Goal: Find specific page/section: Find specific page/section

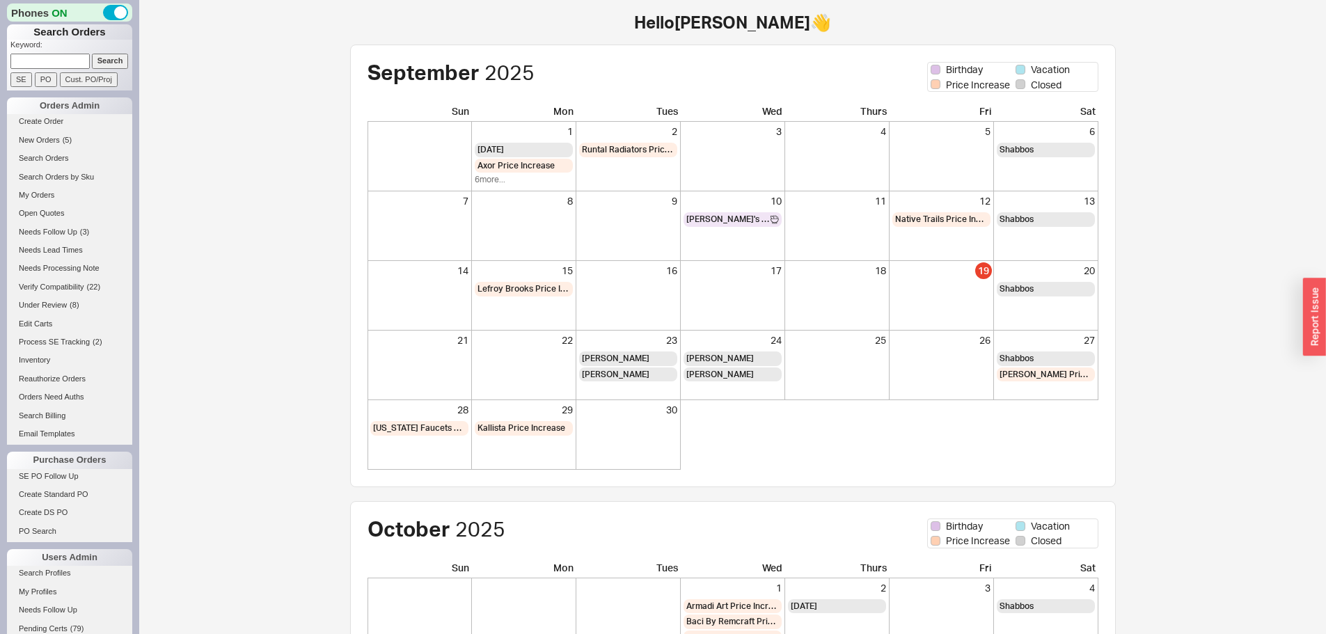
click at [55, 54] on input at bounding box center [49, 61] width 79 height 15
paste input "850267"
type input "850267"
click at [92, 54] on input "Search" at bounding box center [110, 61] width 37 height 15
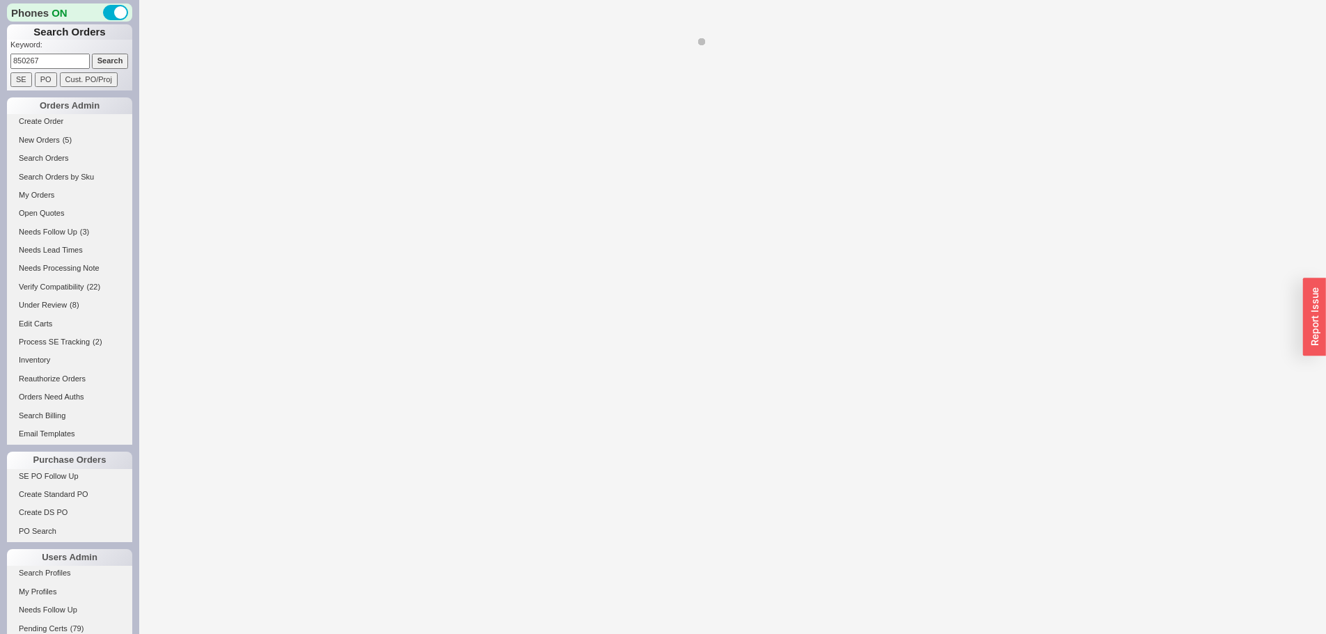
select select "*"
select select "LOW"
select select "3"
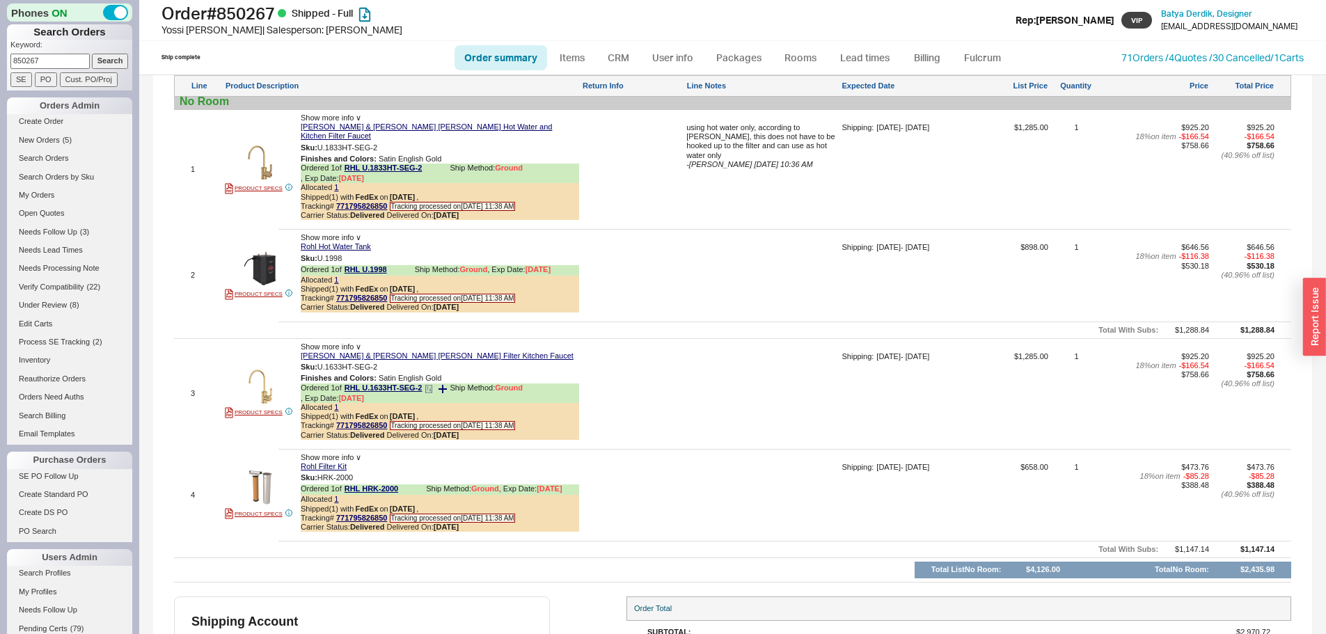
scroll to position [1024, 0]
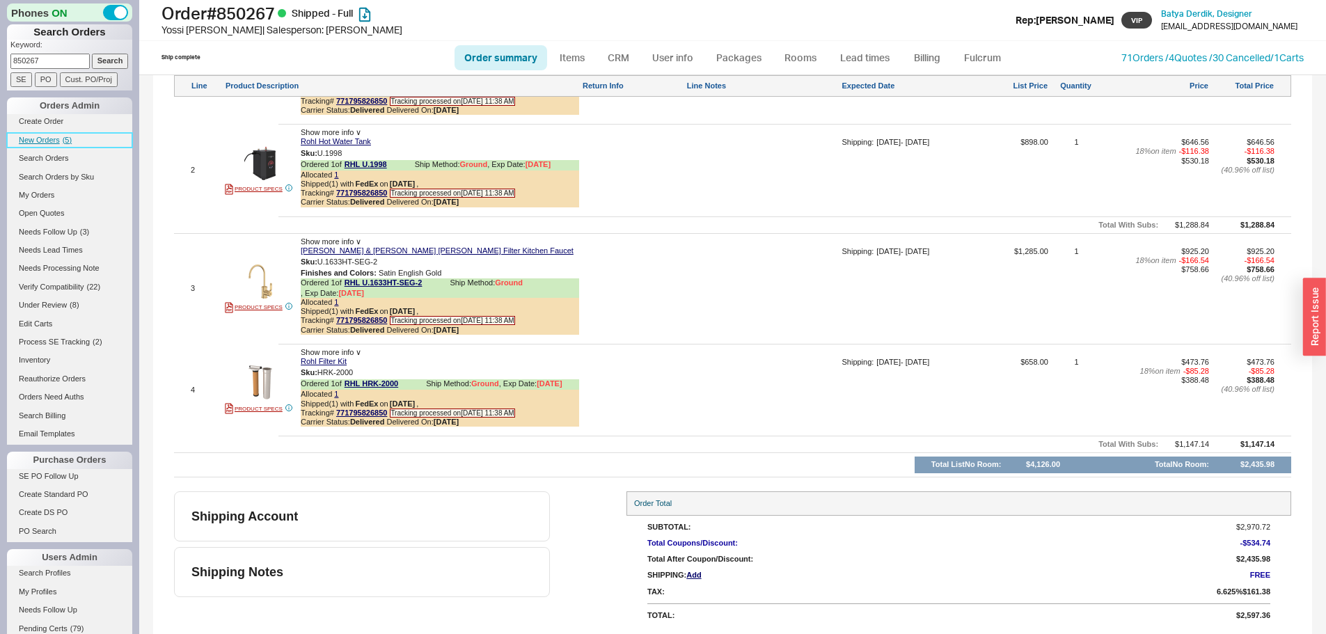
click at [38, 138] on span "New Orders" at bounding box center [39, 140] width 41 height 8
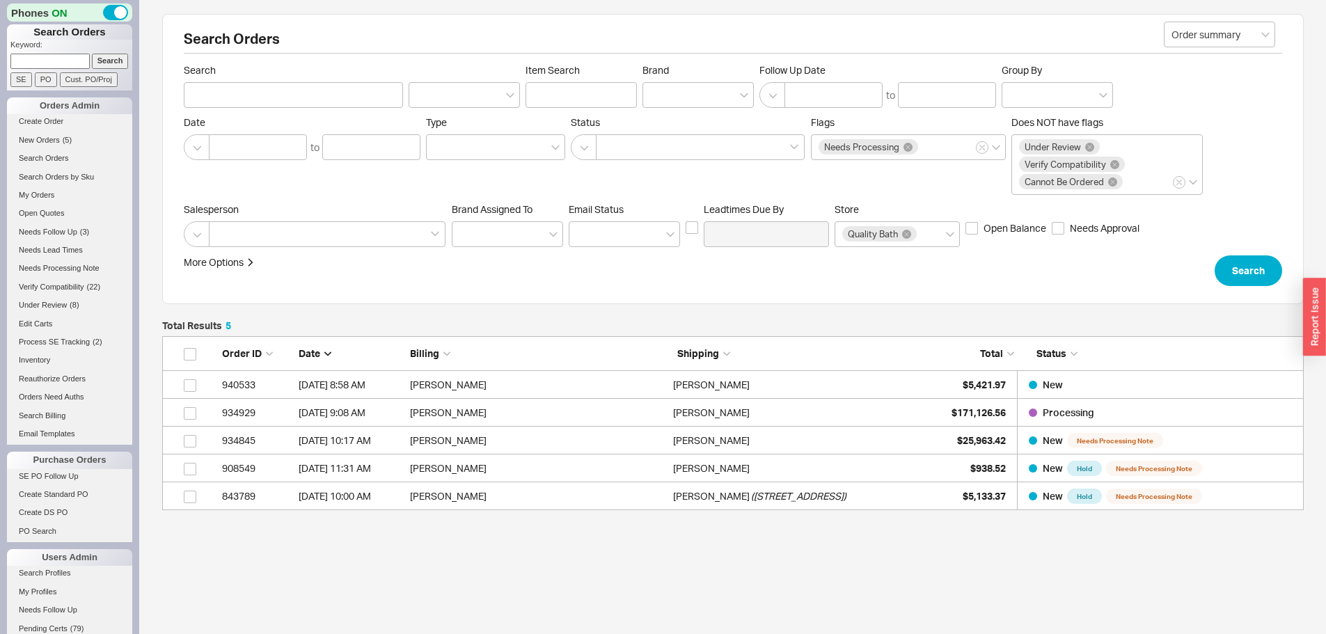
scroll to position [164, 1131]
click at [58, 138] on span "New Orders" at bounding box center [39, 140] width 41 height 8
click at [41, 140] on span "New Orders" at bounding box center [39, 140] width 41 height 8
click at [51, 136] on span "New Orders" at bounding box center [39, 140] width 41 height 8
click at [53, 140] on span "New Orders" at bounding box center [39, 140] width 41 height 8
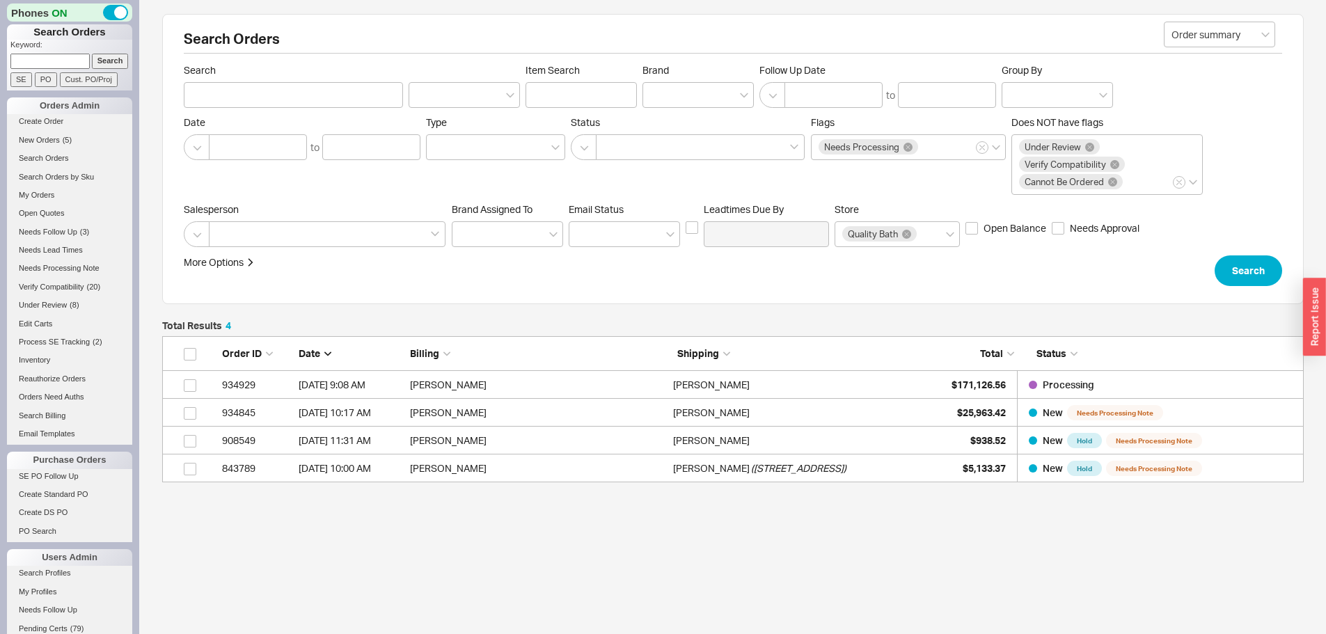
scroll to position [136, 1131]
click at [35, 140] on span "New Orders" at bounding box center [39, 140] width 41 height 8
click at [51, 139] on span "New Orders" at bounding box center [39, 140] width 41 height 8
click at [53, 66] on input at bounding box center [49, 61] width 79 height 15
paste input "924934"
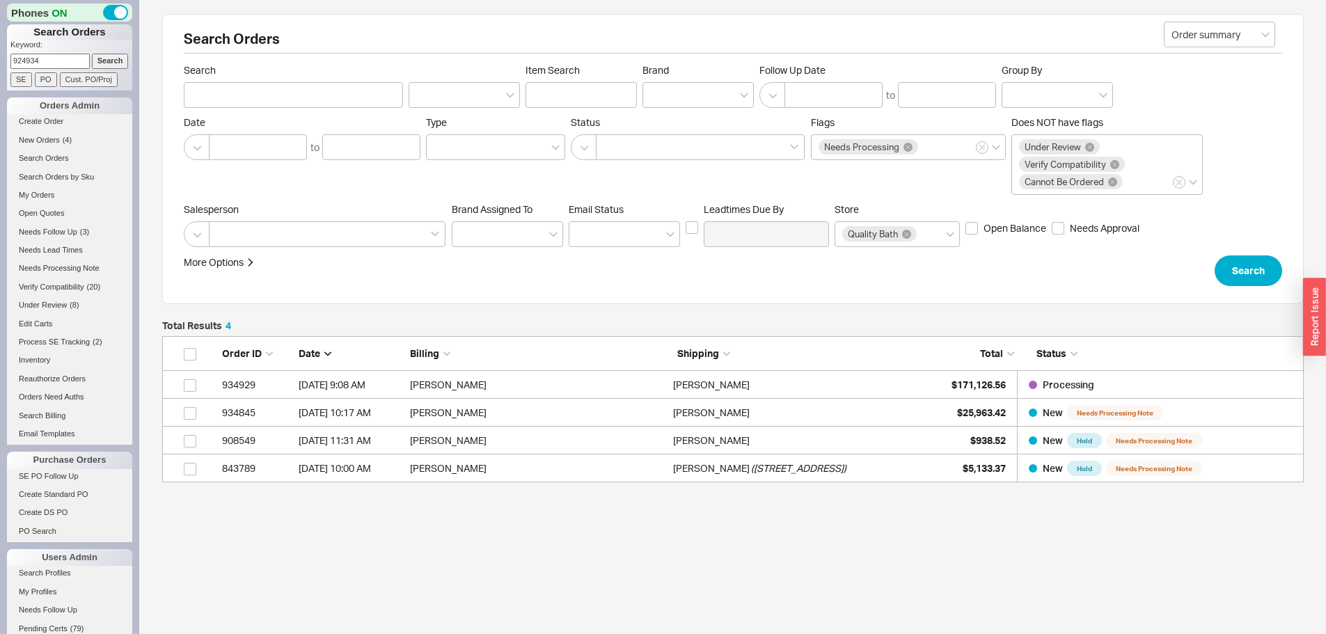
type input "924934"
click at [92, 54] on input "Search" at bounding box center [110, 61] width 37 height 15
type input "924934"
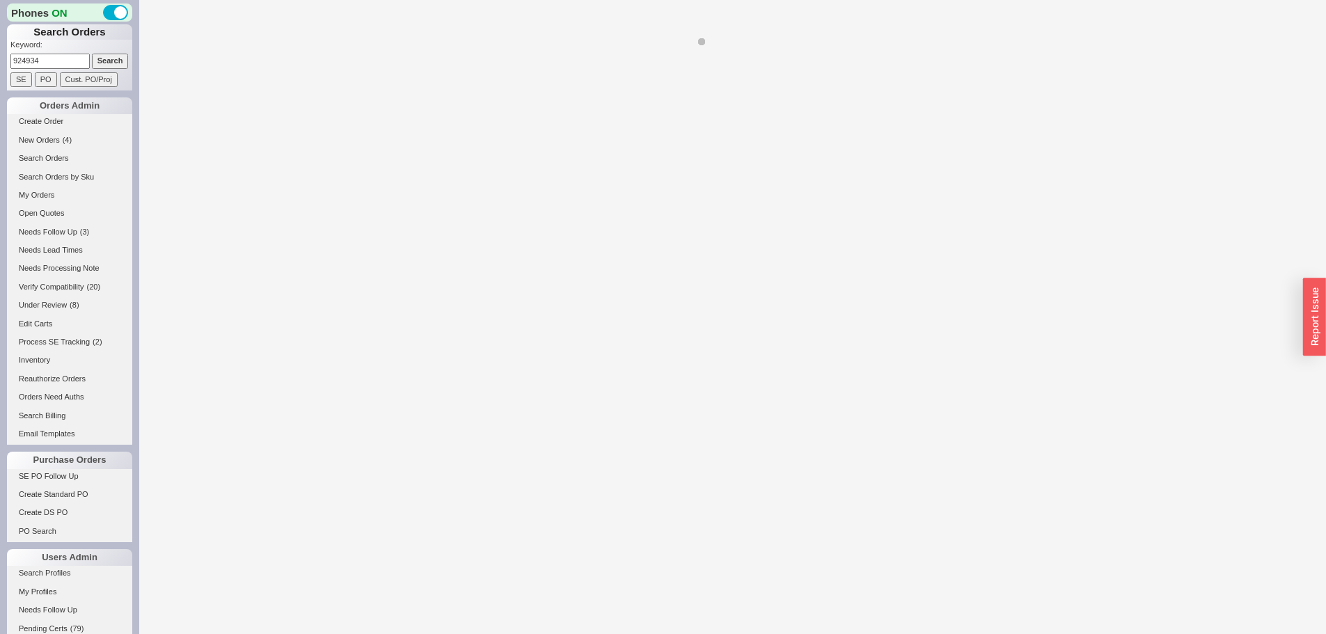
select select "*"
select select "LOW"
select select "3"
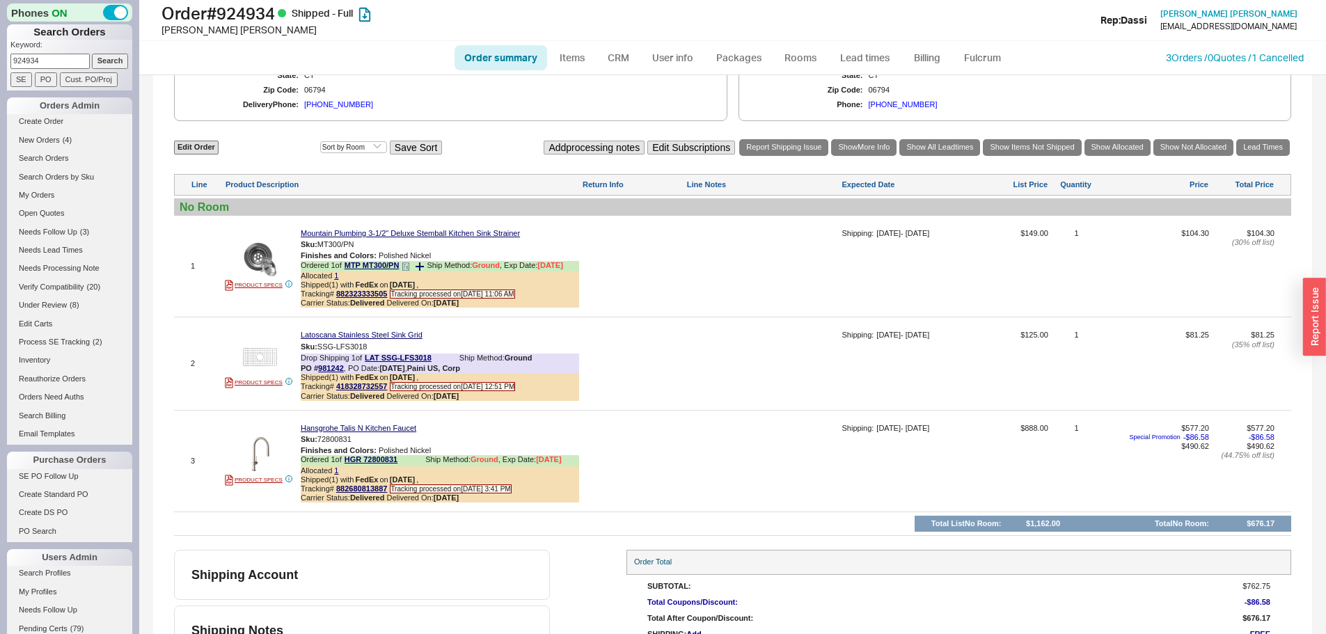
scroll to position [749, 0]
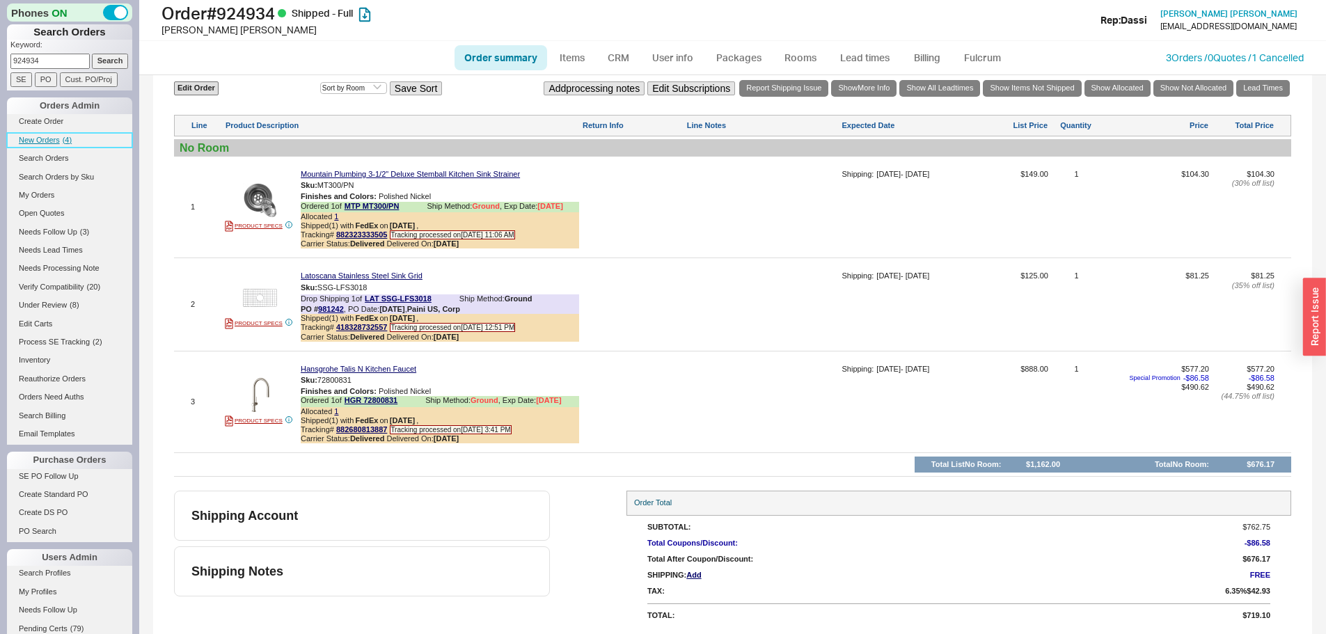
click at [54, 143] on span "New Orders" at bounding box center [39, 140] width 41 height 8
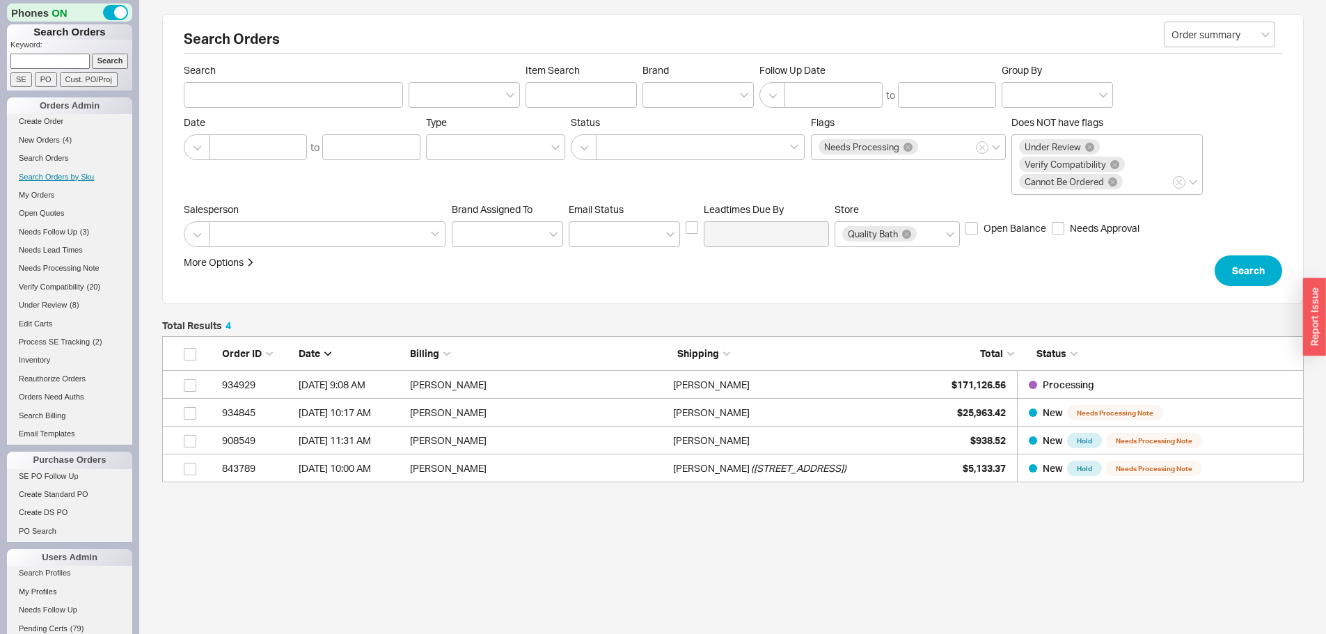
scroll to position [136, 1131]
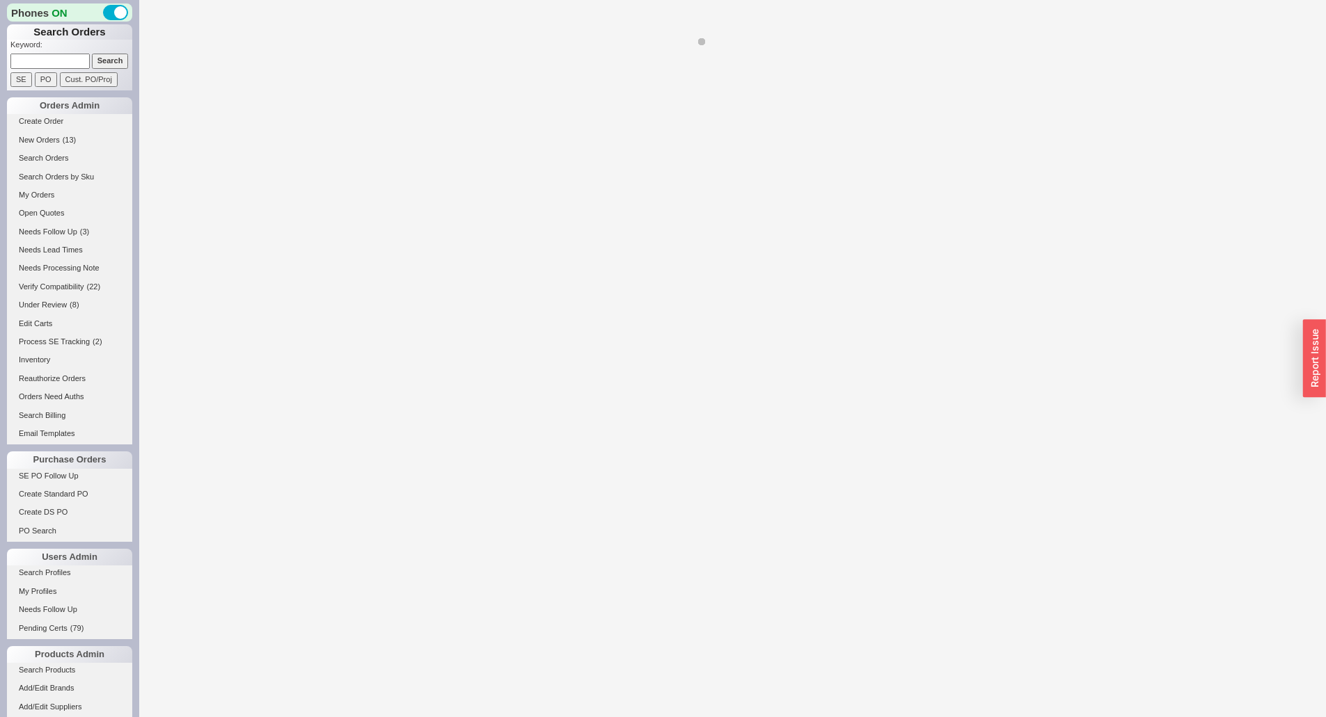
select select "*"
select select "LOW"
select select "3"
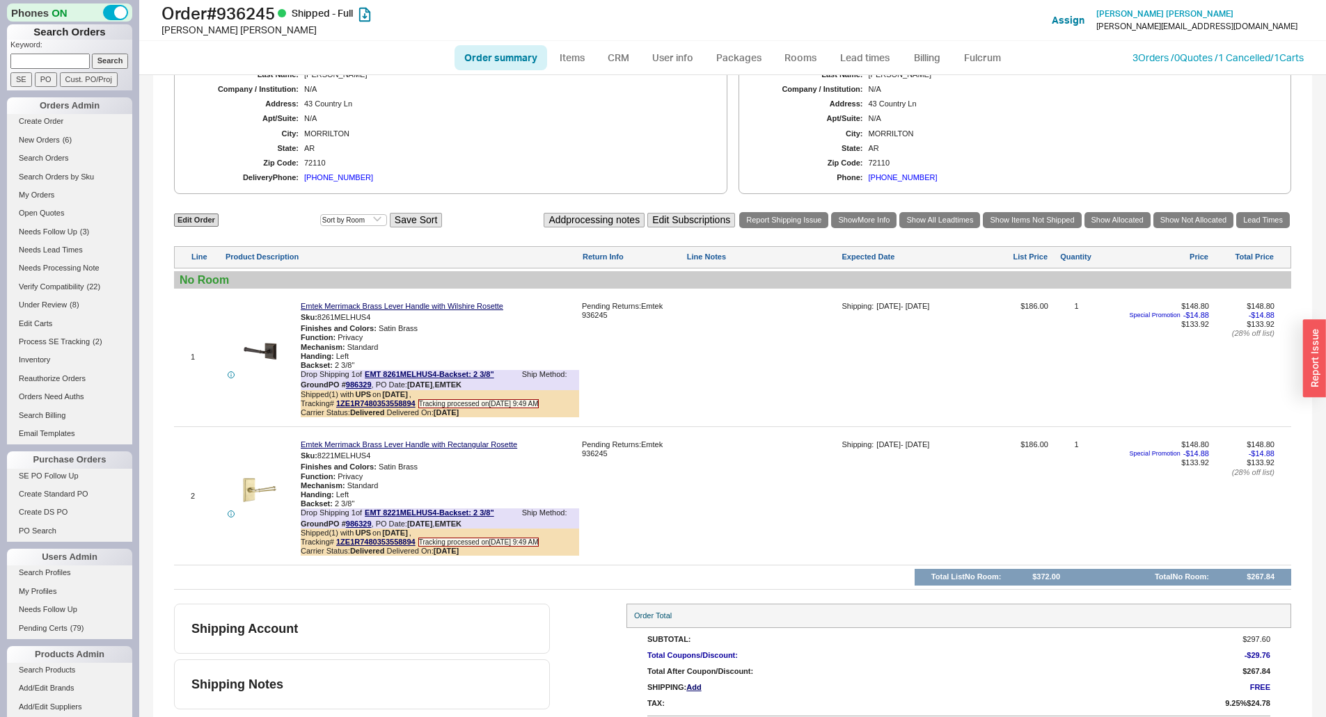
scroll to position [595, 0]
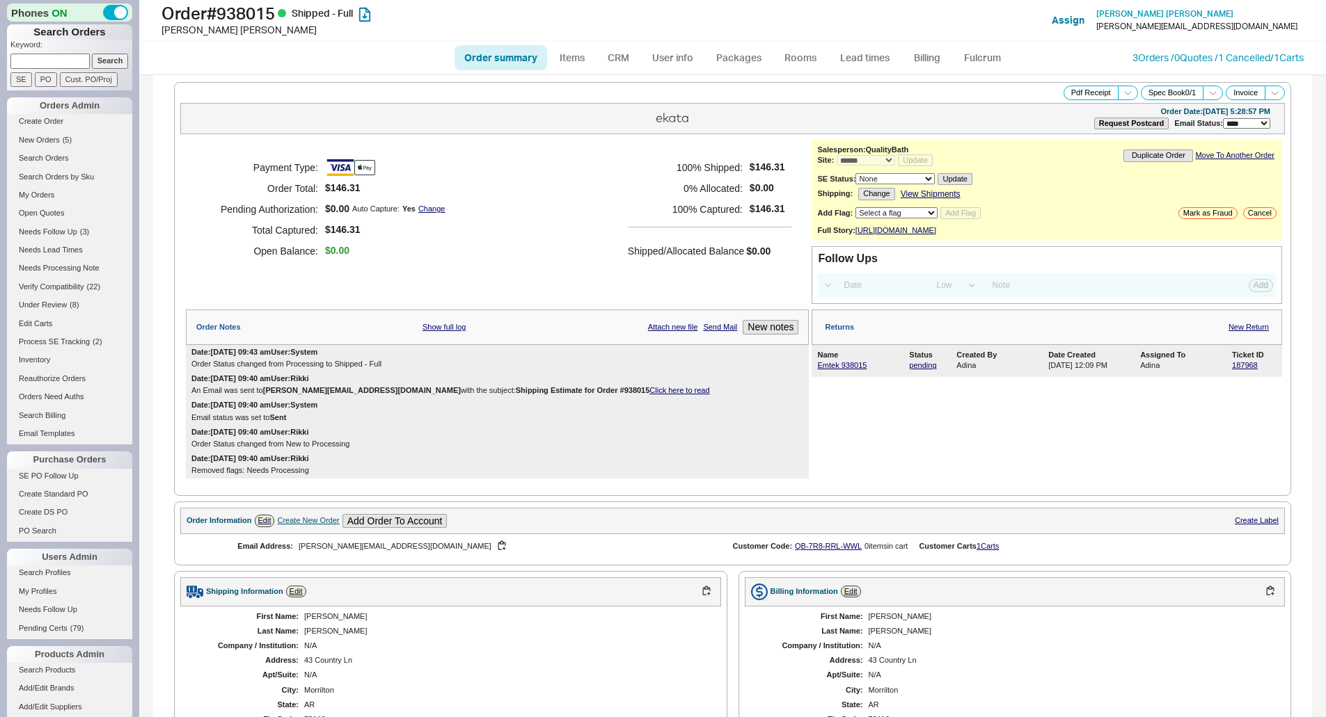
select select "*"
select select "LOW"
select select "3"
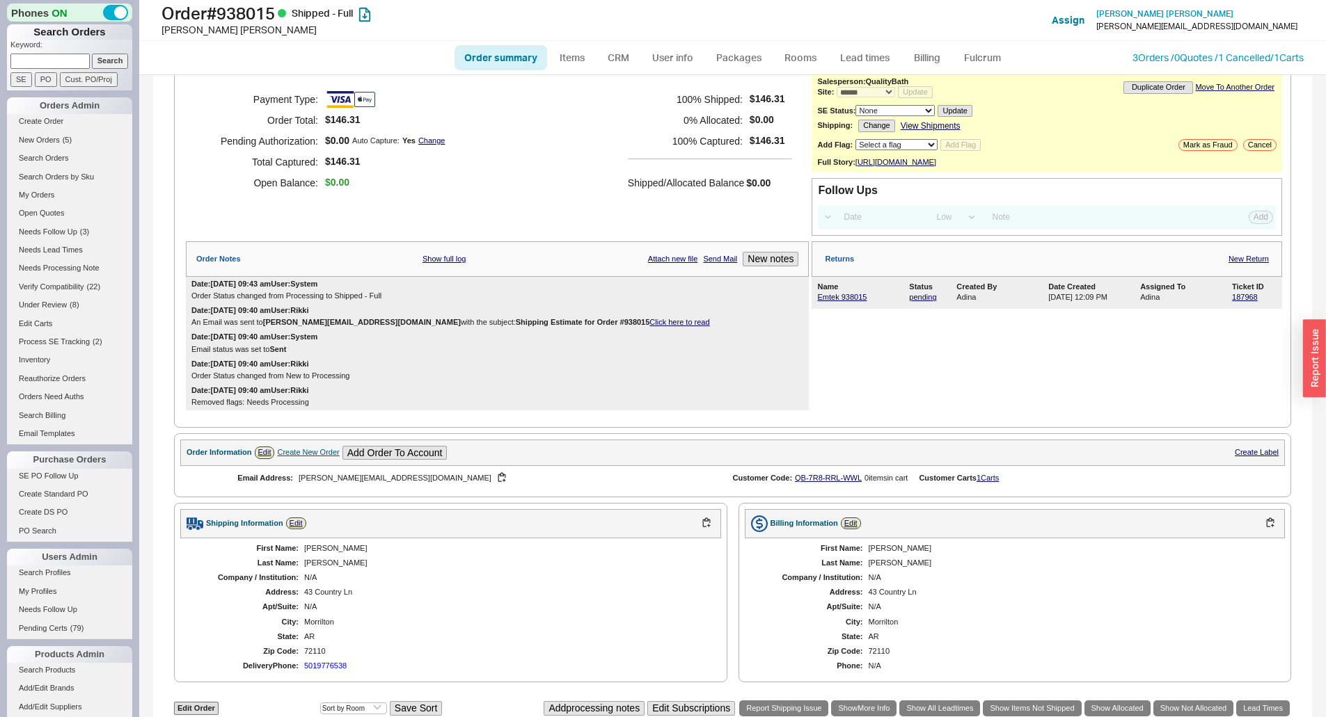
scroll to position [457, 0]
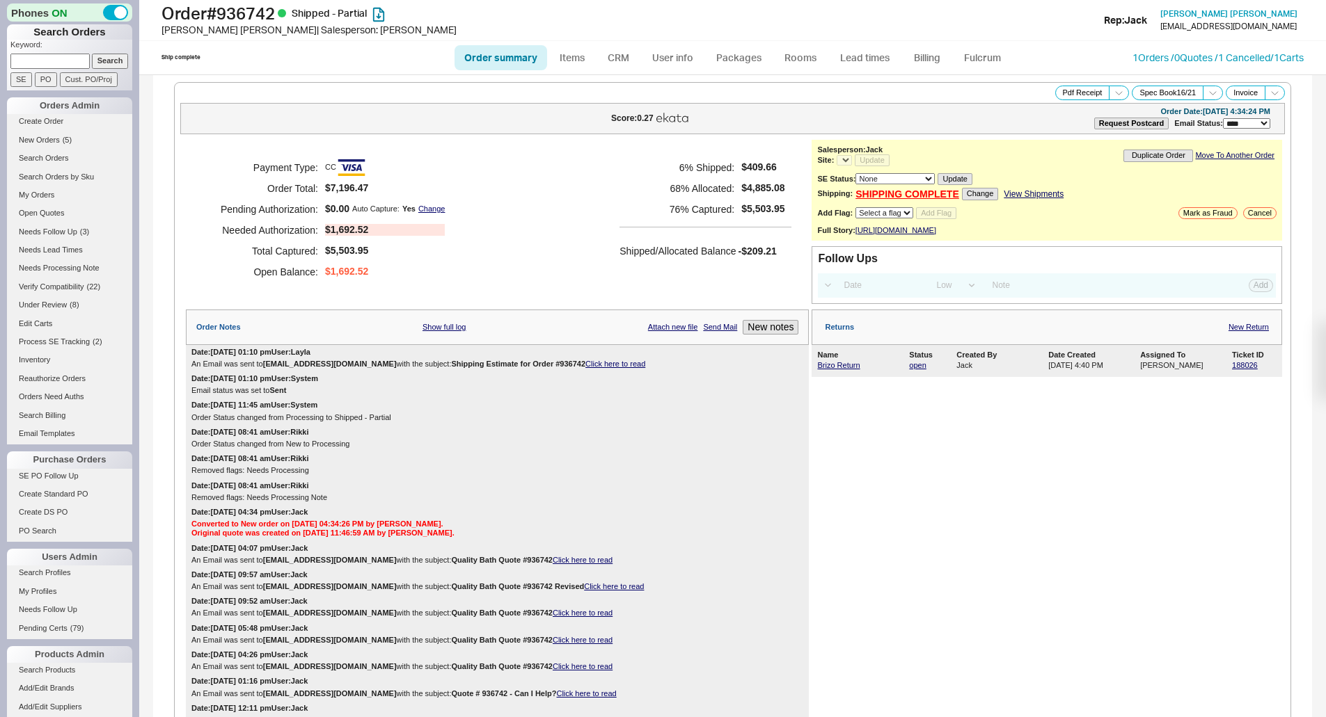
select select "LOW"
select select "3"
select select "*"
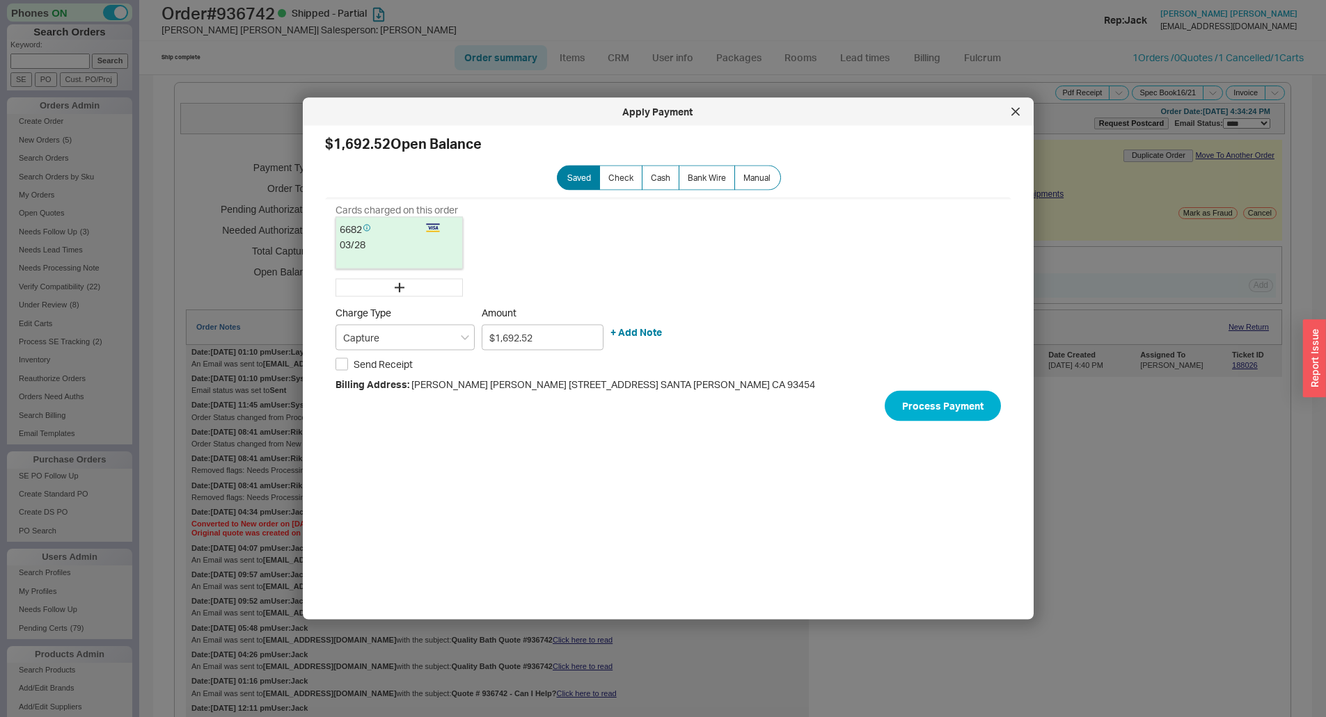
click at [1014, 114] on icon at bounding box center [1015, 112] width 8 height 8
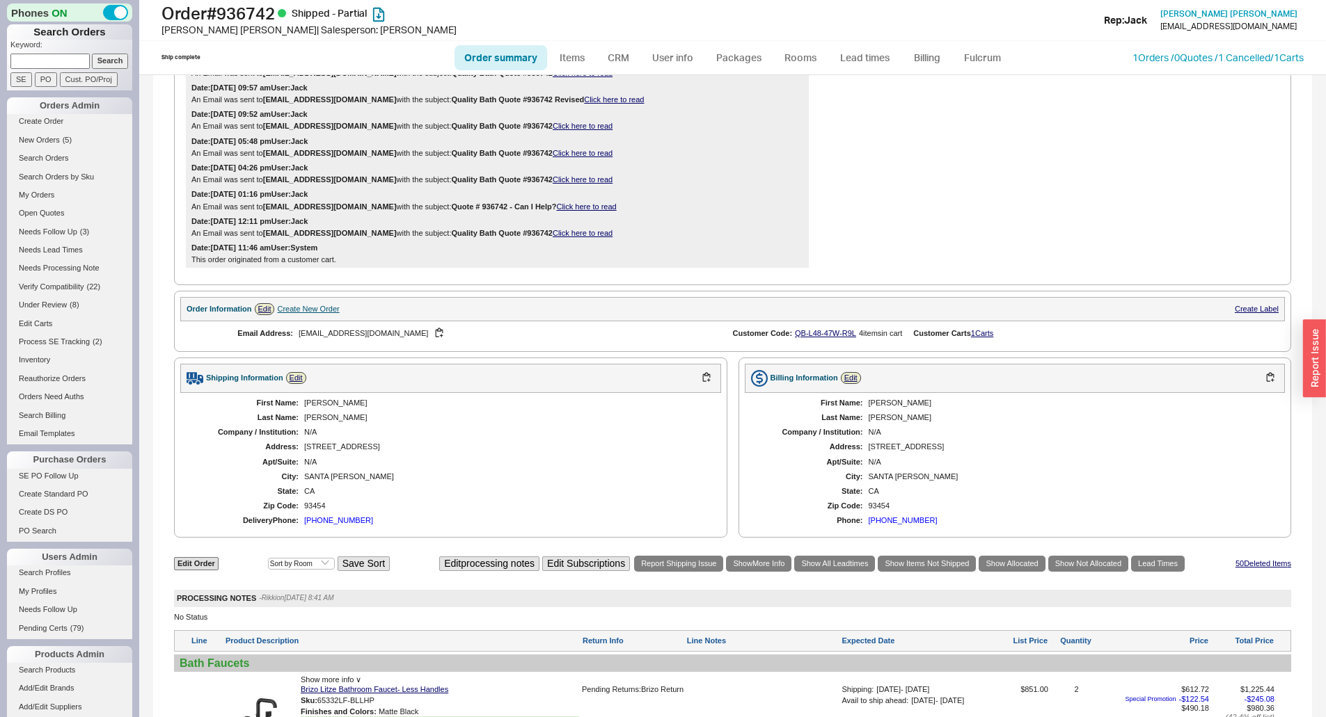
scroll to position [905, 0]
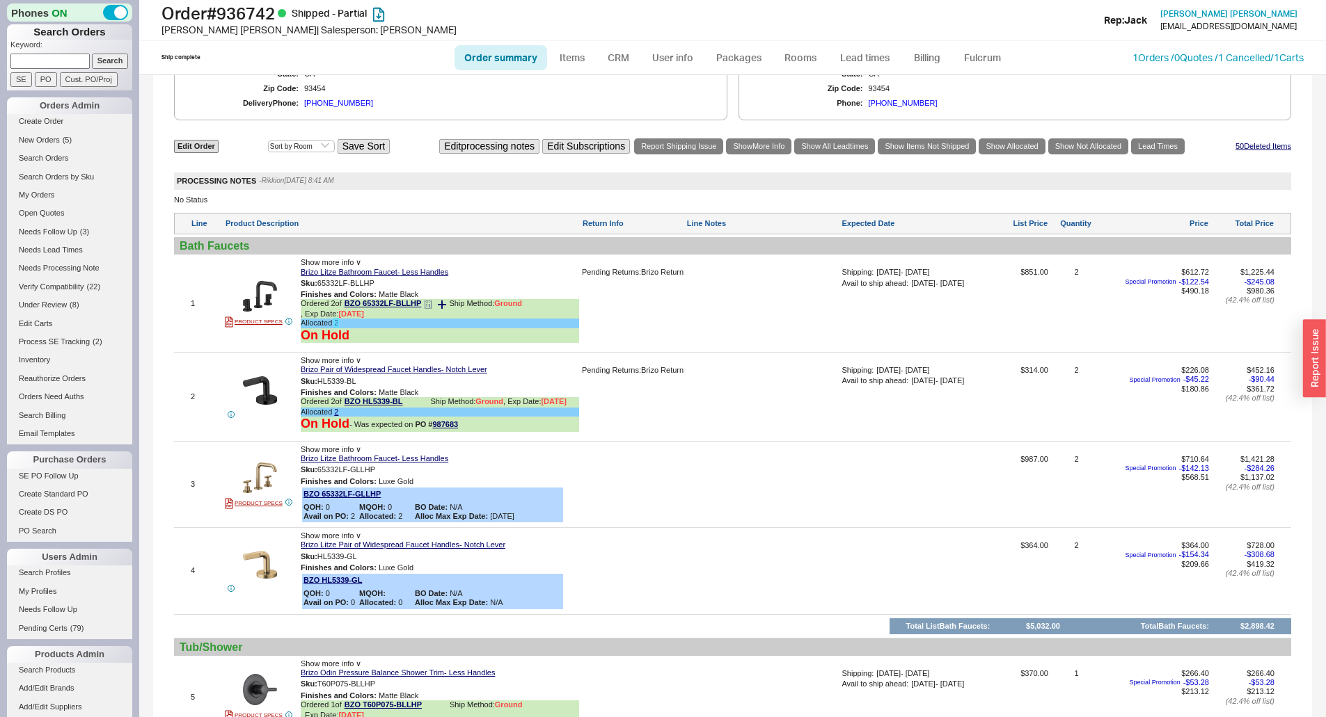
click at [336, 327] on link "2" at bounding box center [336, 323] width 4 height 8
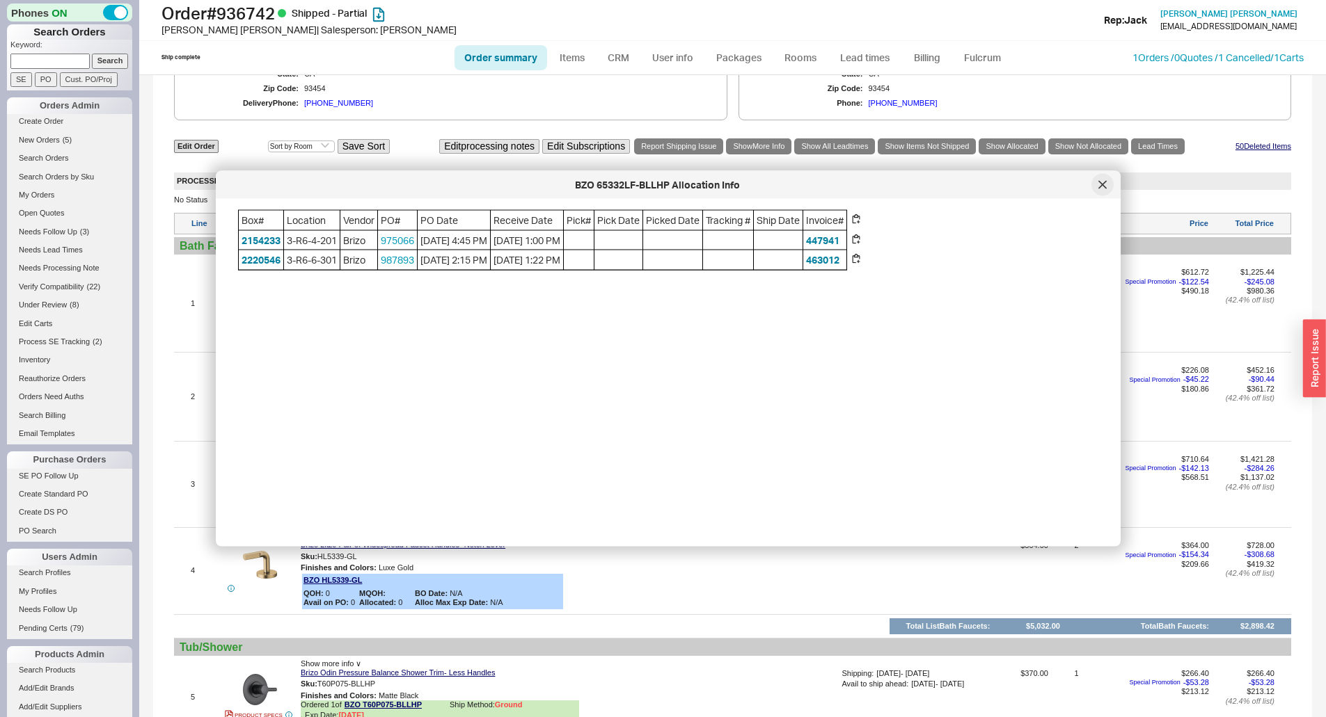
click at [1107, 185] on div at bounding box center [1102, 185] width 22 height 22
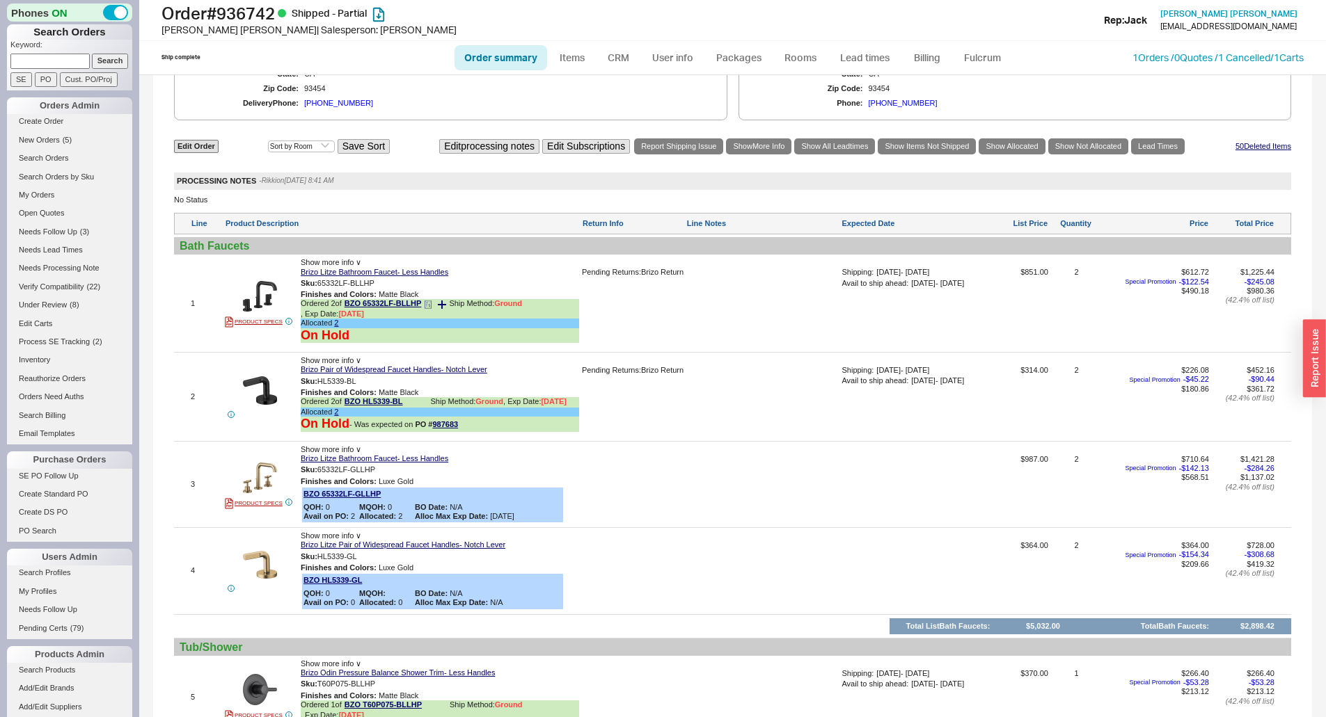
click at [333, 328] on div "Allocated 2" at bounding box center [440, 323] width 278 height 9
click at [334, 327] on link "2" at bounding box center [336, 323] width 4 height 8
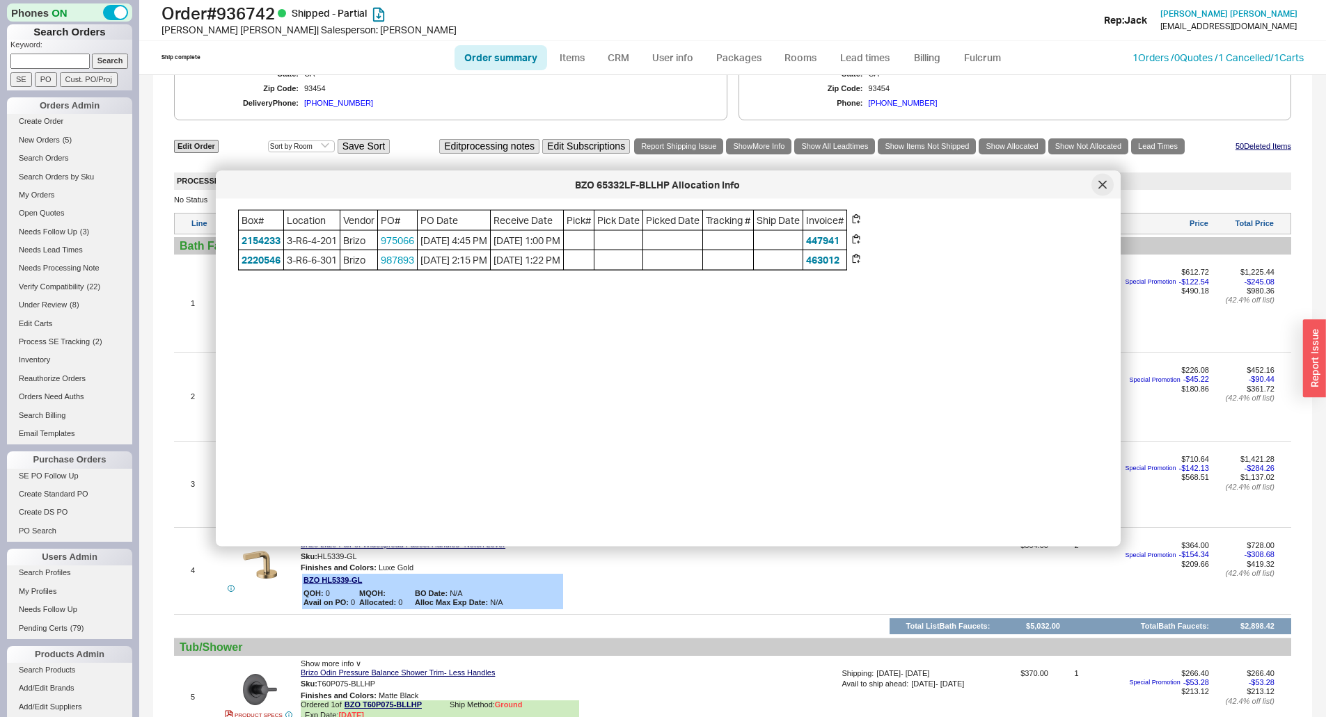
click at [1104, 189] on icon at bounding box center [1102, 185] width 8 height 8
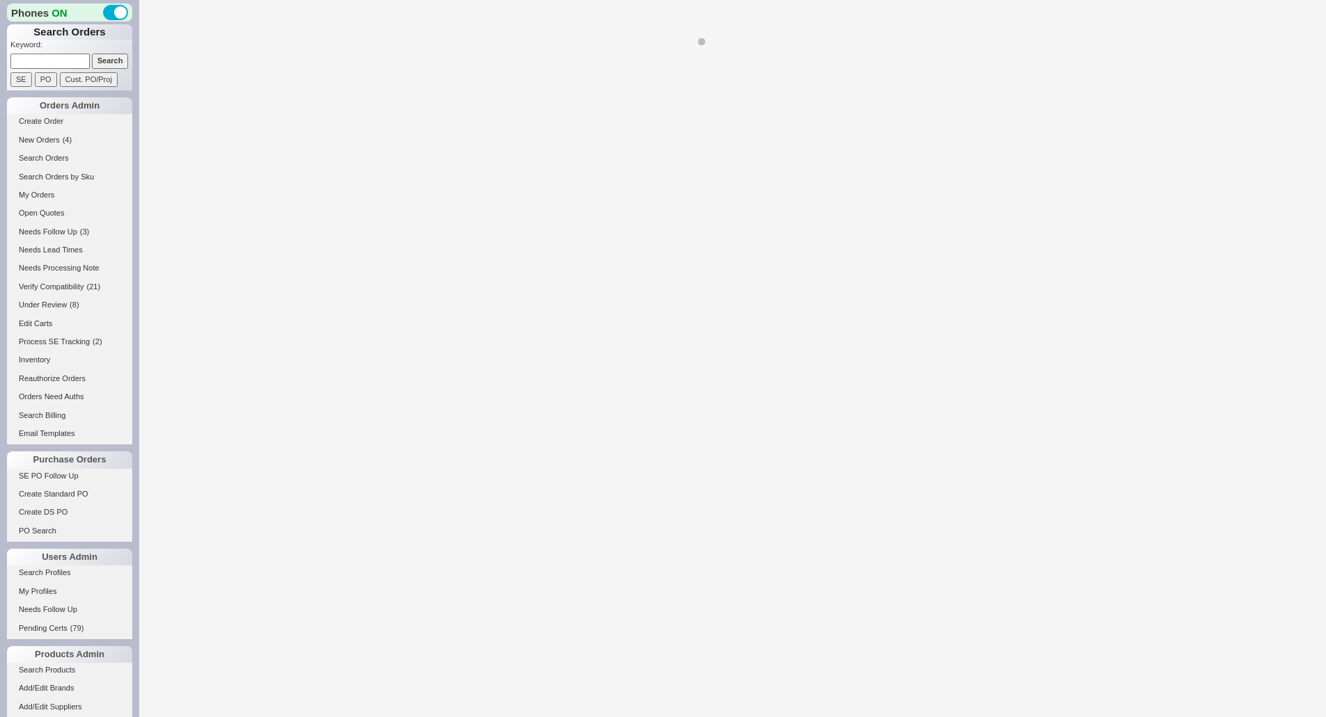
select select "*"
select select "LOW"
select select "3"
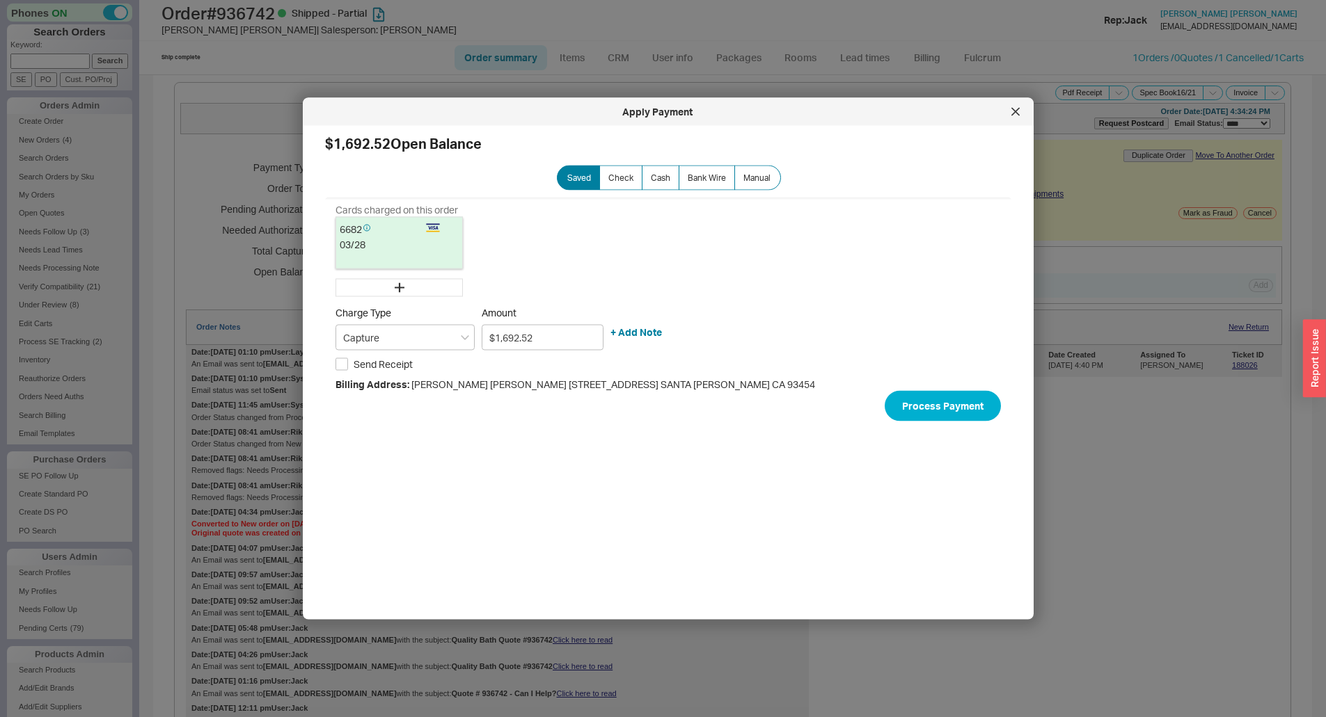
click at [1028, 109] on div "Apply Payment" at bounding box center [668, 112] width 731 height 28
click at [1014, 112] on icon at bounding box center [1015, 112] width 8 height 8
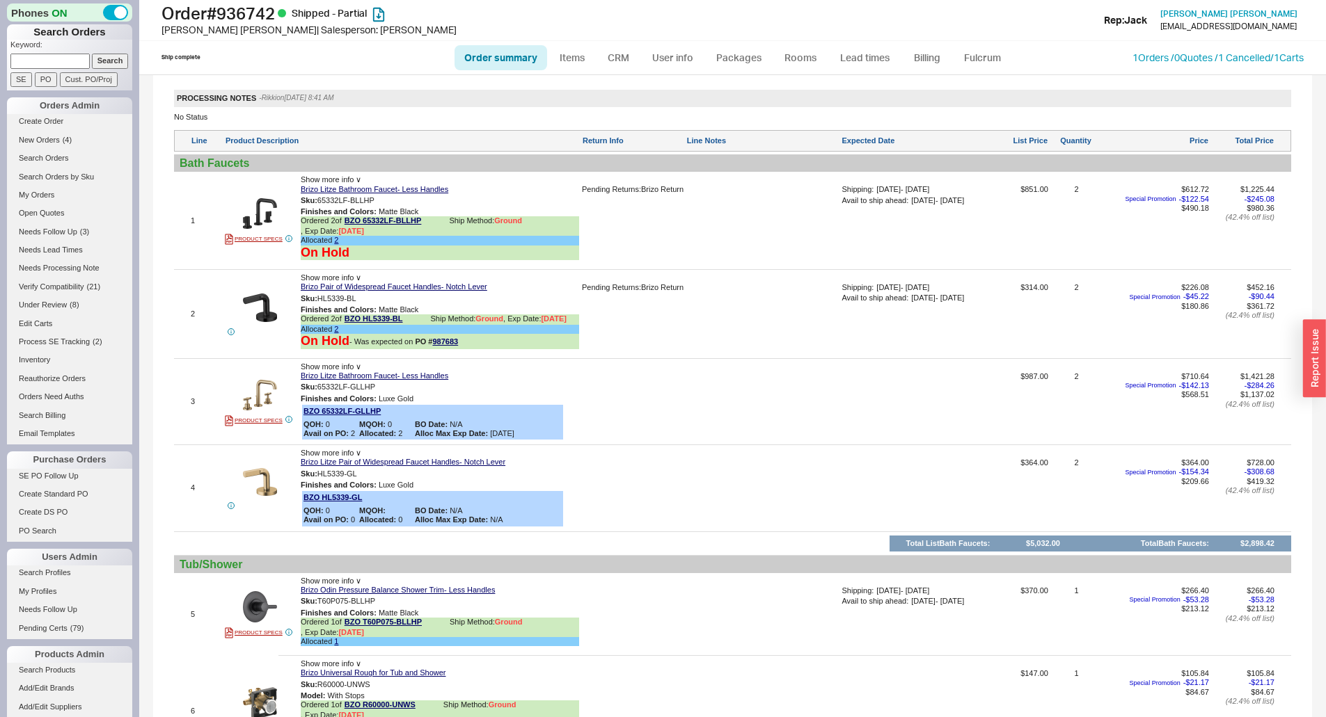
scroll to position [765, 0]
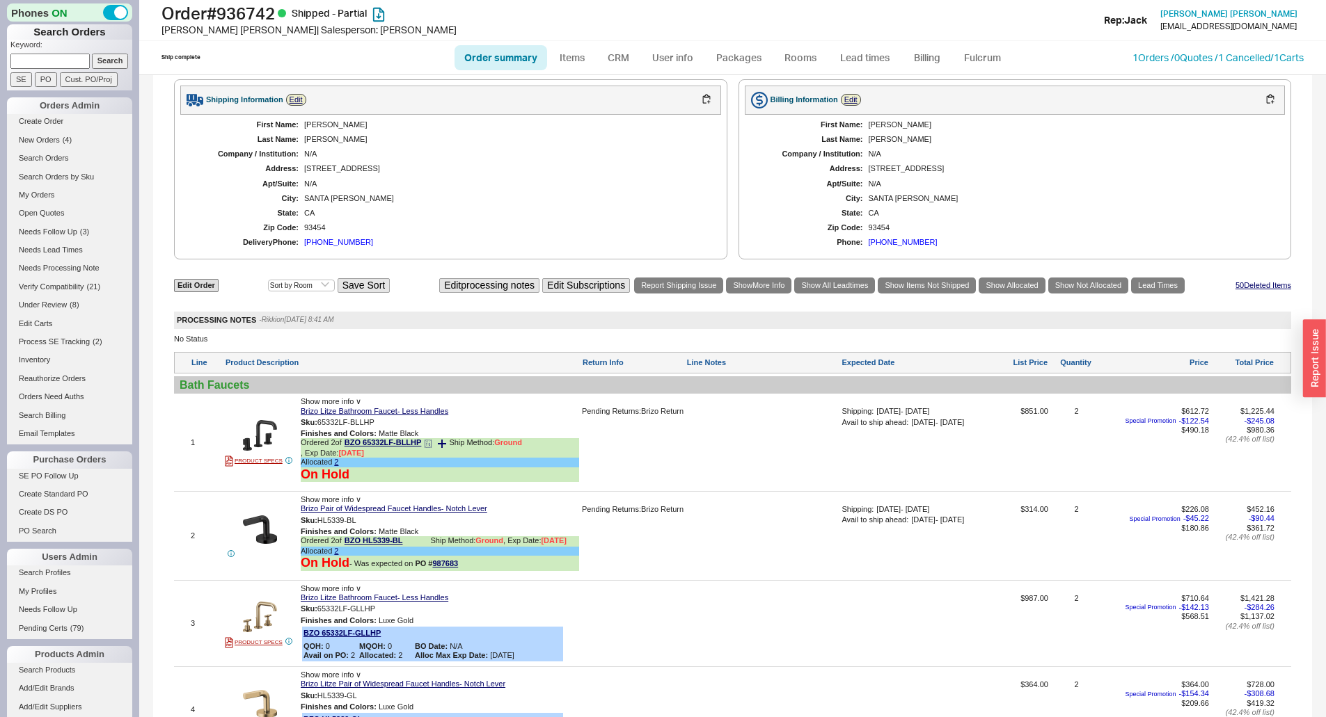
click at [431, 448] on icon at bounding box center [428, 444] width 8 height 8
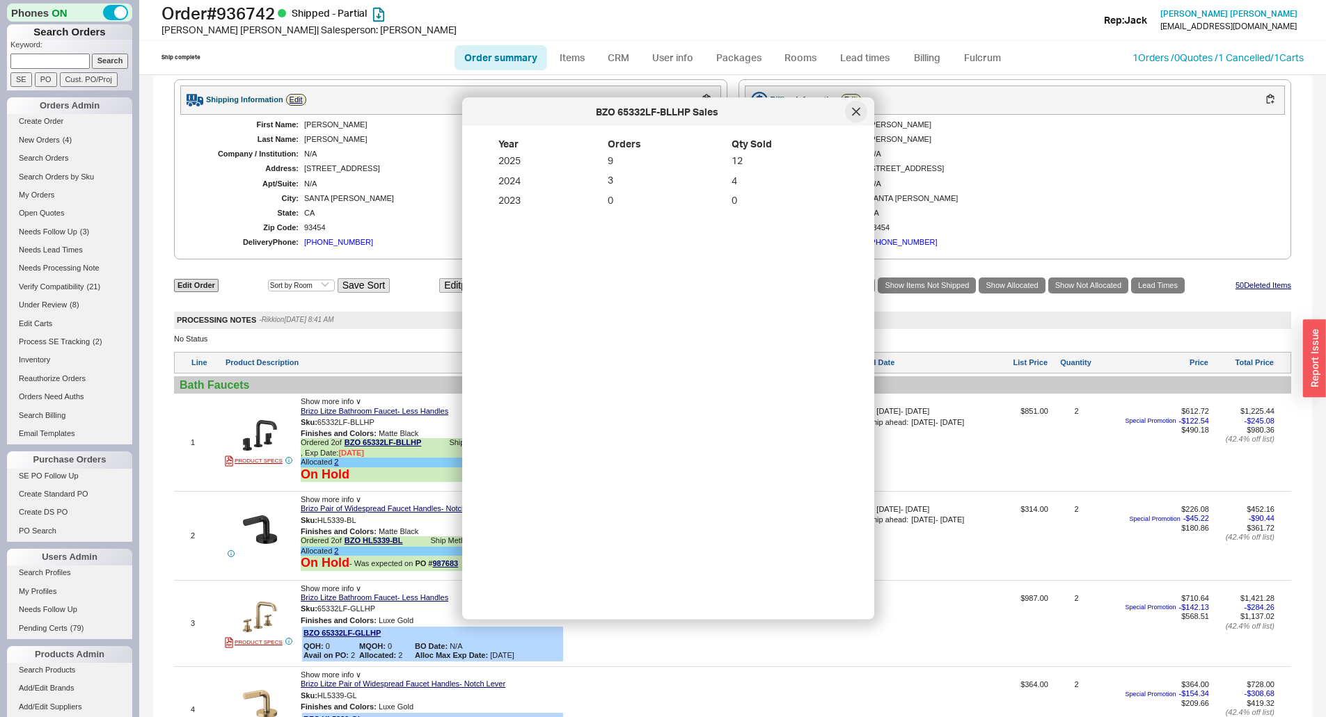
click at [857, 113] on icon at bounding box center [855, 111] width 7 height 7
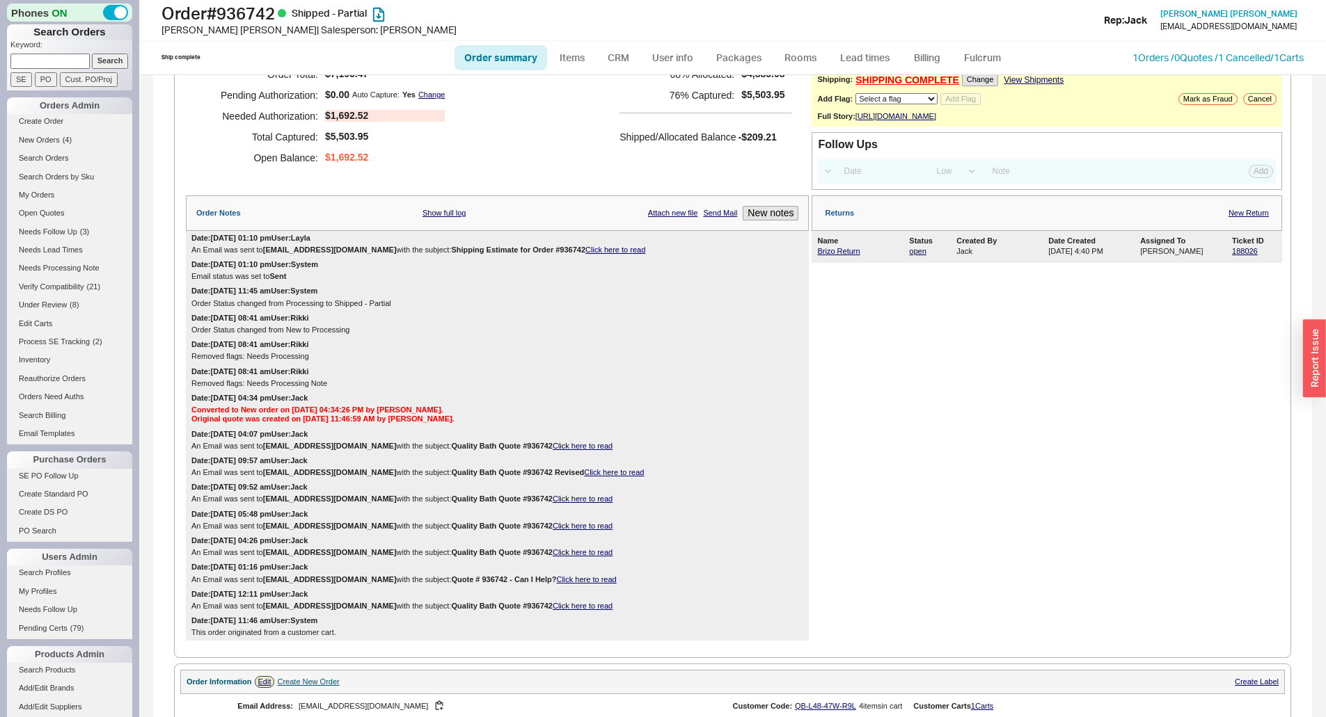
scroll to position [0, 0]
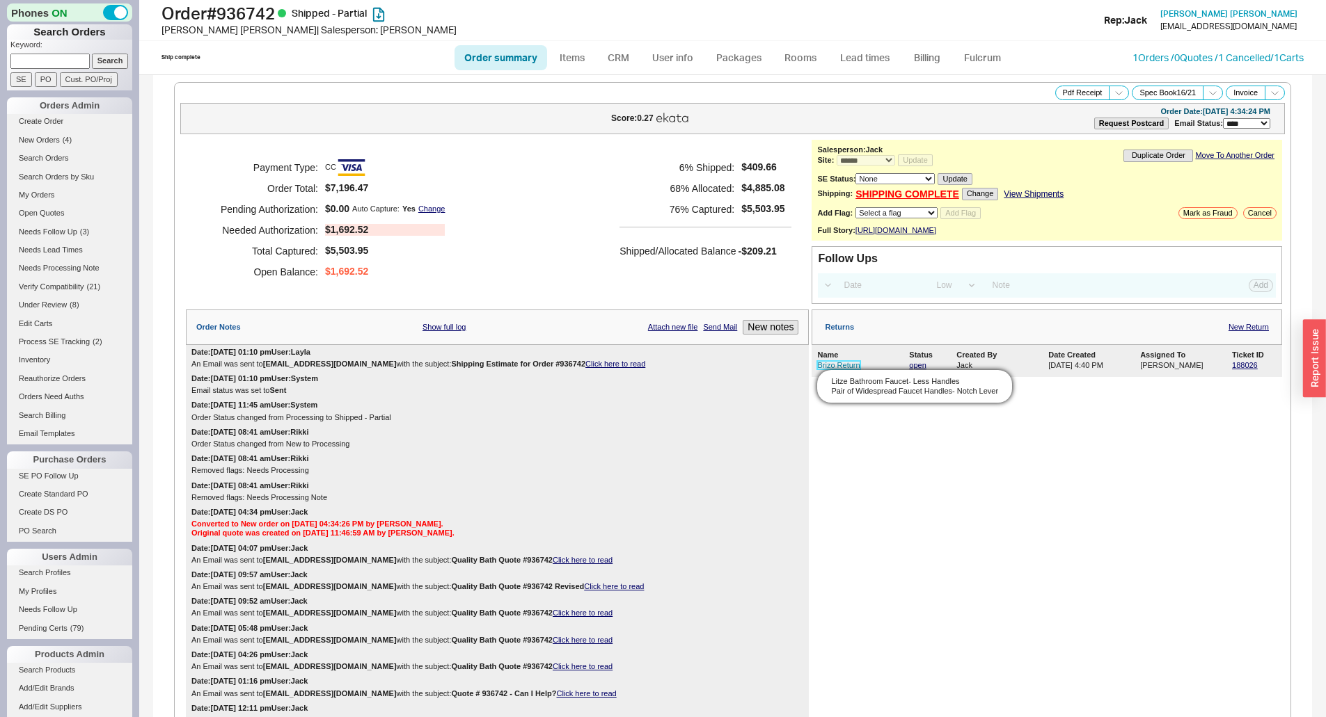
click at [839, 370] on link "Brizo Return" at bounding box center [838, 365] width 42 height 8
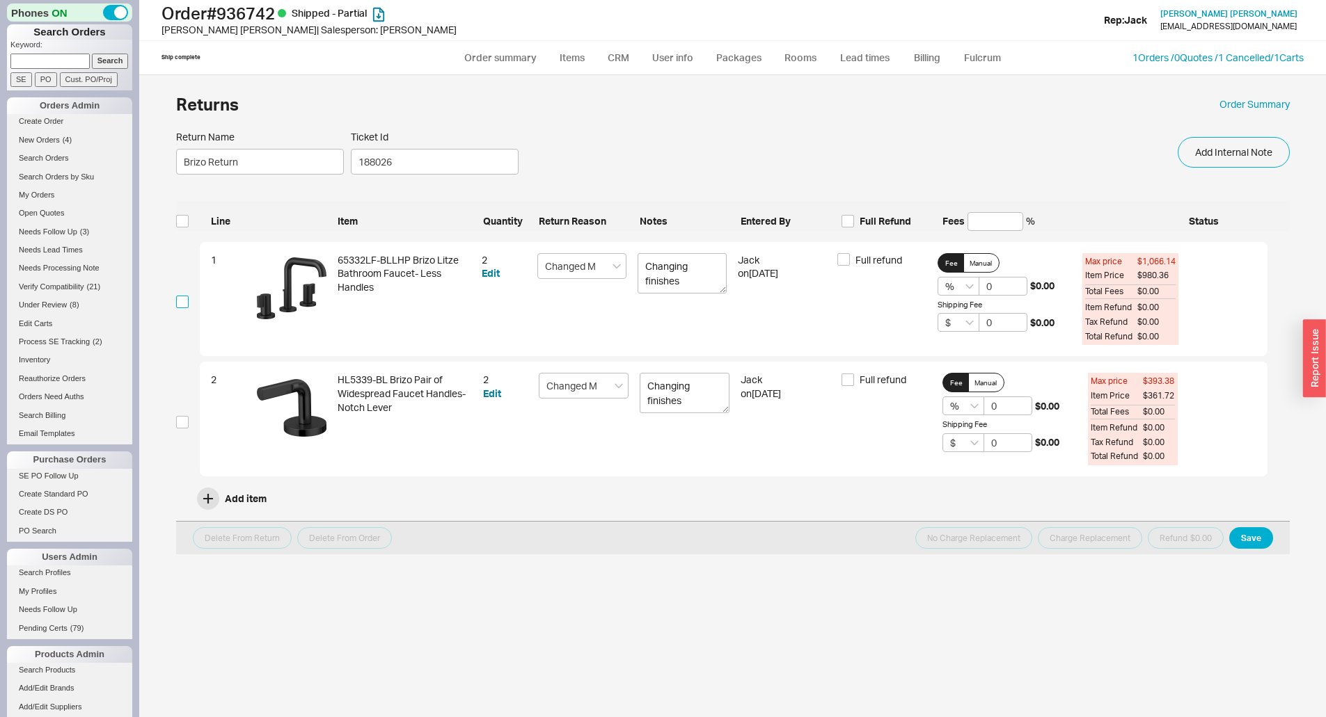
click at [182, 303] on input "checkbox" at bounding box center [182, 302] width 13 height 13
checkbox input "true"
click at [878, 264] on span "Full refund" at bounding box center [878, 260] width 47 height 14
click at [850, 264] on input "Full refund" at bounding box center [843, 259] width 13 height 13
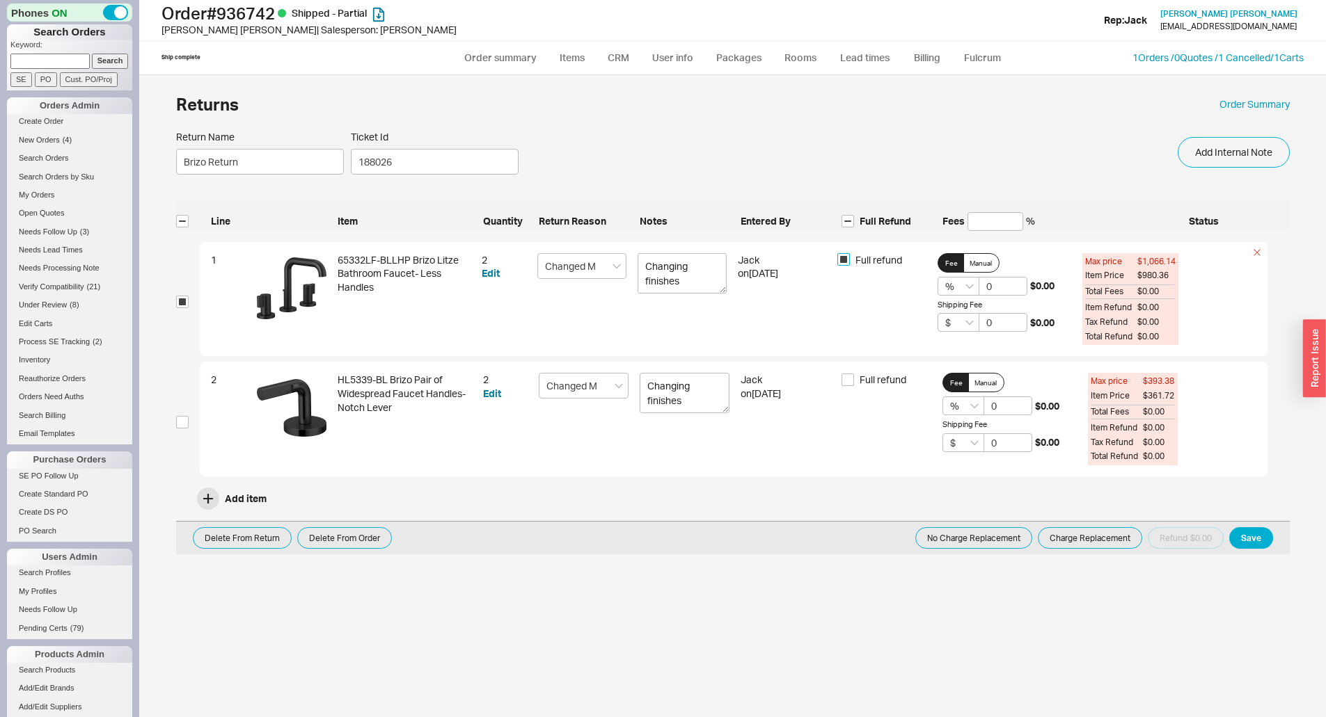
checkbox input "true"
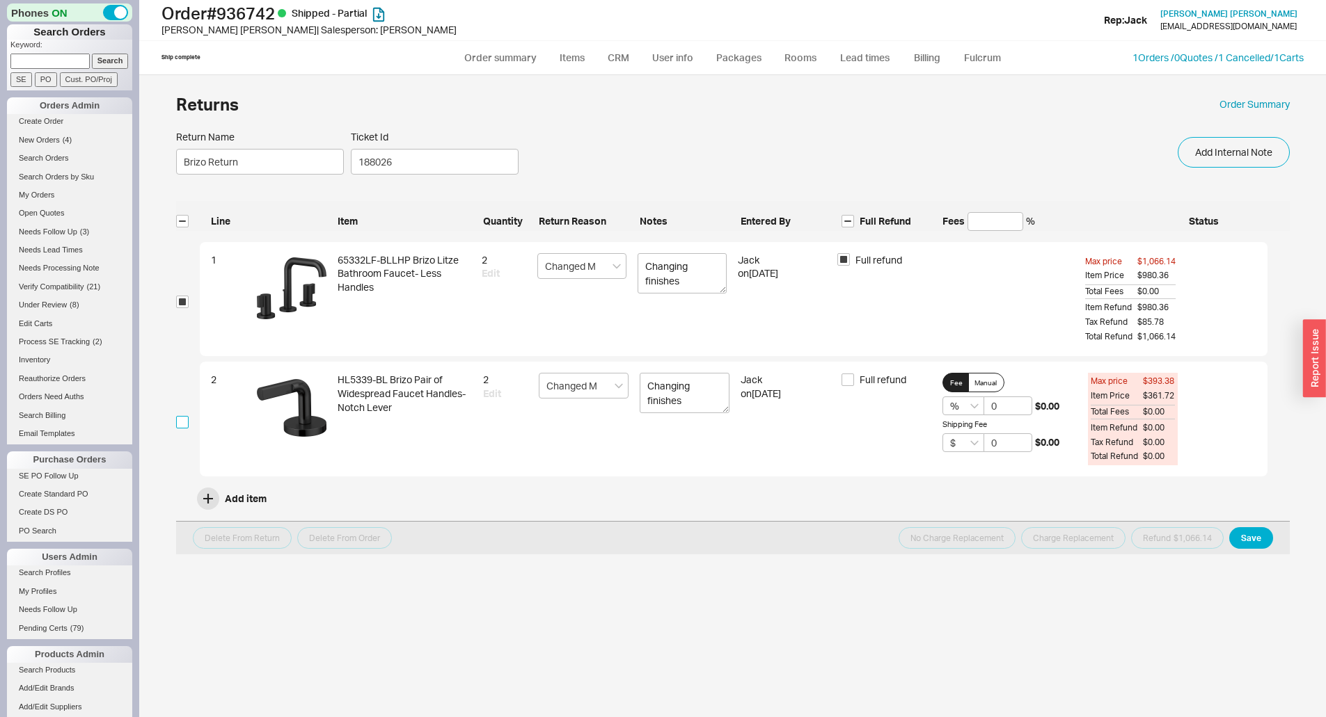
click at [181, 427] on input "checkbox" at bounding box center [182, 422] width 13 height 13
checkbox input "true"
drag, startPoint x: 1020, startPoint y: 407, endPoint x: 948, endPoint y: 415, distance: 72.9
click at [949, 416] on div "% 0 $0.00 Shipping Fee $ 0 $0.00" at bounding box center [1009, 424] width 134 height 55
type input "10"
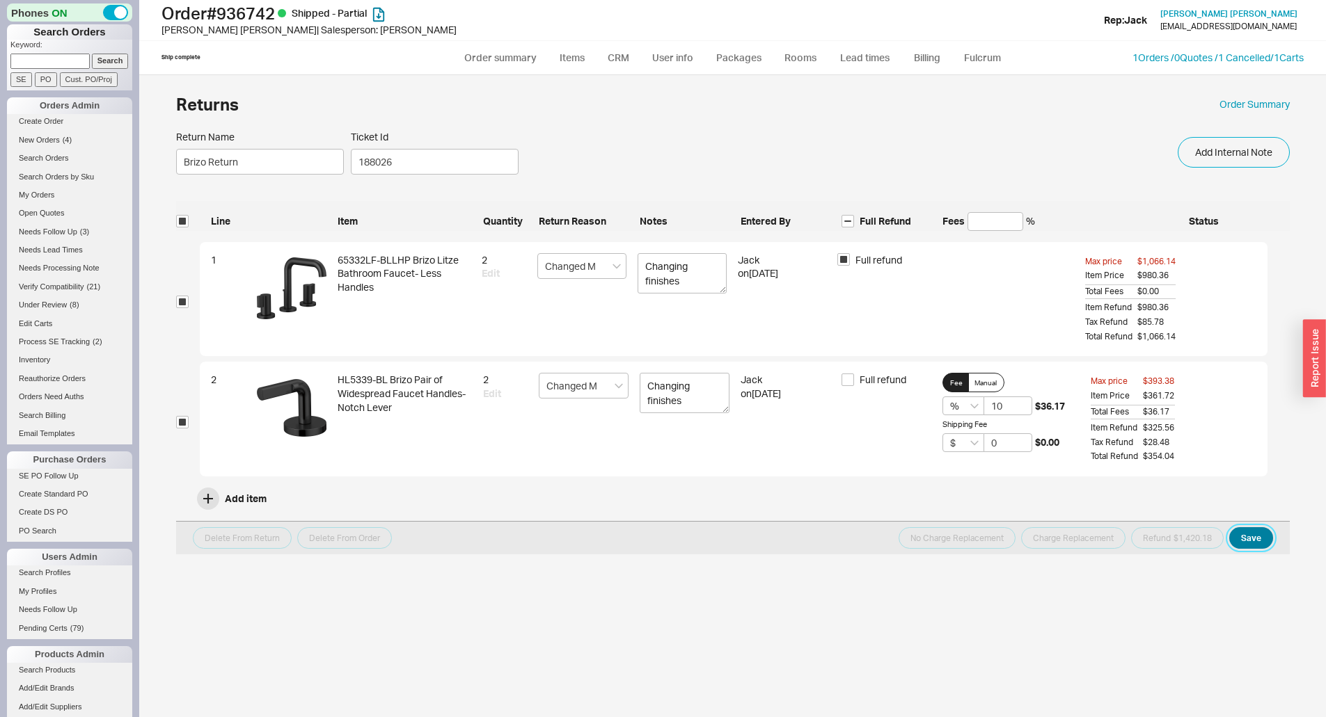
click at [1237, 539] on button "Save" at bounding box center [1251, 538] width 44 height 22
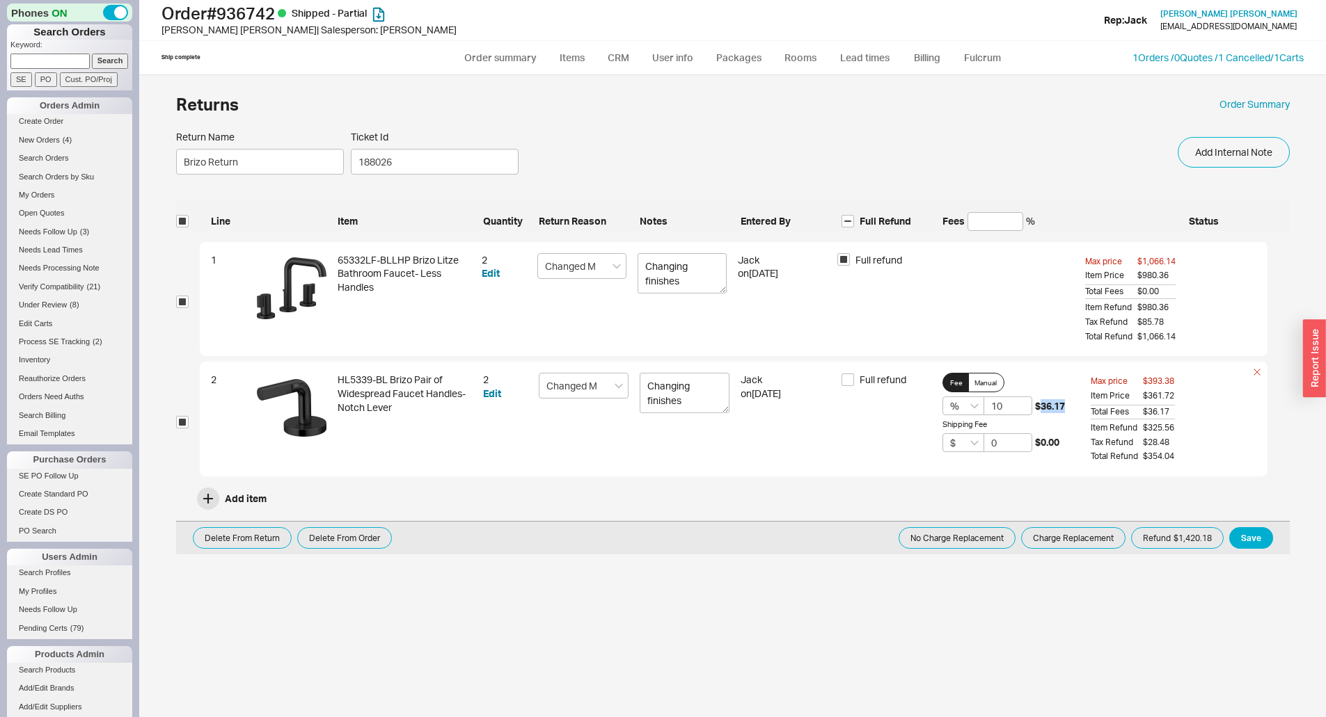
drag, startPoint x: 1068, startPoint y: 406, endPoint x: 1041, endPoint y: 406, distance: 26.4
click at [1041, 406] on div "% 10 $36.17" at bounding box center [1009, 406] width 134 height 19
copy span "36.17"
click at [1260, 111] on link "Order Summary" at bounding box center [1254, 104] width 70 height 14
select select "*"
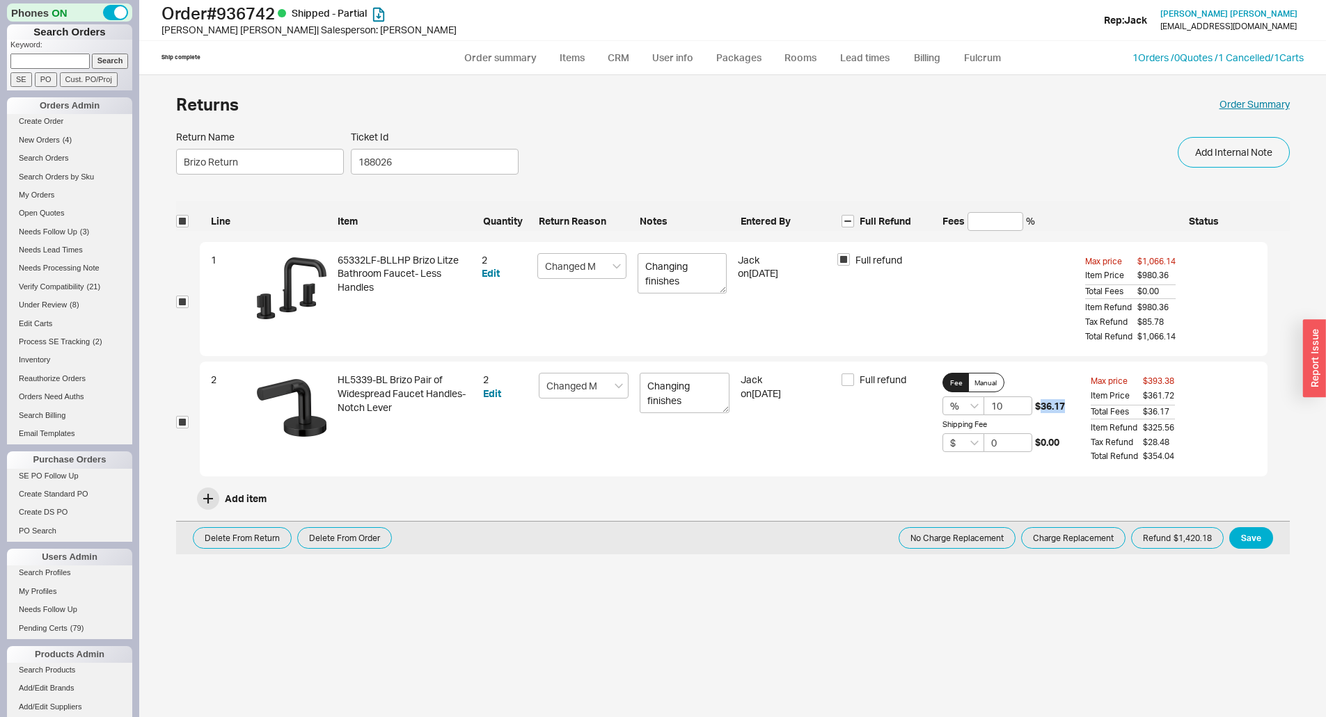
select select "LOW"
select select "3"
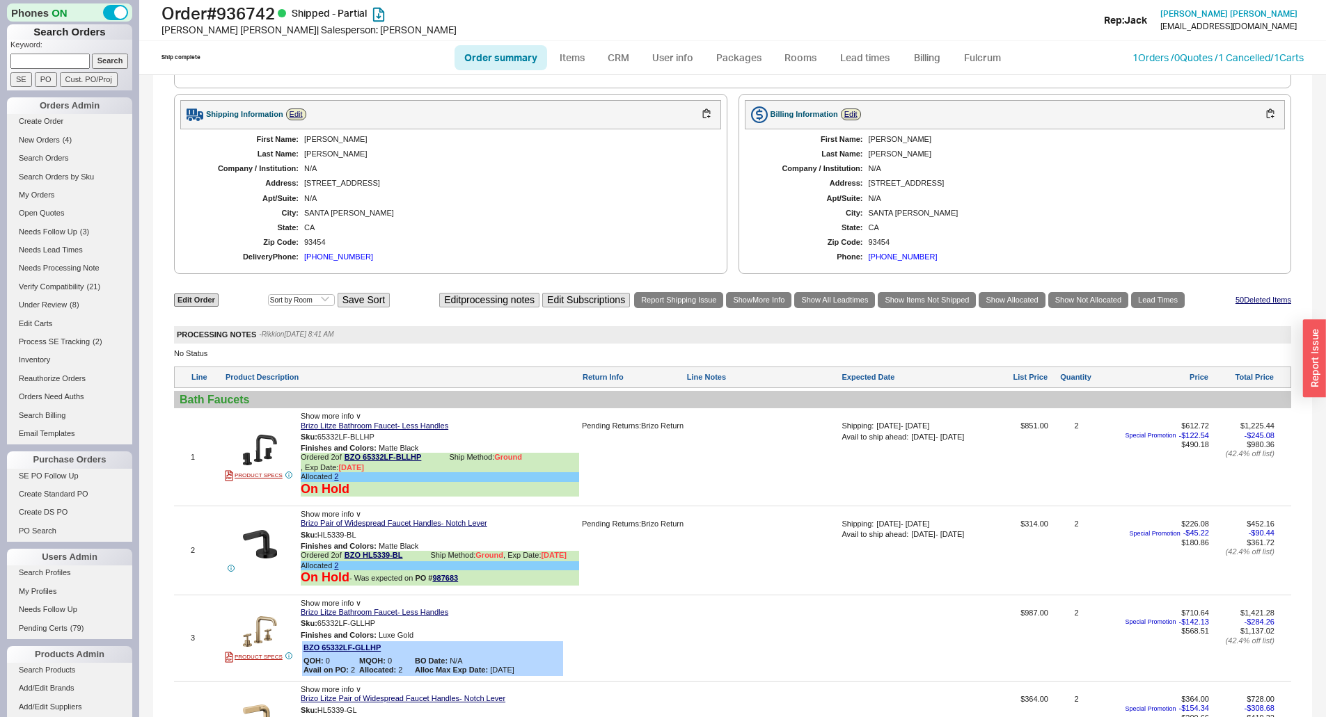
scroll to position [765, 0]
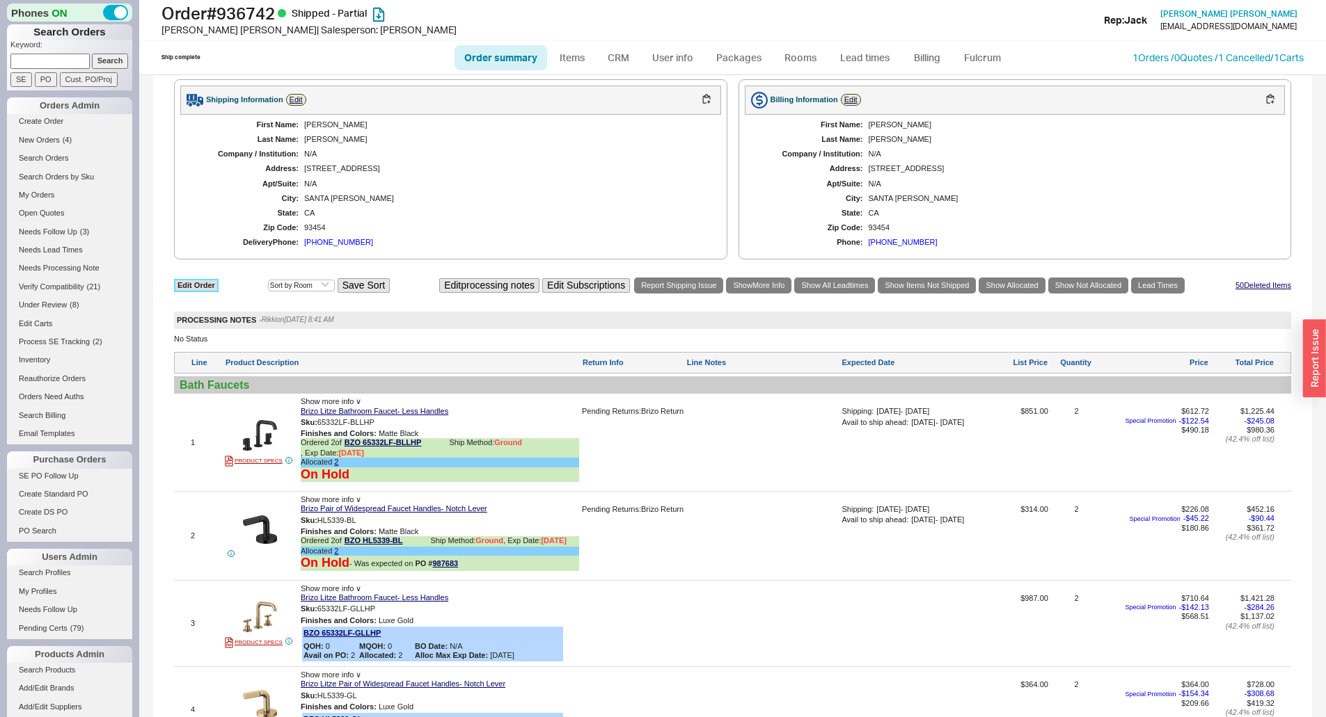
click at [205, 292] on link "Edit Order" at bounding box center [196, 285] width 45 height 13
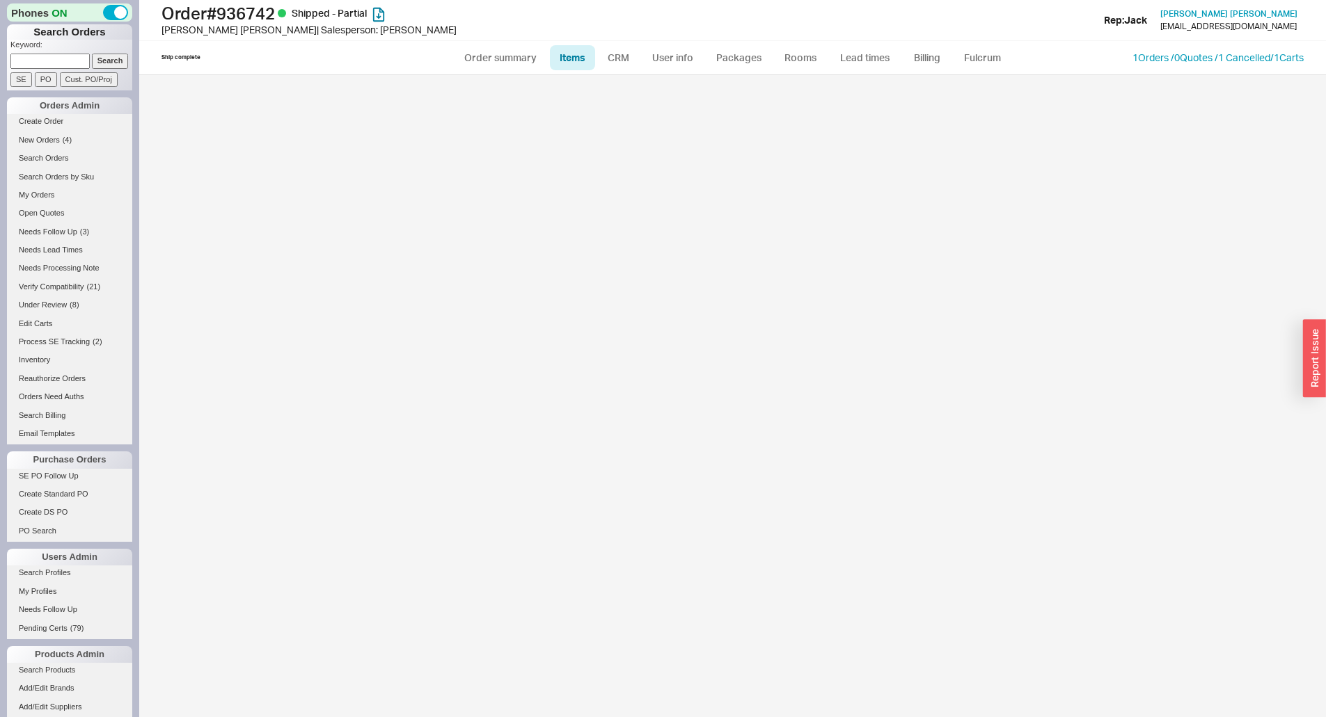
select select "3"
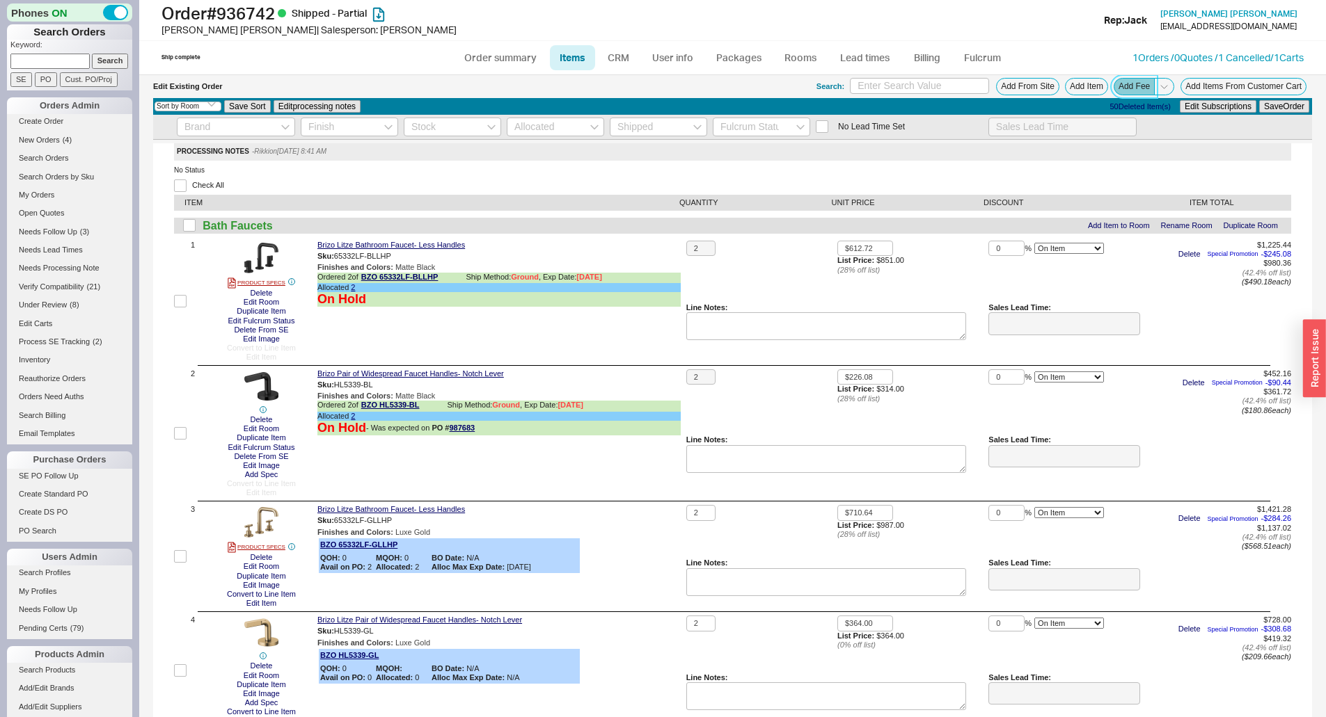
click at [1126, 86] on button "Add Fee" at bounding box center [1133, 86] width 41 height 17
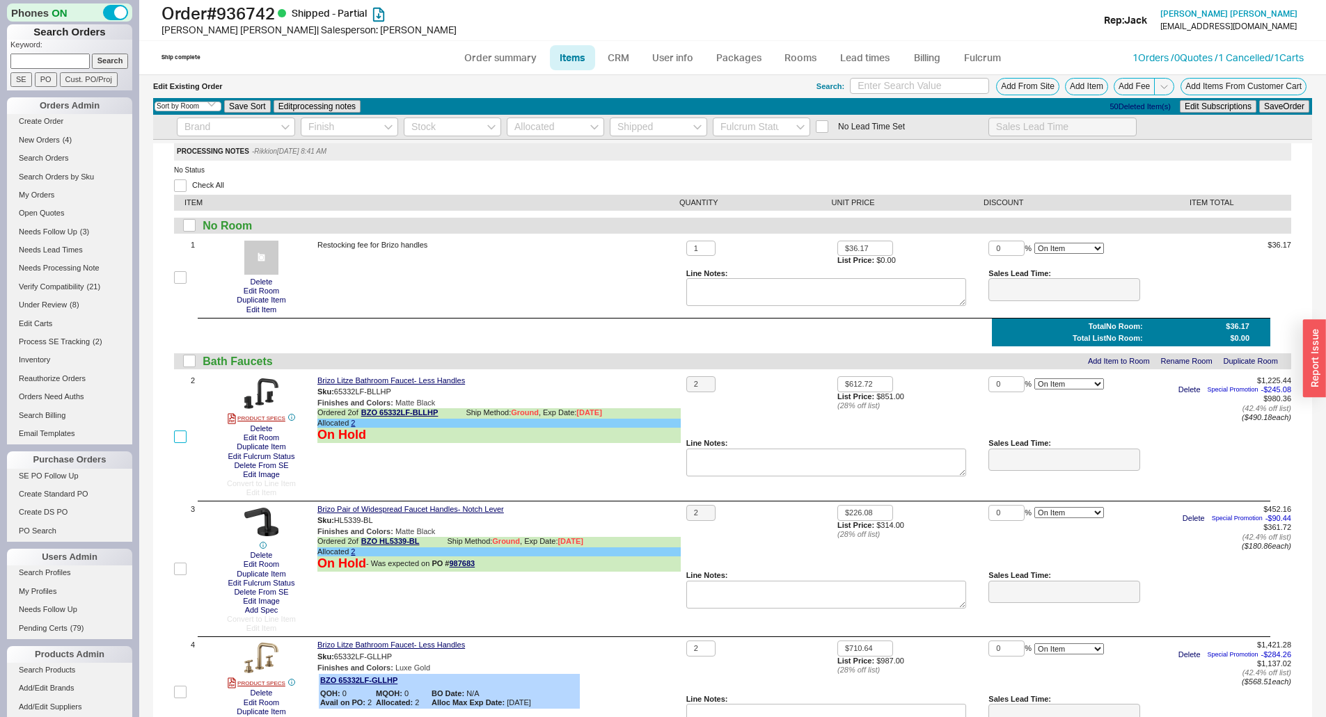
click at [181, 438] on input "checkbox" at bounding box center [180, 437] width 13 height 13
checkbox input "true"
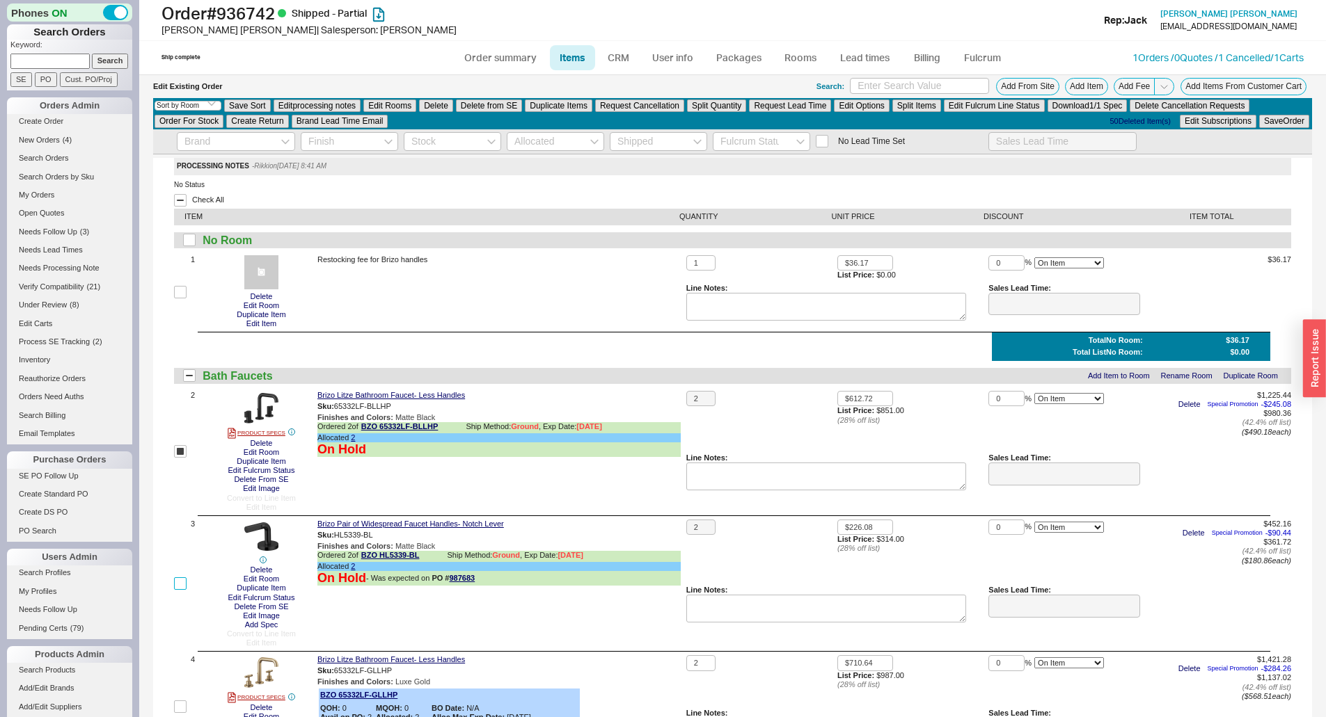
click at [182, 584] on input "checkbox" at bounding box center [180, 584] width 13 height 13
click at [180, 585] on input "checkbox" at bounding box center [180, 584] width 13 height 13
checkbox input "false"
click at [254, 445] on button "Delete" at bounding box center [261, 443] width 31 height 9
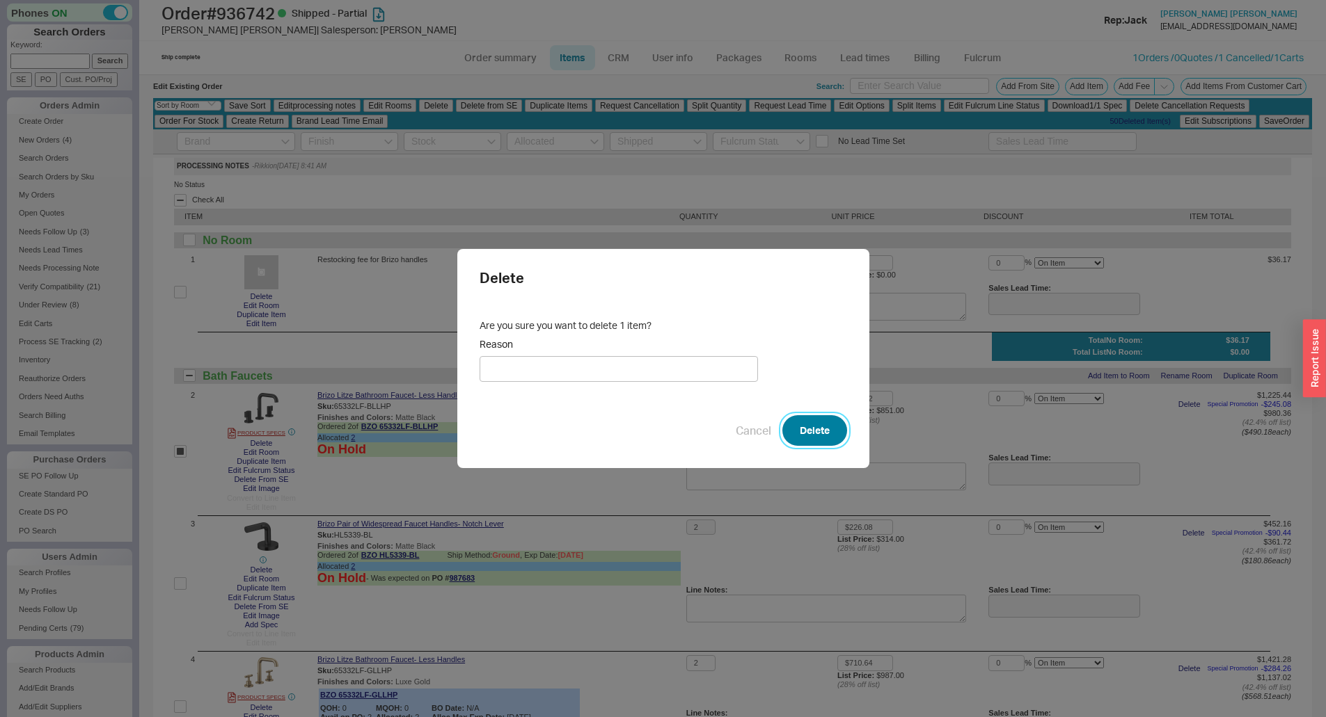
click at [803, 426] on button "Delete" at bounding box center [814, 430] width 65 height 31
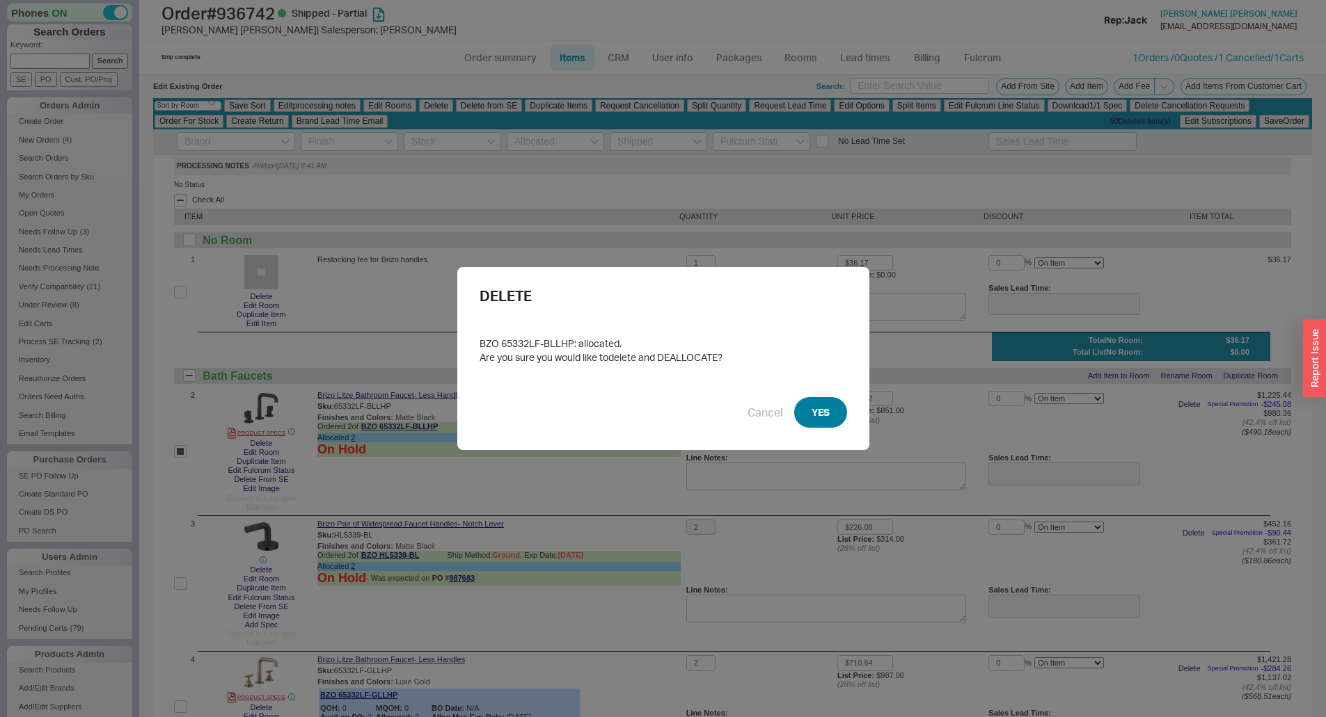
click at [817, 423] on button "YES" at bounding box center [820, 412] width 53 height 31
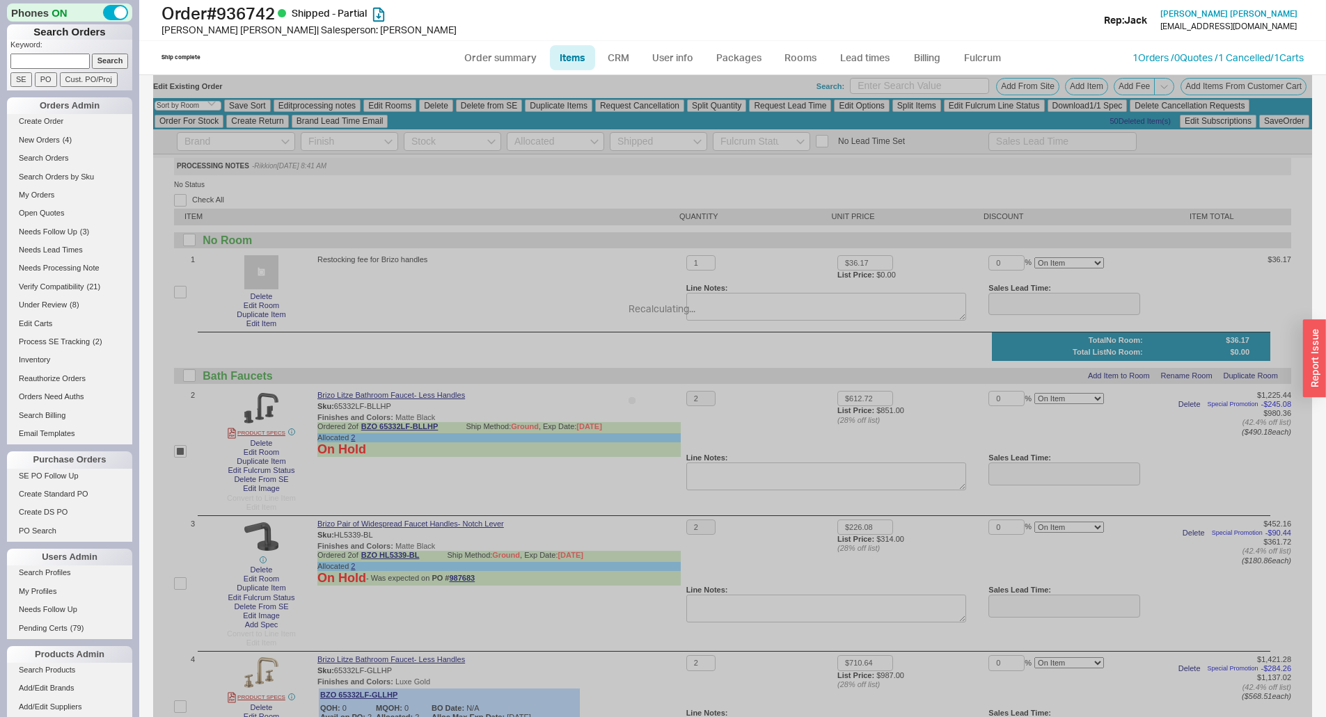
checkbox input "false"
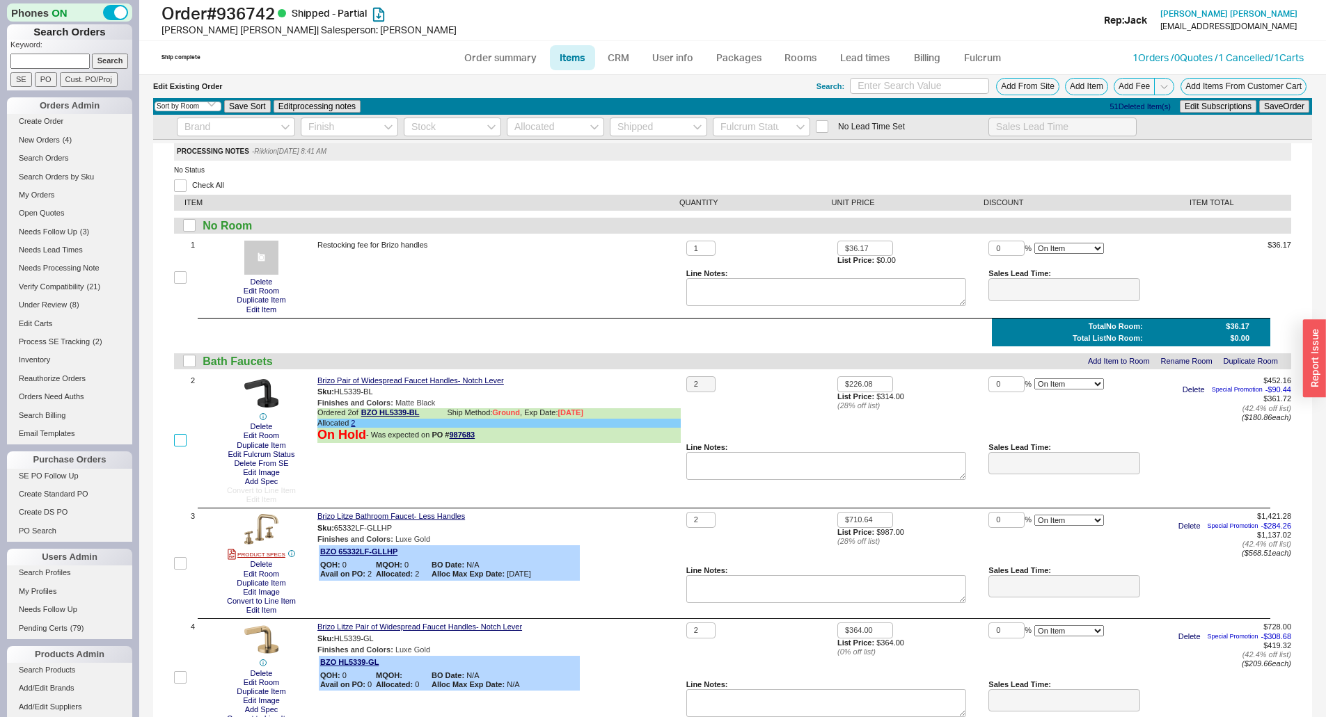
click at [180, 442] on input "checkbox" at bounding box center [180, 440] width 13 height 13
checkbox input "true"
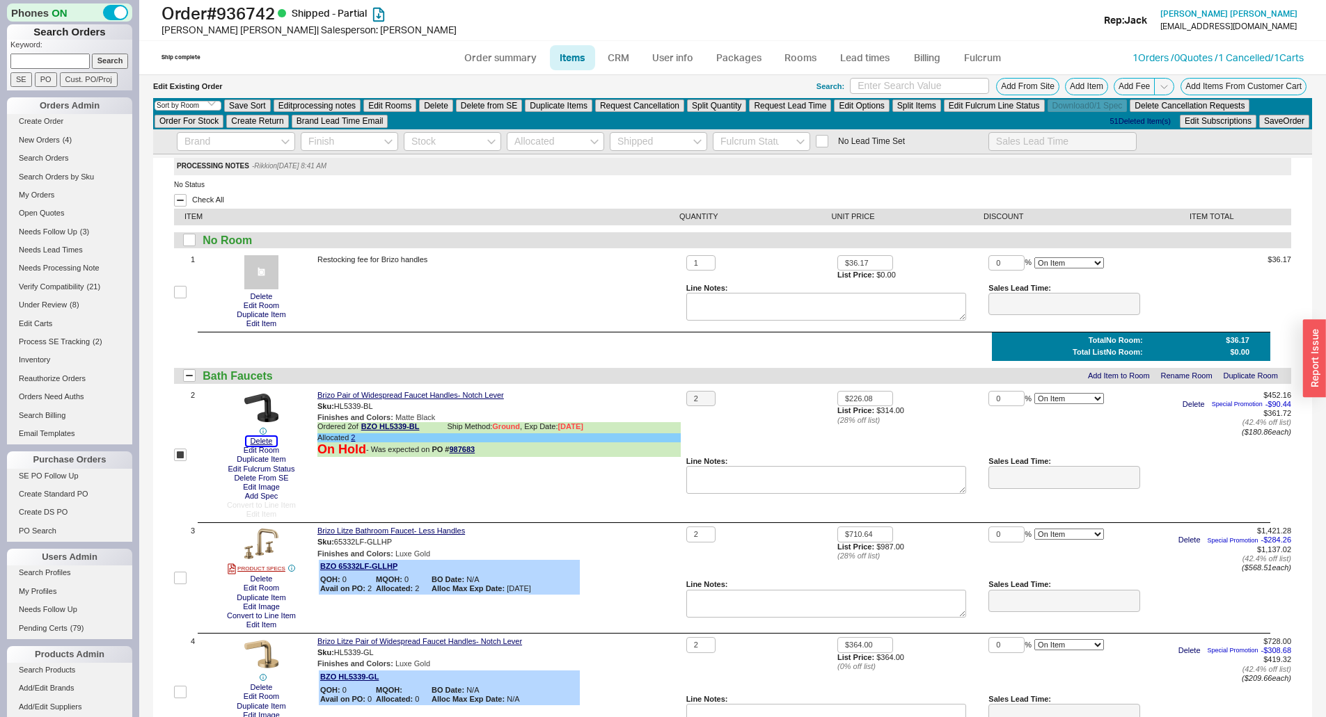
click at [252, 439] on button "Delete" at bounding box center [261, 441] width 31 height 9
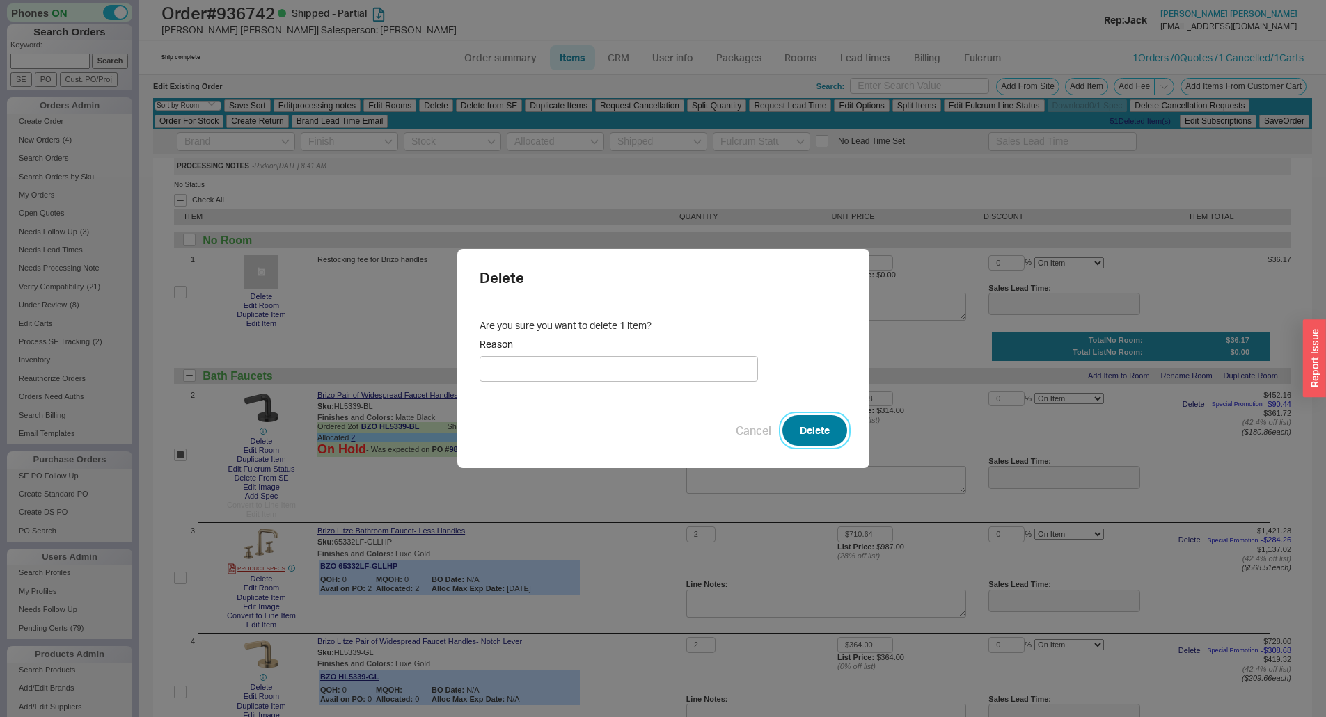
click at [809, 435] on button "Delete" at bounding box center [814, 430] width 65 height 31
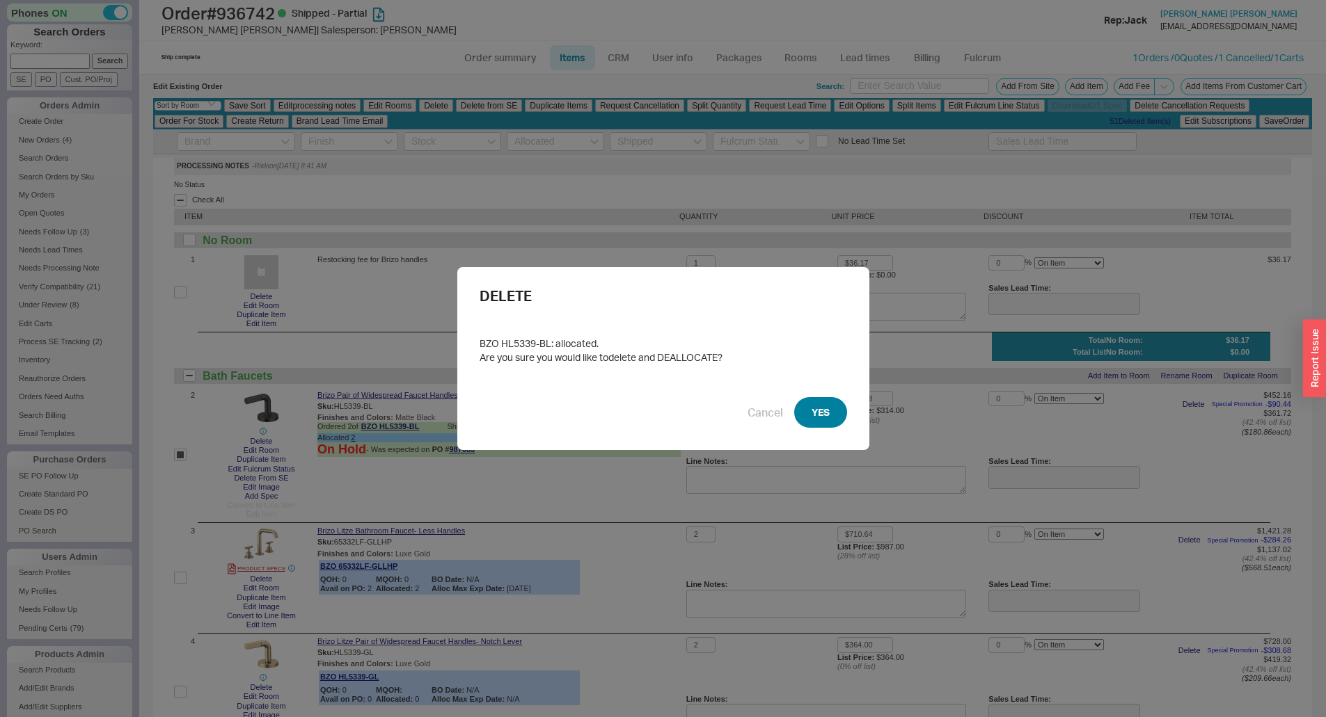
click at [817, 423] on button "YES" at bounding box center [820, 412] width 53 height 31
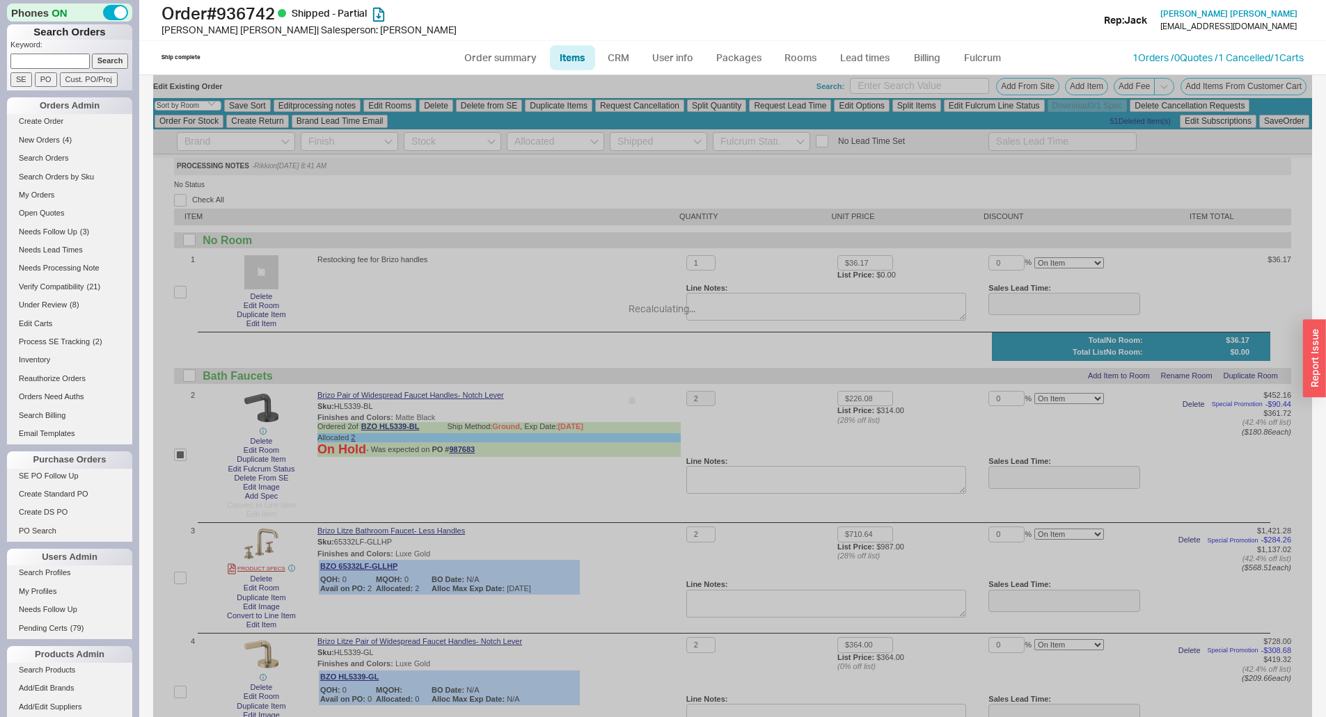
checkbox input "false"
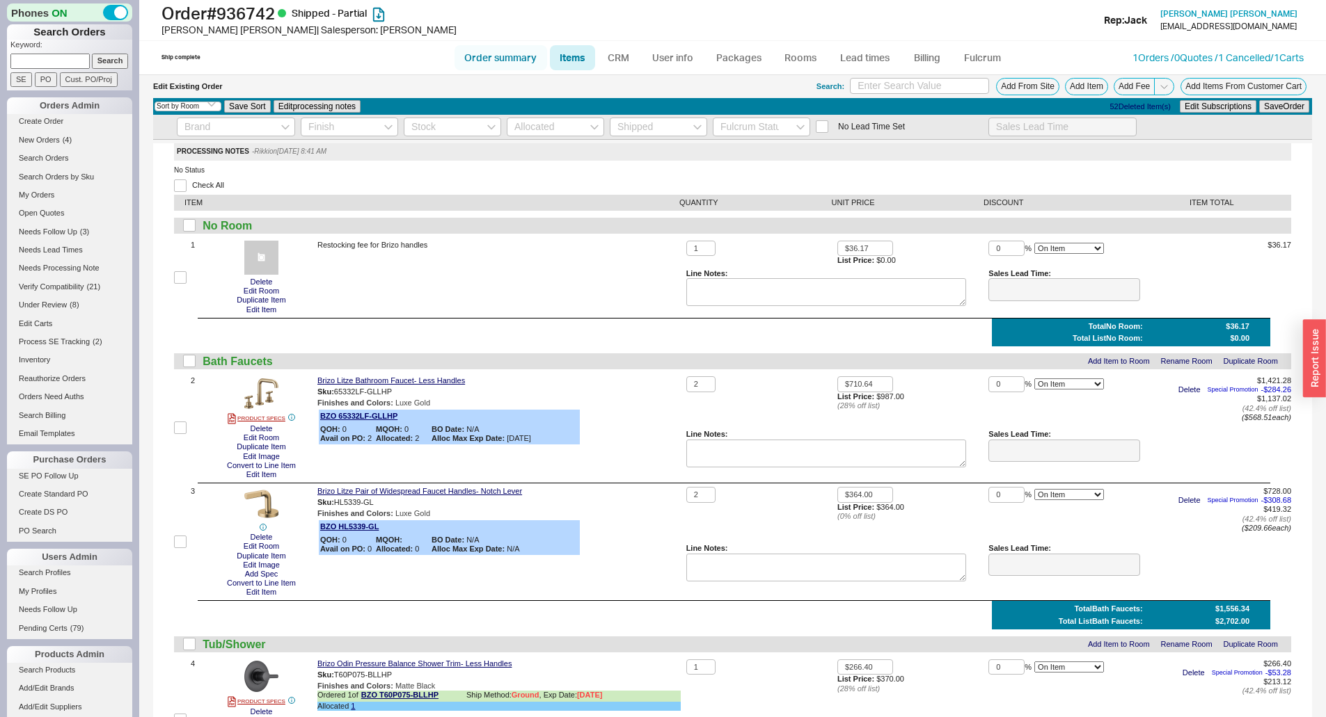
click at [523, 56] on link "Order summary" at bounding box center [500, 57] width 93 height 25
select select "*"
select select "LOW"
select select "3"
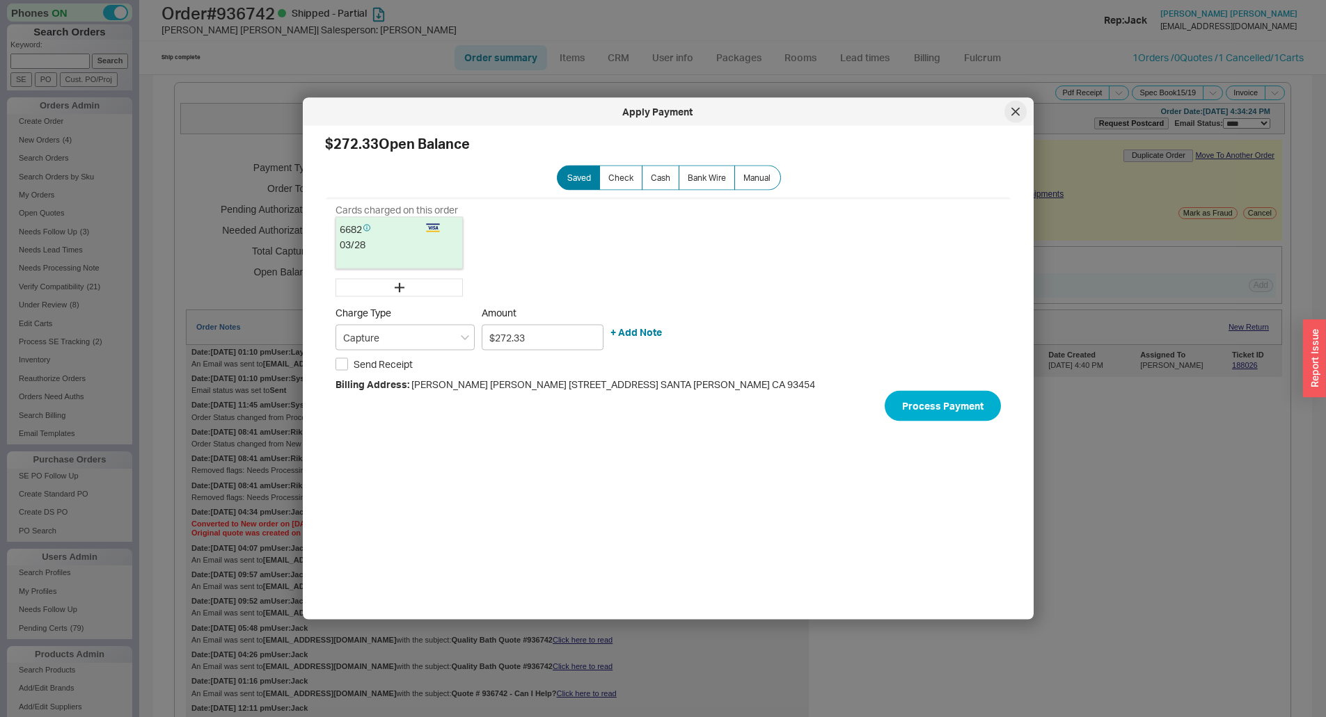
click at [1006, 113] on div at bounding box center [1015, 112] width 22 height 22
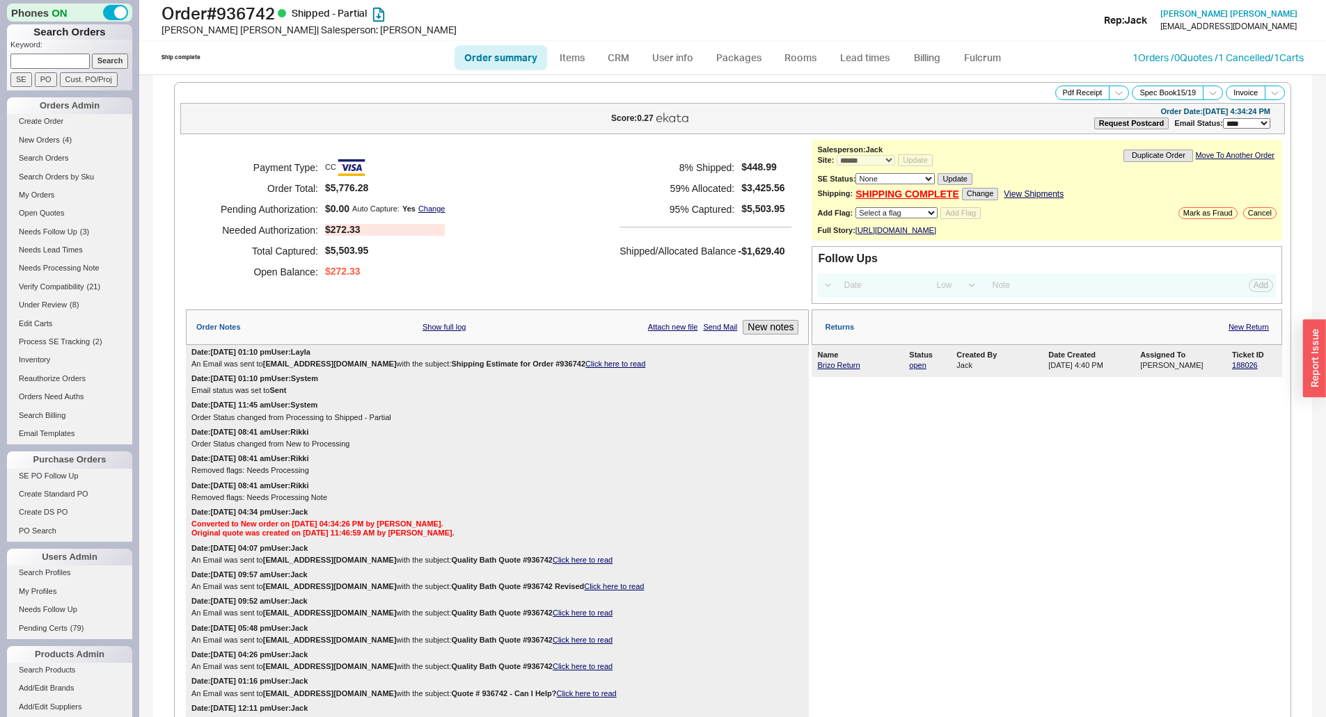
click at [223, 146] on div "Payment Type: CC Order Total: $5,776.28 Pending Authorization: $0.00 Auto Captu…" at bounding box center [497, 220] width 623 height 160
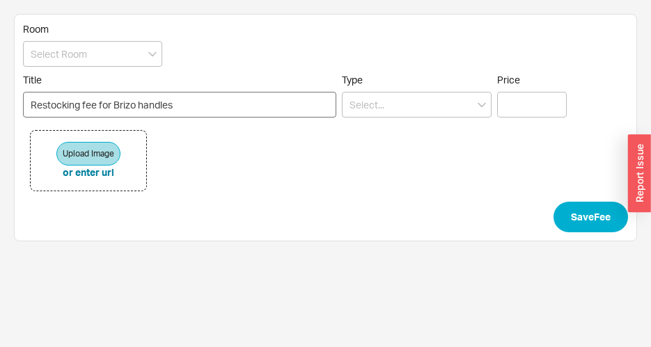
type input "Restocking fee for Brizo handles"
click at [388, 105] on input at bounding box center [417, 105] width 150 height 26
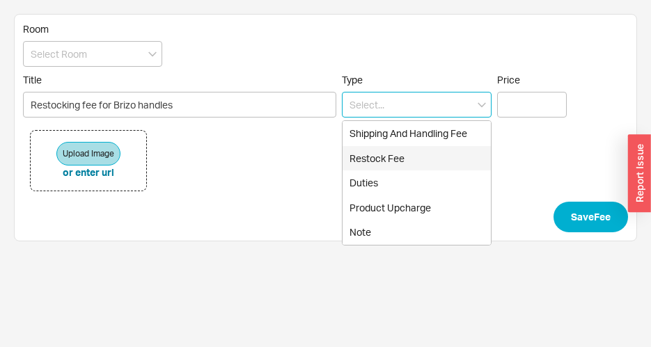
click at [402, 163] on div "Restock Fee" at bounding box center [416, 158] width 148 height 25
type input "Restock Fee"
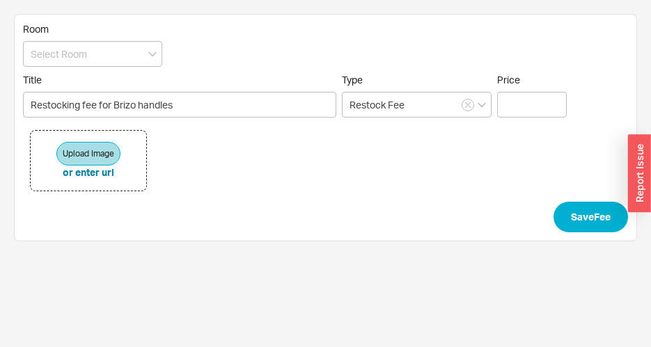
click at [521, 120] on div "Upload Image or enter url" at bounding box center [325, 161] width 605 height 82
click at [525, 105] on input "Price" at bounding box center [532, 105] width 70 height 26
paste input "$ 36.17"
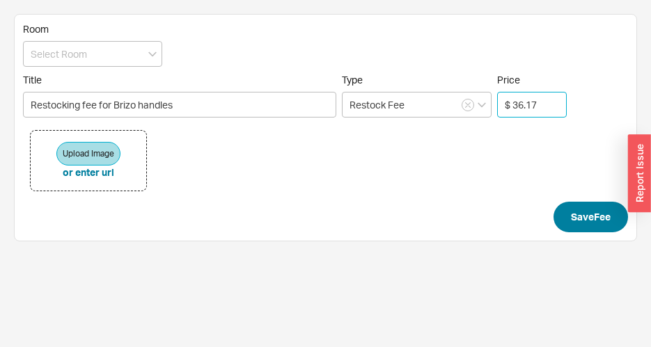
type input "$ 36.17"
click at [592, 209] on button "Save Fee" at bounding box center [590, 217] width 74 height 31
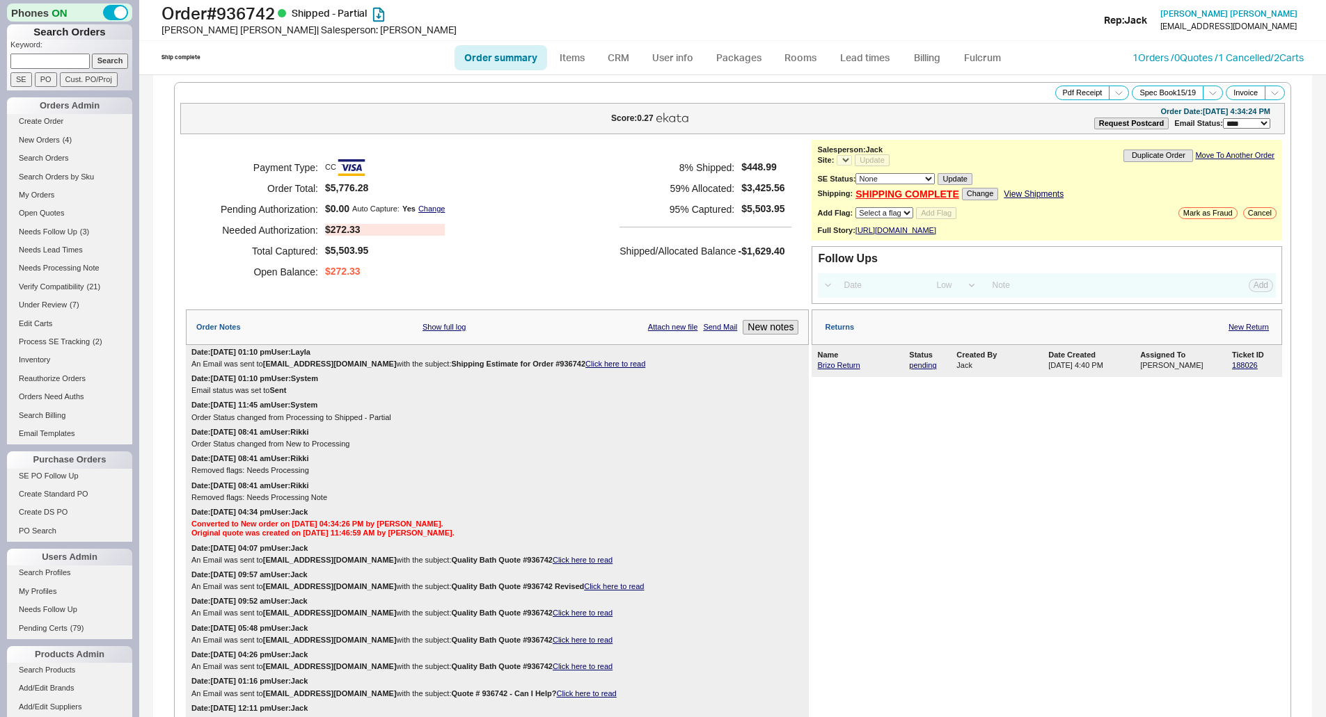
select select "LOW"
select select "3"
select select "*"
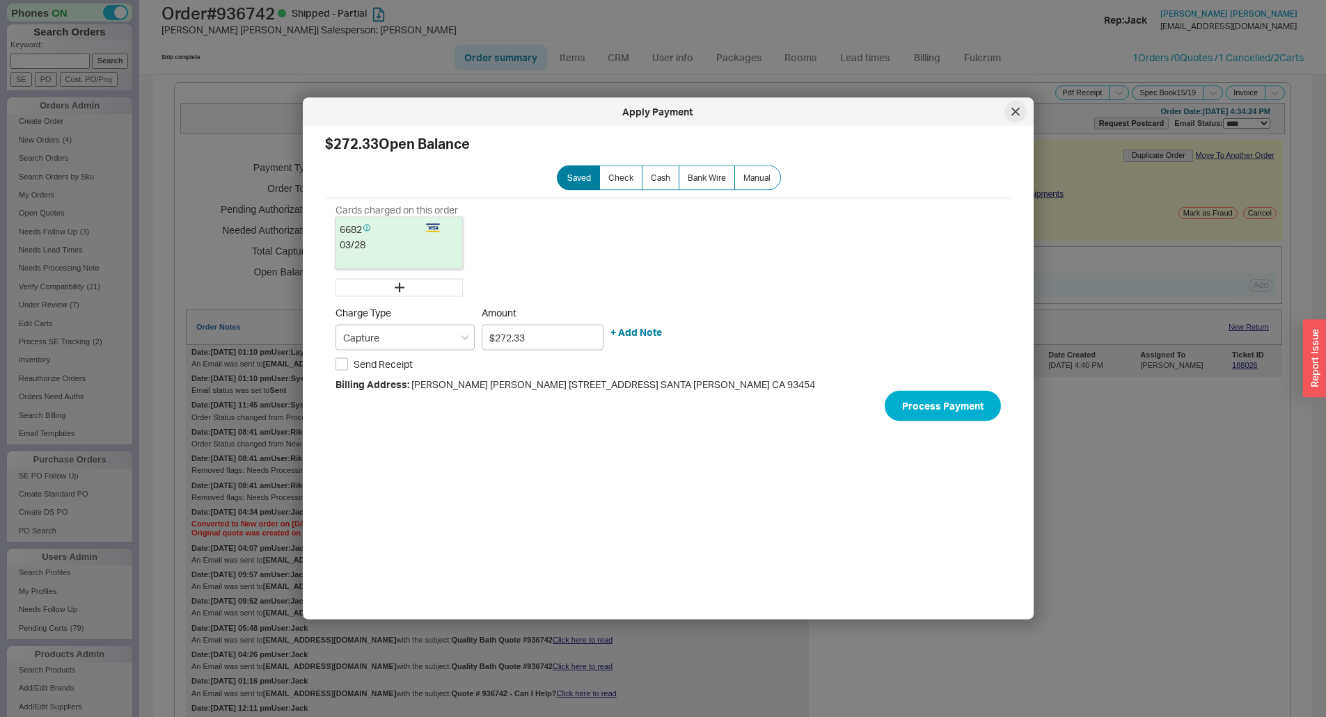
click at [1021, 116] on div at bounding box center [1015, 112] width 22 height 22
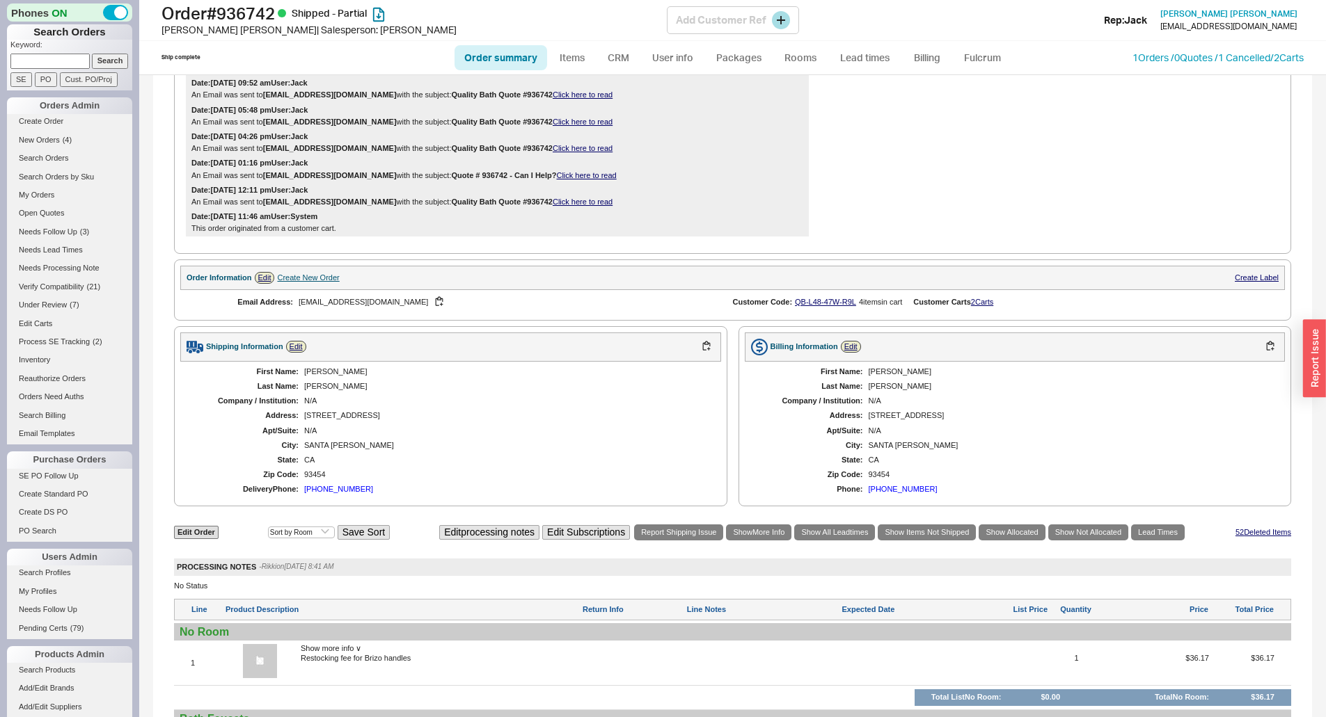
scroll to position [418, 0]
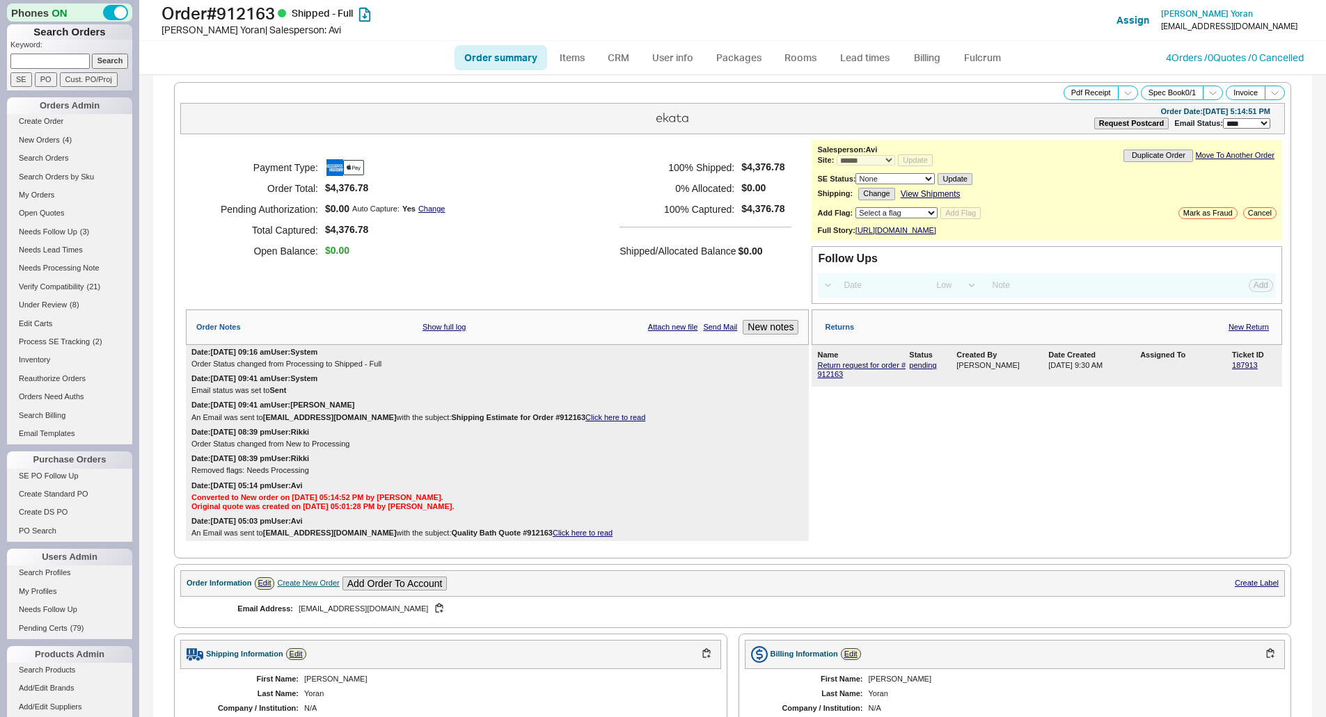
select select "*"
select select "LOW"
select select "3"
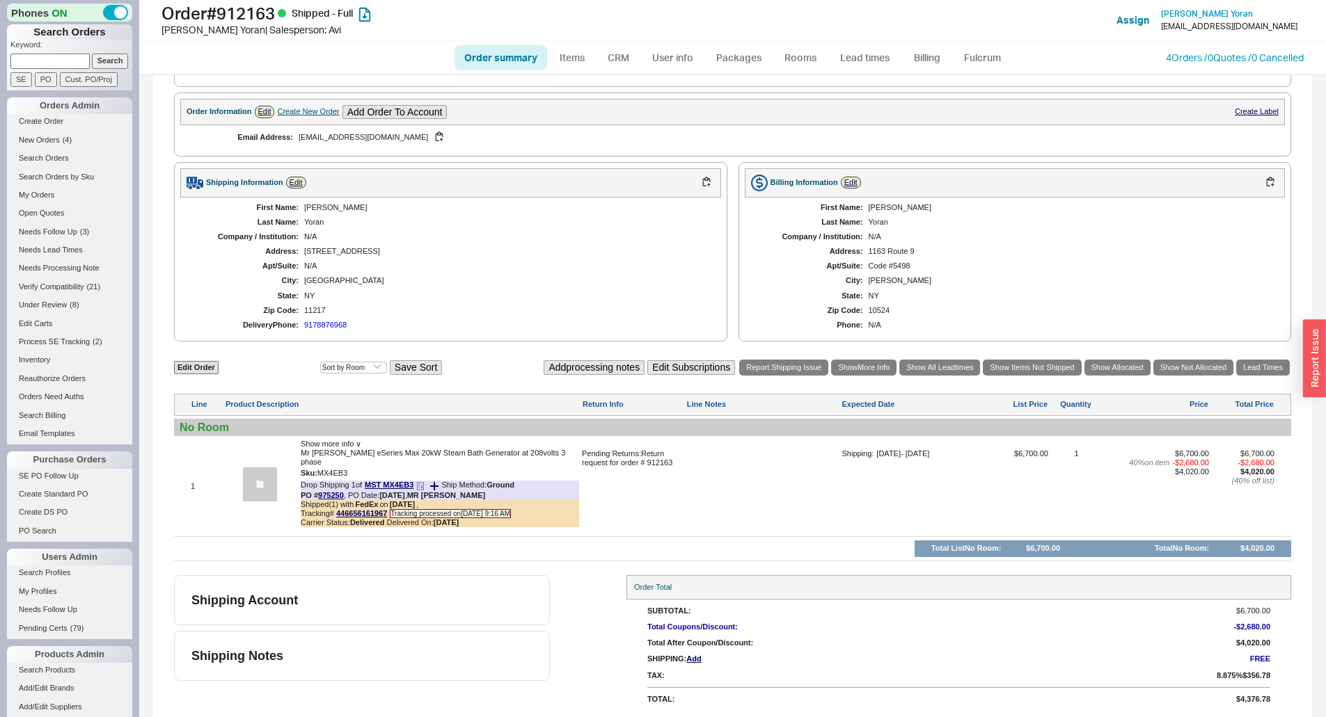
scroll to position [473, 0]
drag, startPoint x: 1183, startPoint y: 485, endPoint x: 1191, endPoint y: 484, distance: 8.4
click at [1189, 476] on div "$4,020.00" at bounding box center [1156, 471] width 104 height 9
click at [1192, 475] on span "$4,020.00" at bounding box center [1192, 471] width 34 height 8
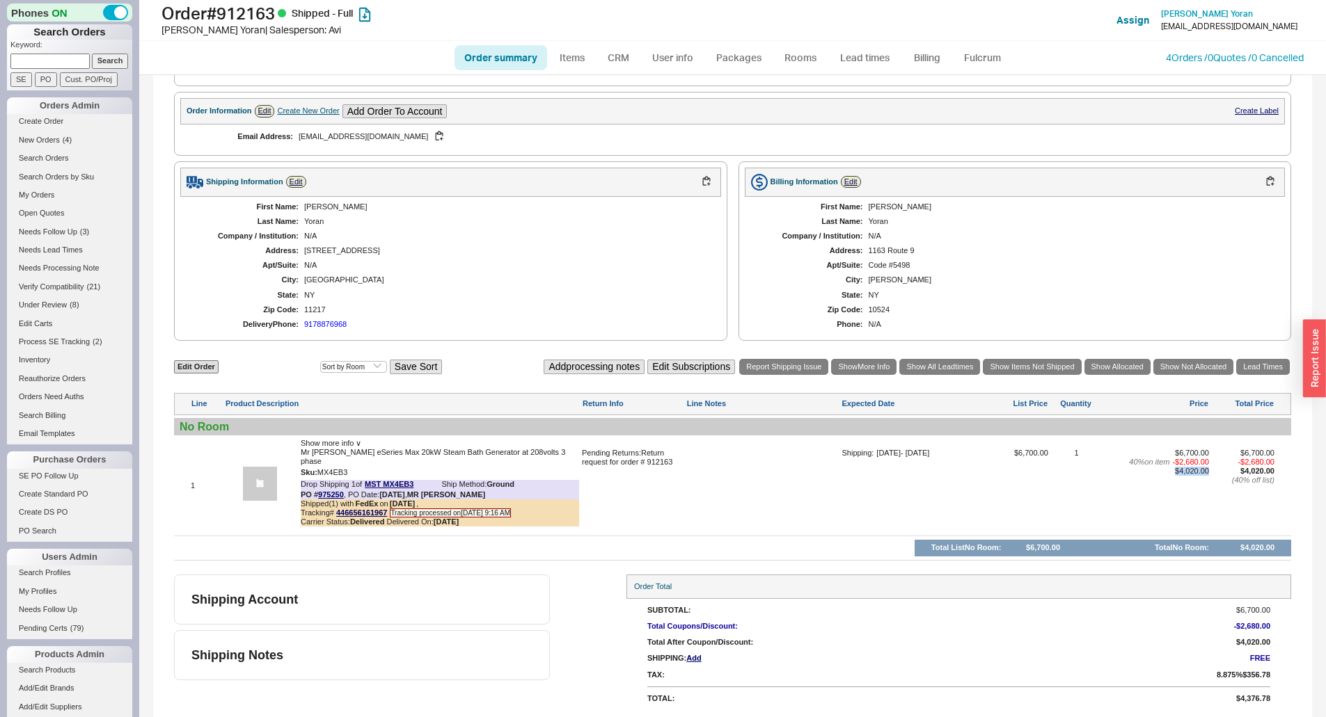
click at [1192, 475] on span "$4,020.00" at bounding box center [1192, 471] width 34 height 8
click at [722, 508] on div at bounding box center [762, 491] width 152 height 84
click at [1204, 60] on link "4 Orders / 0 Quotes / 0 Cancelled" at bounding box center [1235, 57] width 138 height 12
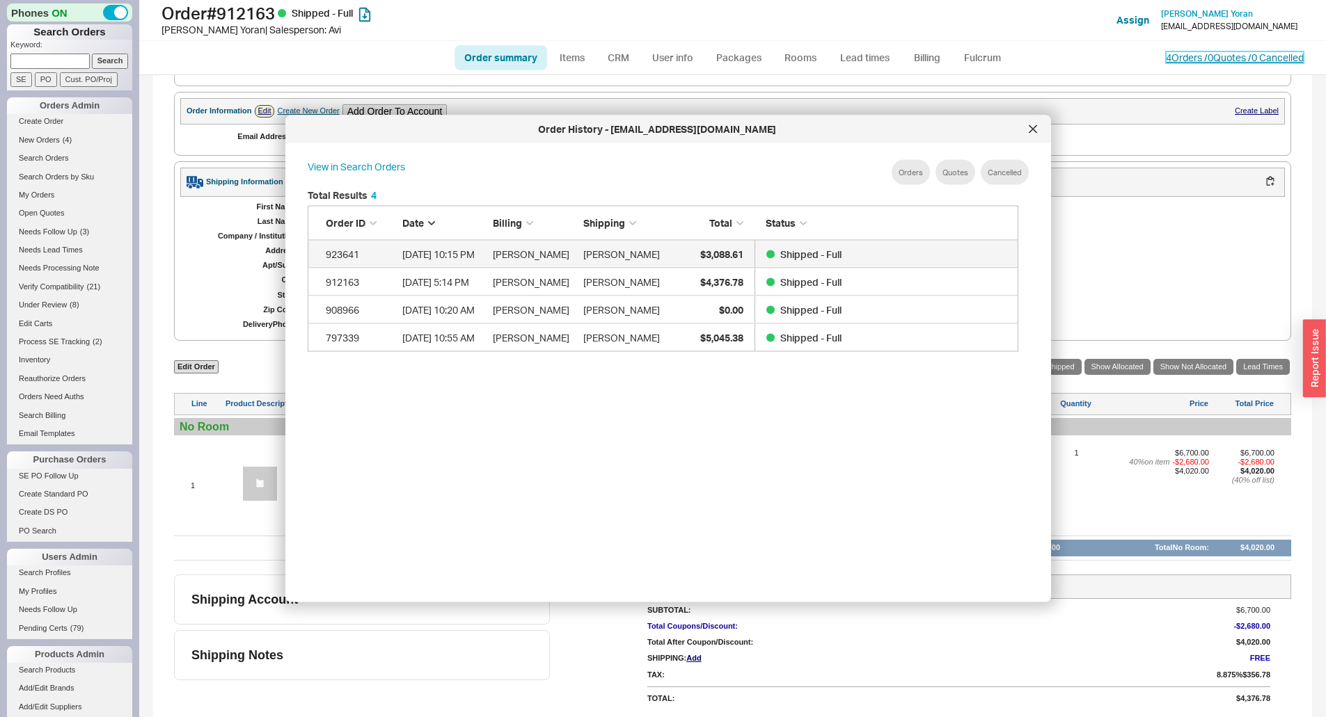
scroll to position [415, 722]
click at [1027, 128] on div at bounding box center [1033, 129] width 22 height 22
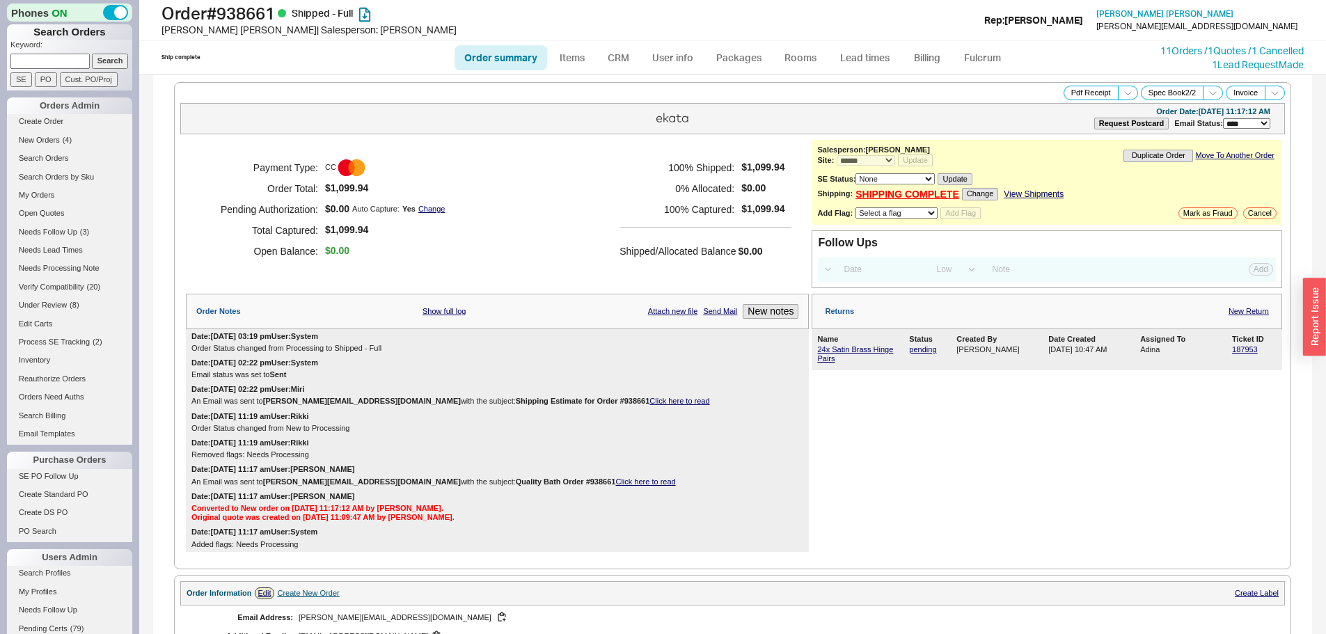
select select "*"
select select "LOW"
select select "3"
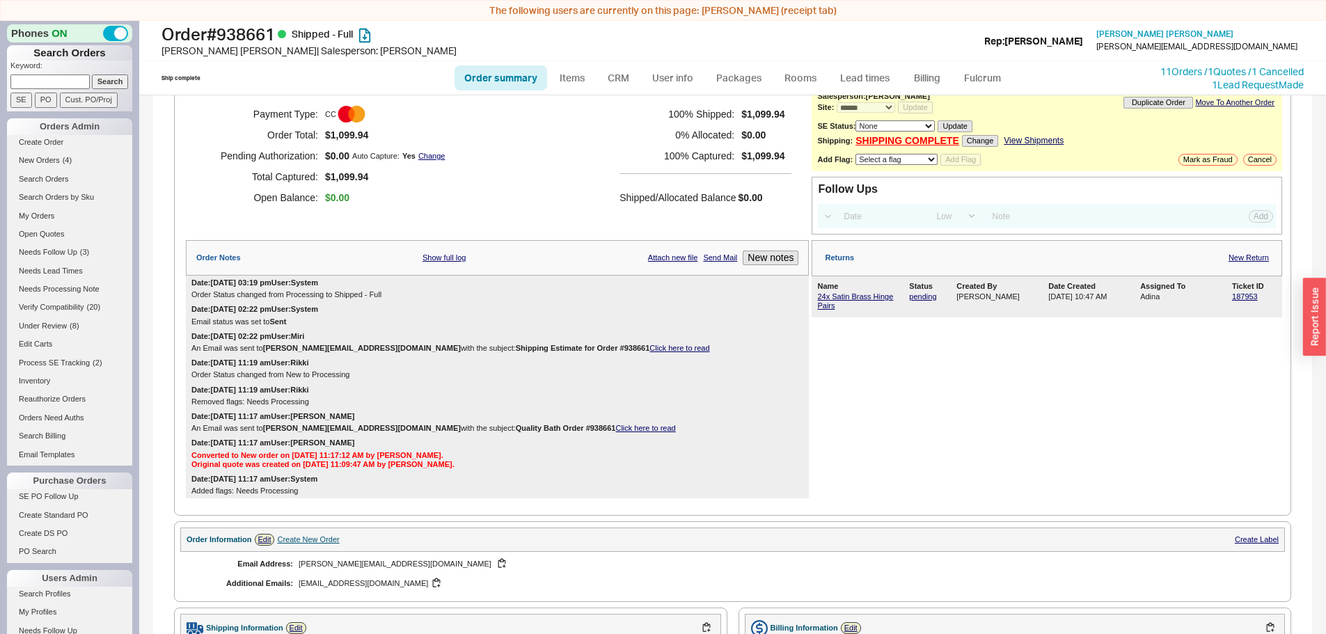
scroll to position [70, 0]
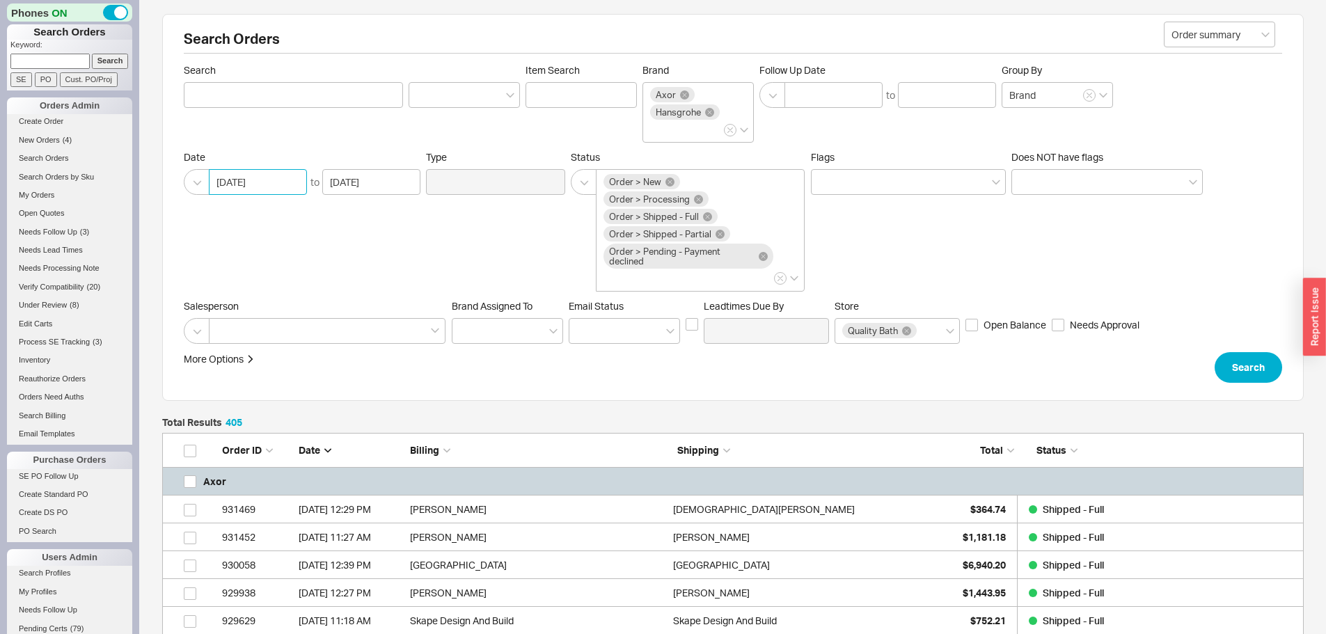
click at [230, 183] on input "06/23/2025" at bounding box center [258, 182] width 98 height 26
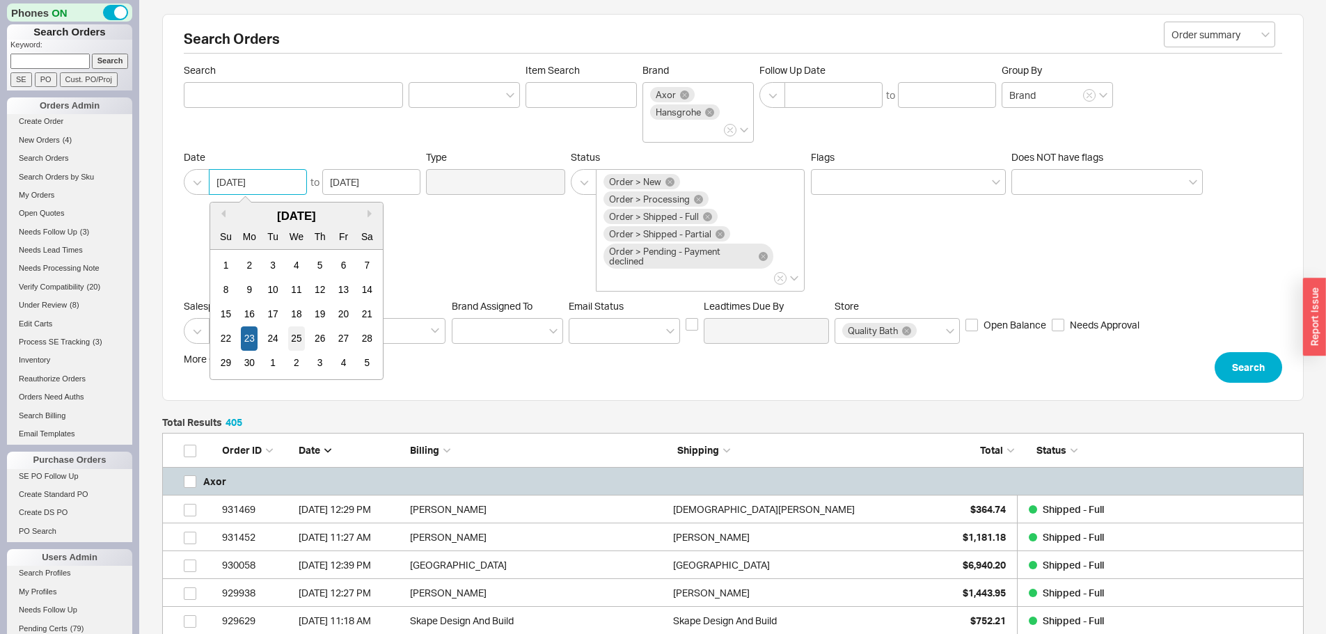
click at [296, 342] on div "25" at bounding box center [295, 338] width 17 height 24
type input "06/25/2025"
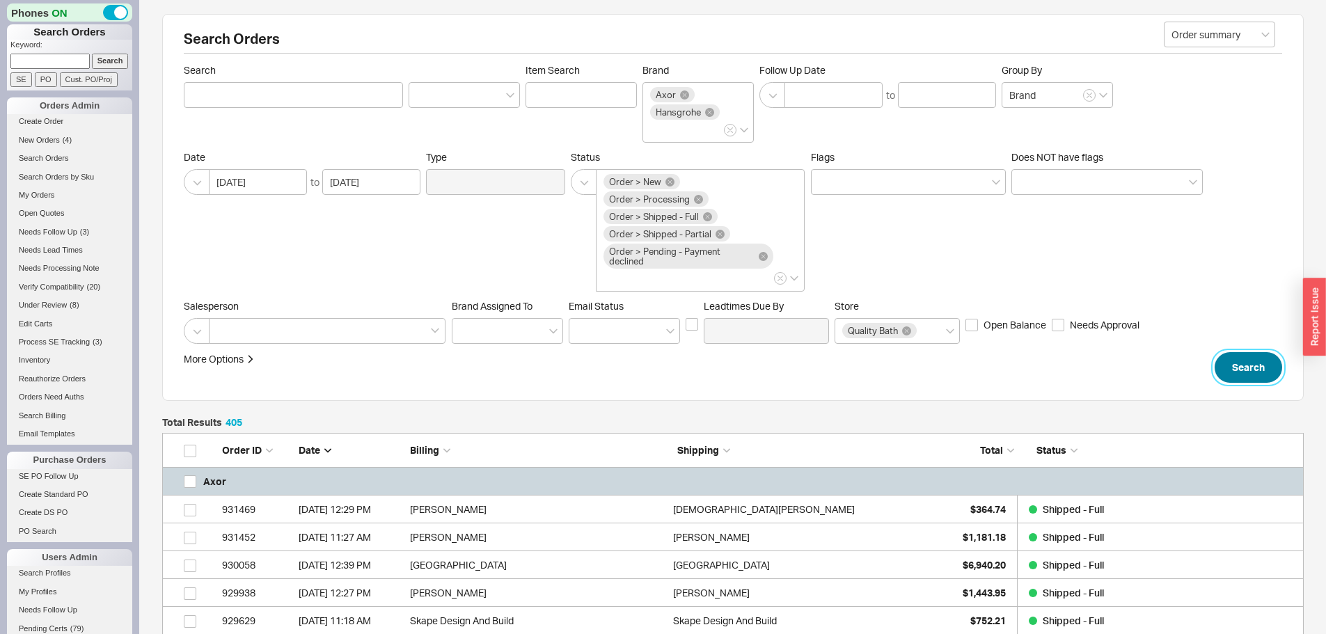
click at [1239, 365] on button "Search" at bounding box center [1248, 367] width 68 height 31
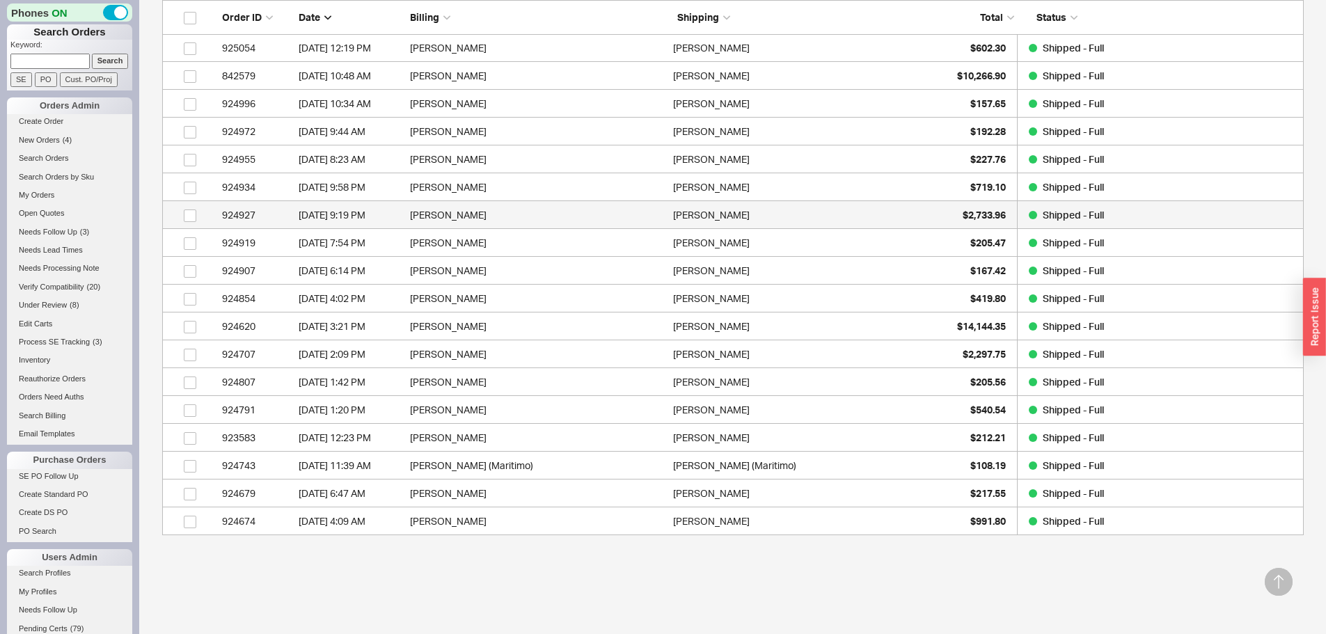
scroll to position [10273, 0]
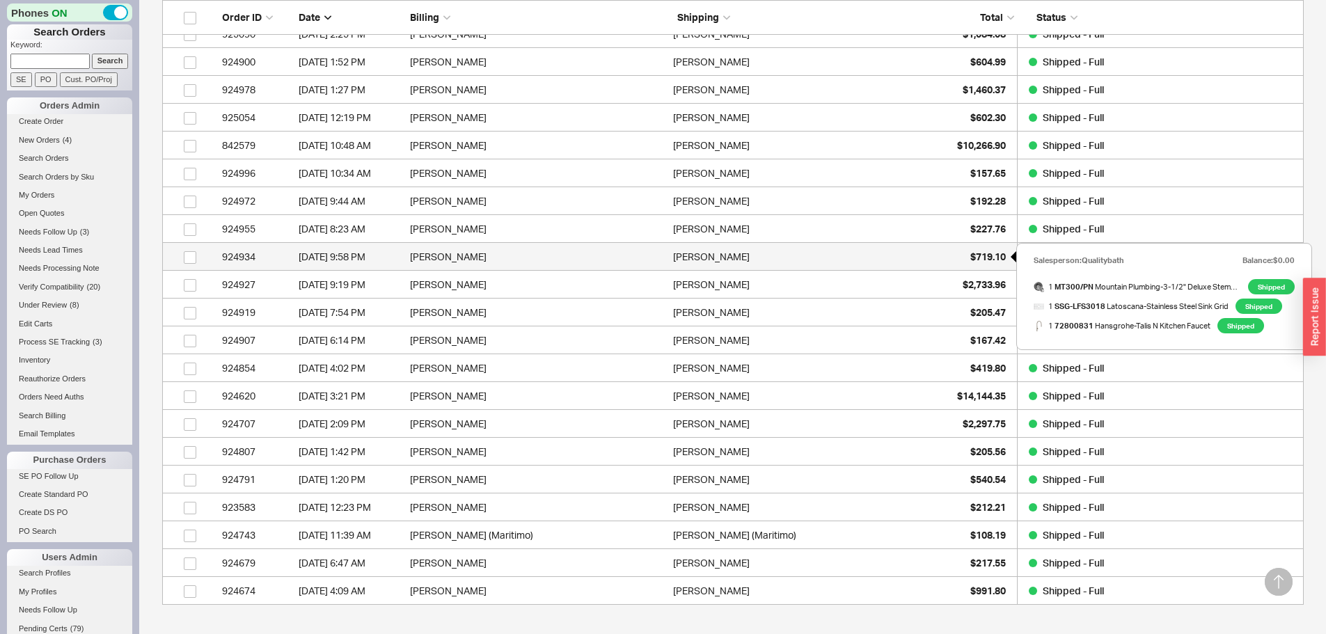
click at [958, 259] on div "$719.10" at bounding box center [971, 257] width 70 height 28
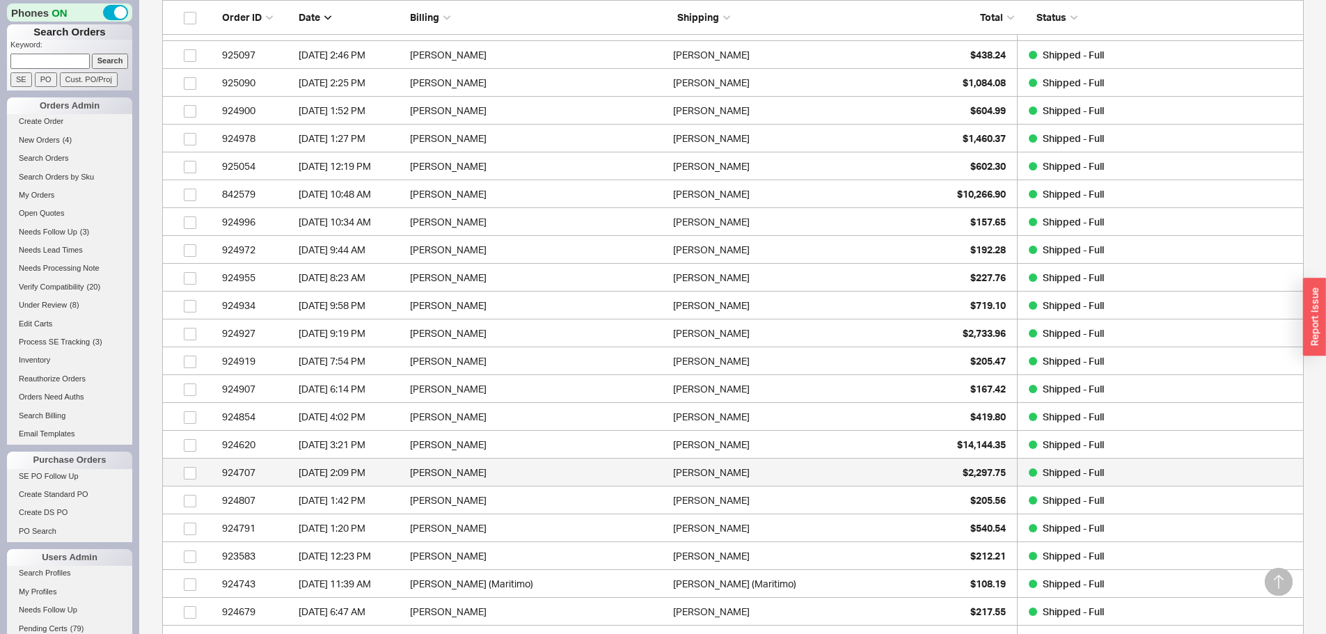
scroll to position [10204, 0]
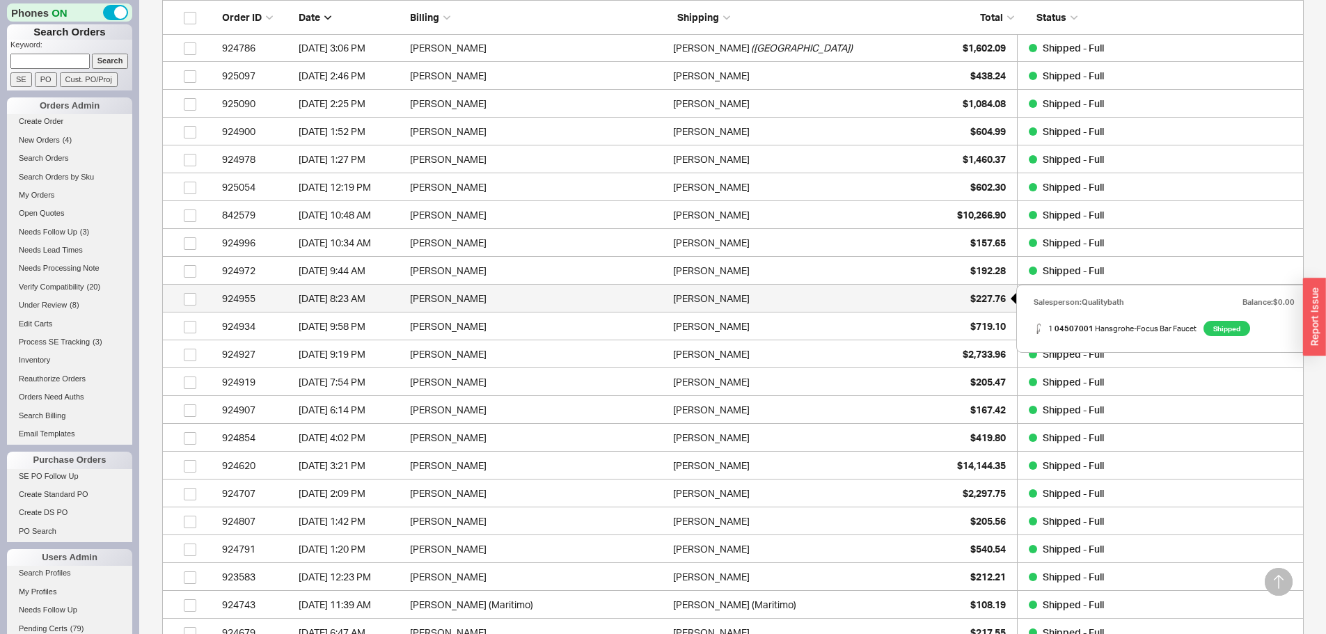
click at [960, 300] on div "$227.76" at bounding box center [971, 299] width 70 height 28
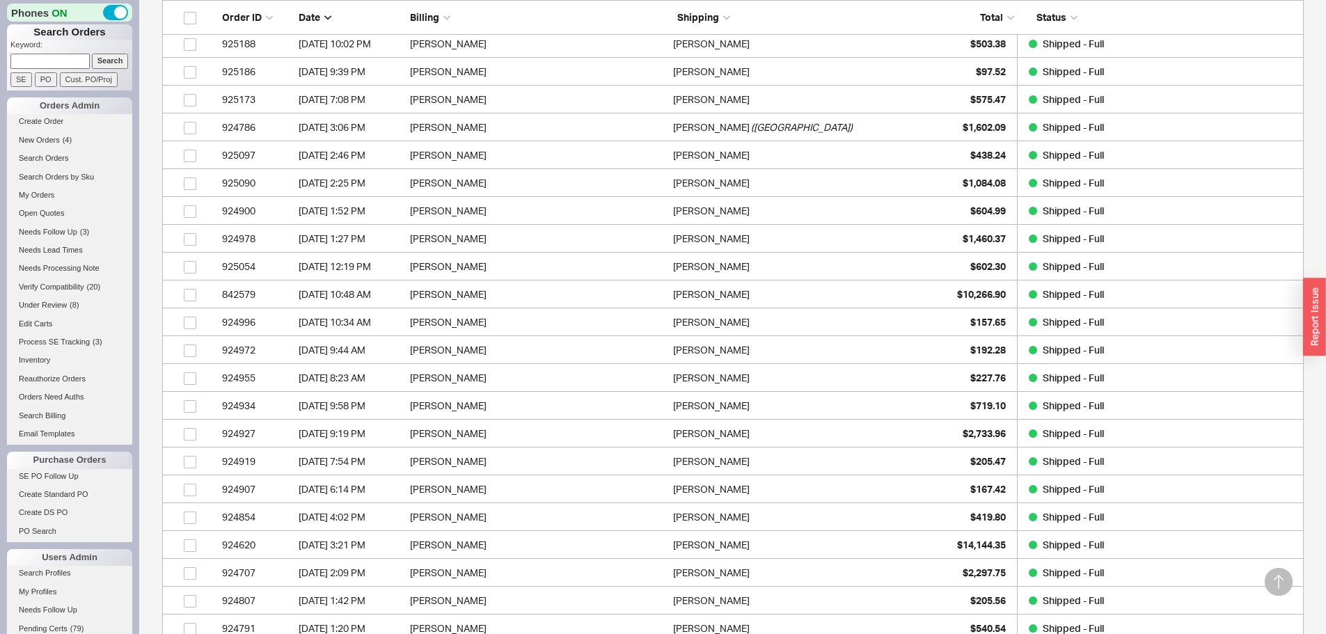
scroll to position [9918, 0]
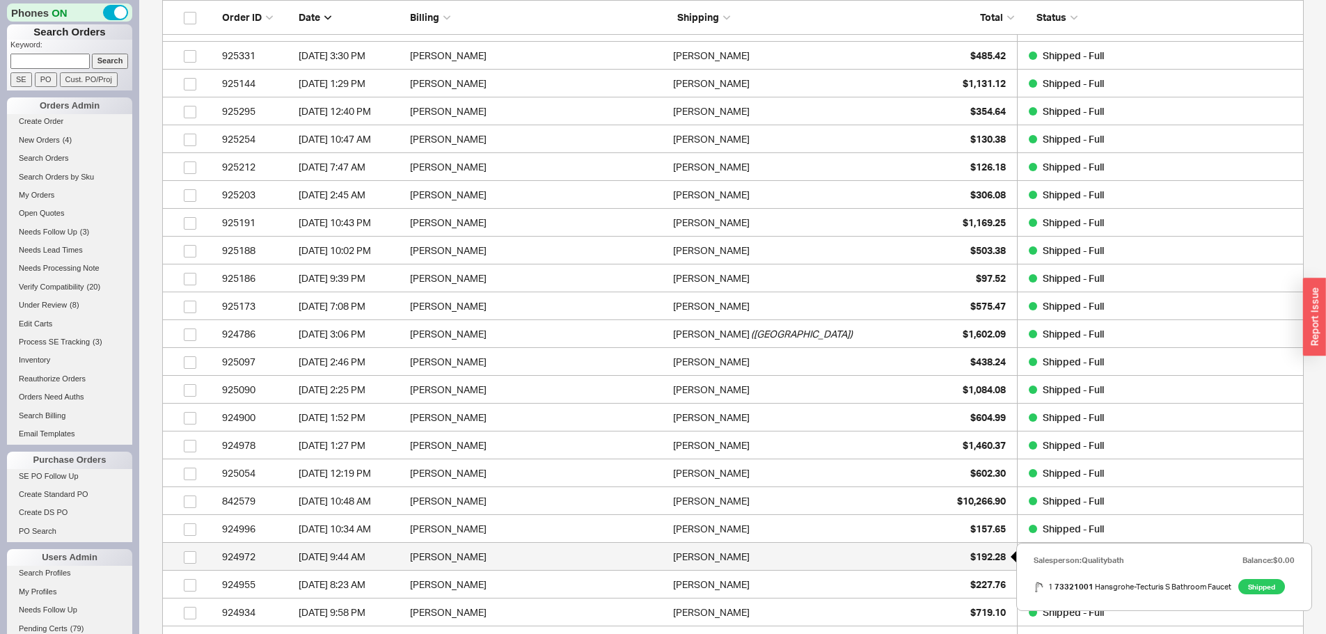
click at [988, 555] on span "$192.28" at bounding box center [987, 556] width 35 height 12
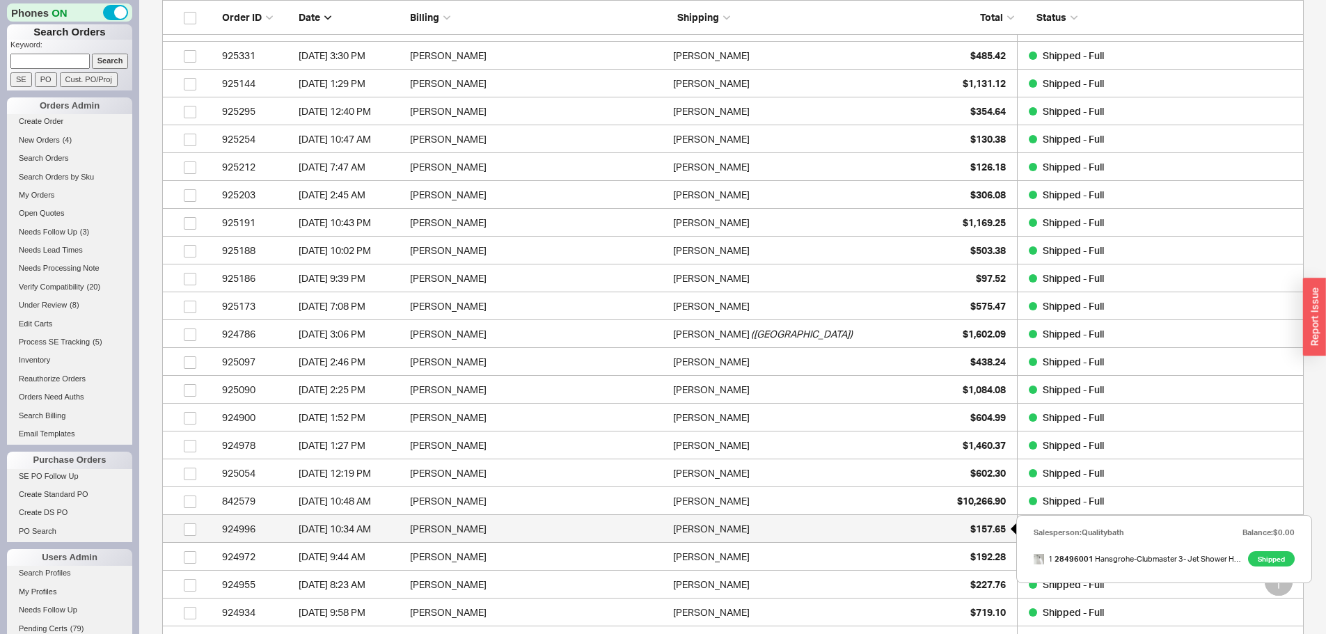
click at [983, 527] on span "$157.65" at bounding box center [987, 529] width 35 height 12
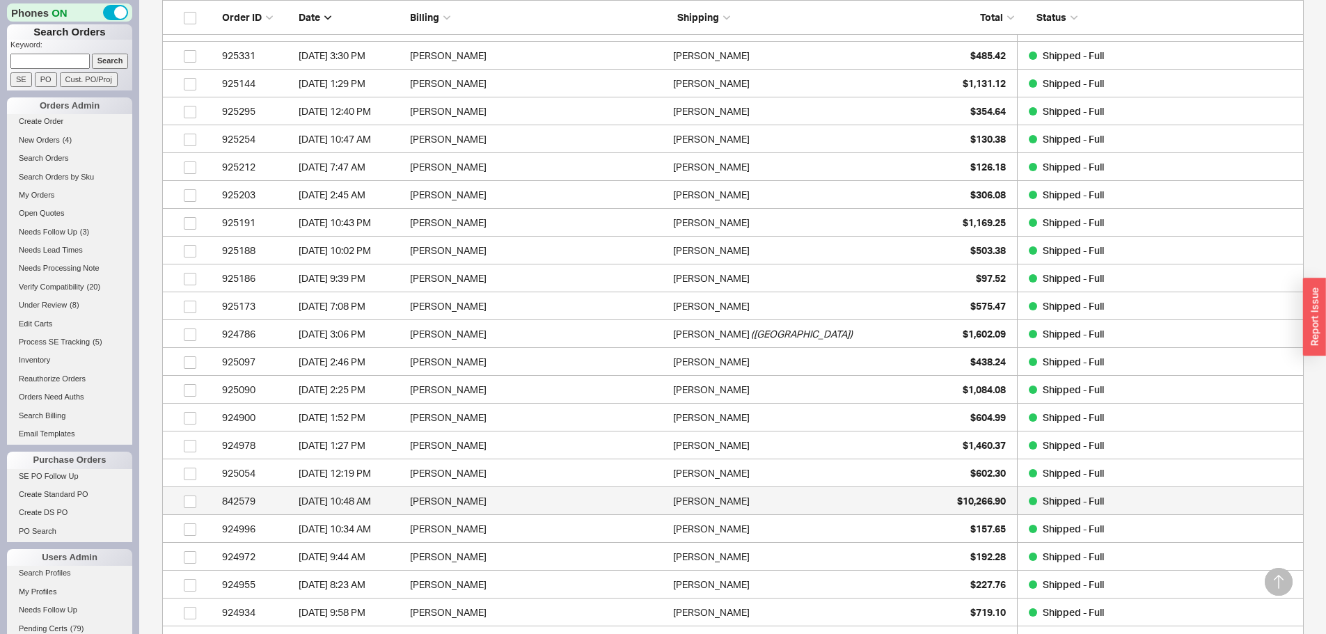
click at [257, 505] on div "842579" at bounding box center [257, 501] width 70 height 28
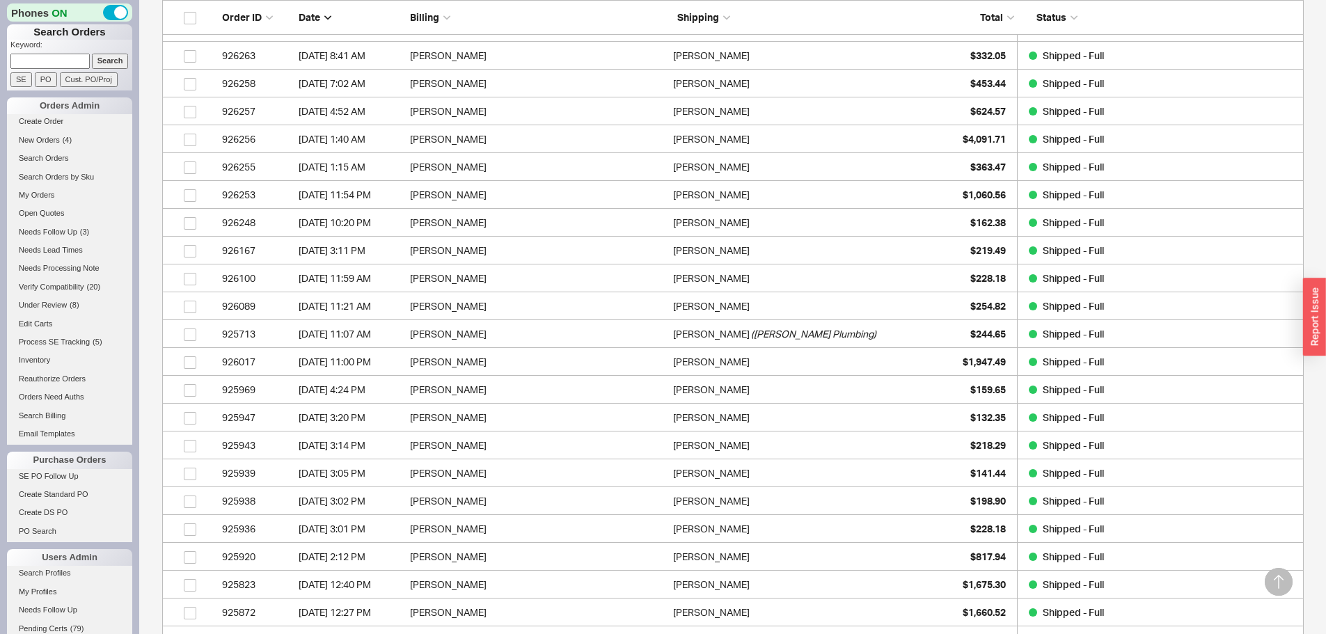
drag, startPoint x: 398, startPoint y: 321, endPoint x: 411, endPoint y: 331, distance: 16.8
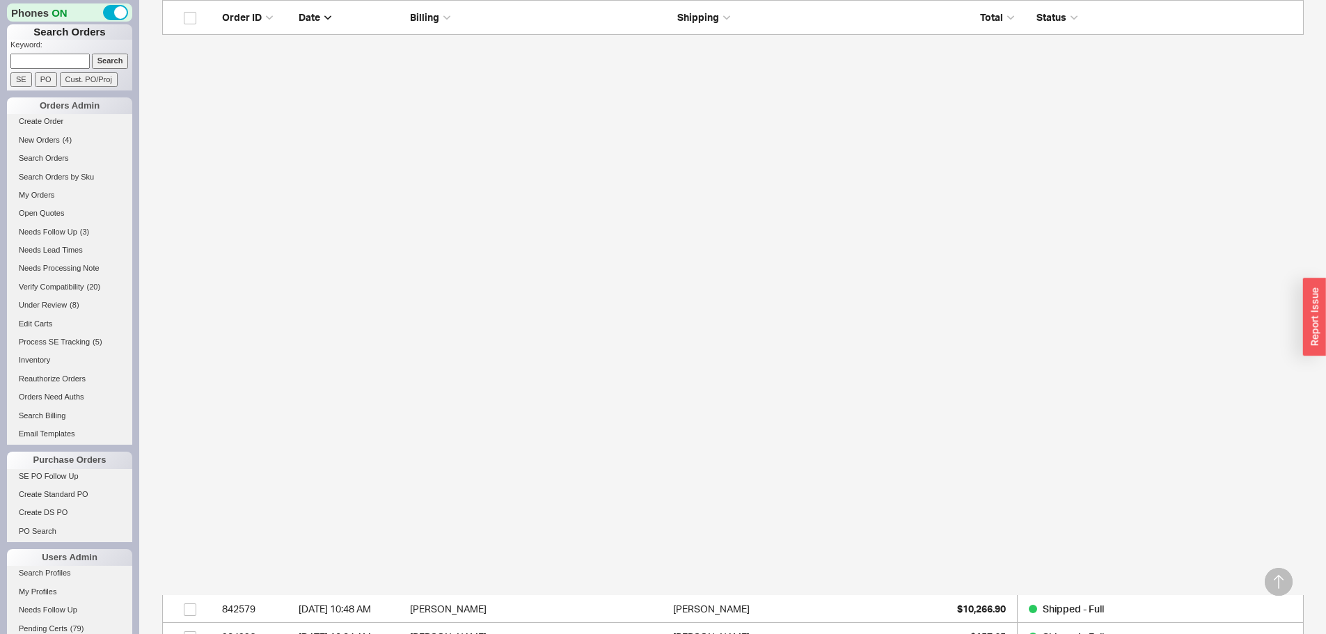
scroll to position [10405, 0]
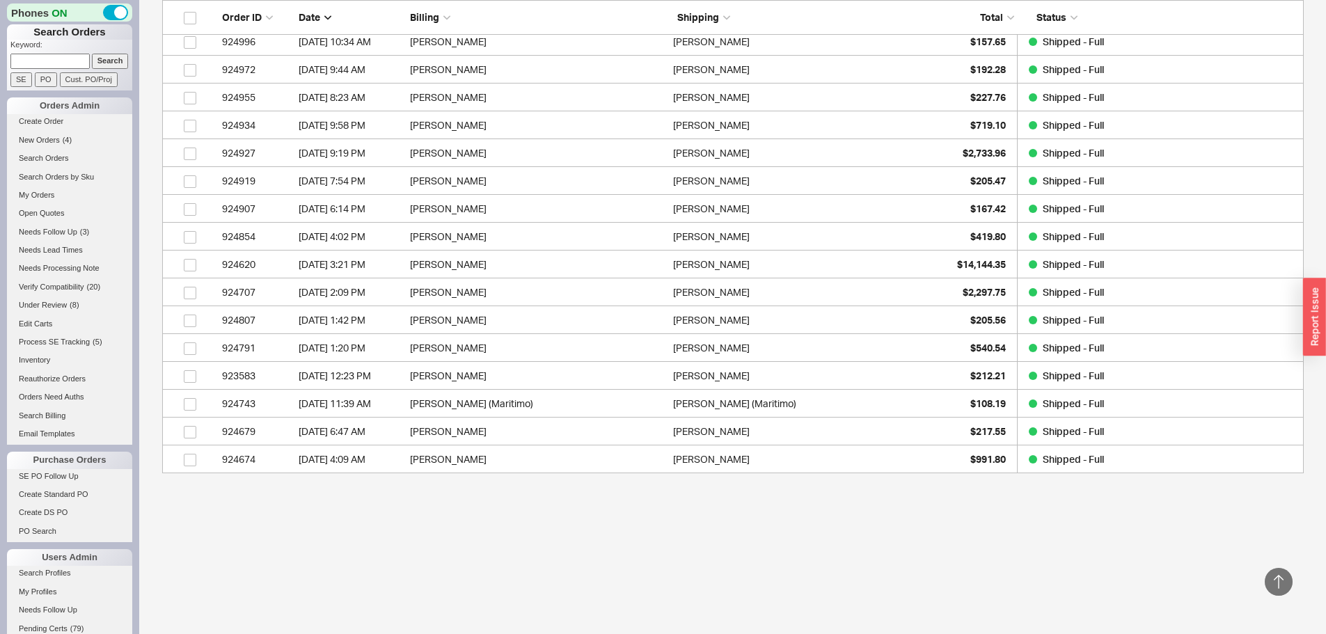
click at [1278, 582] on icon at bounding box center [1278, 582] width 10 height 14
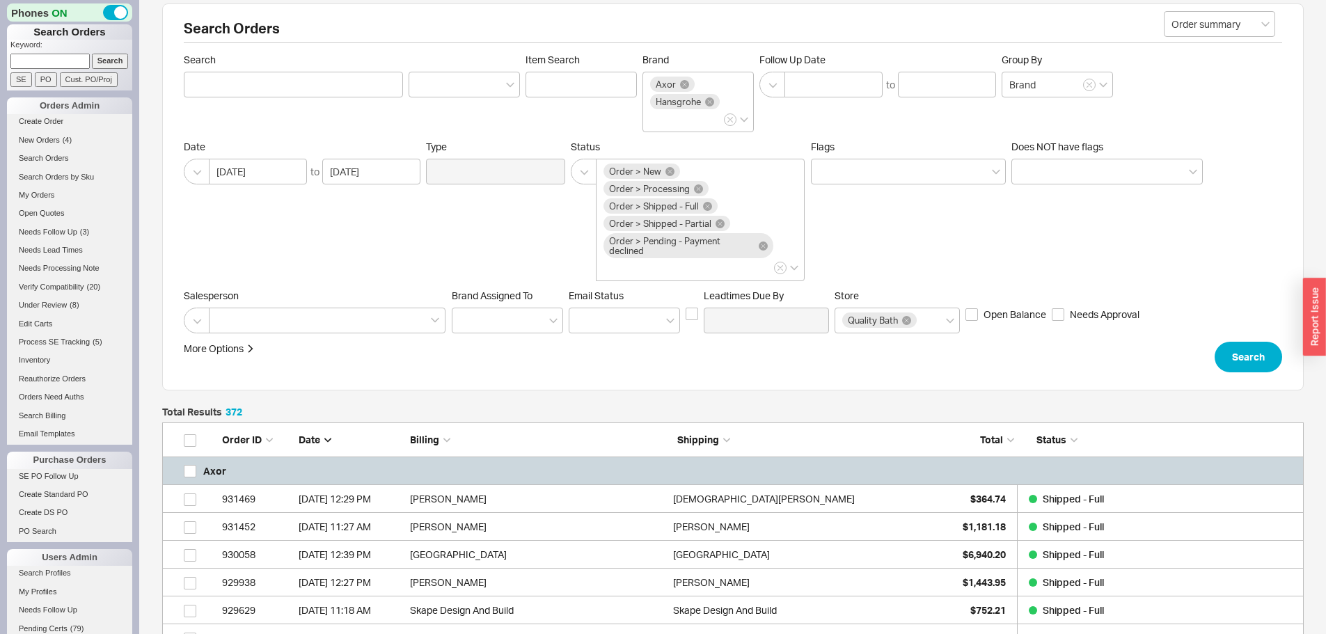
scroll to position [0, 0]
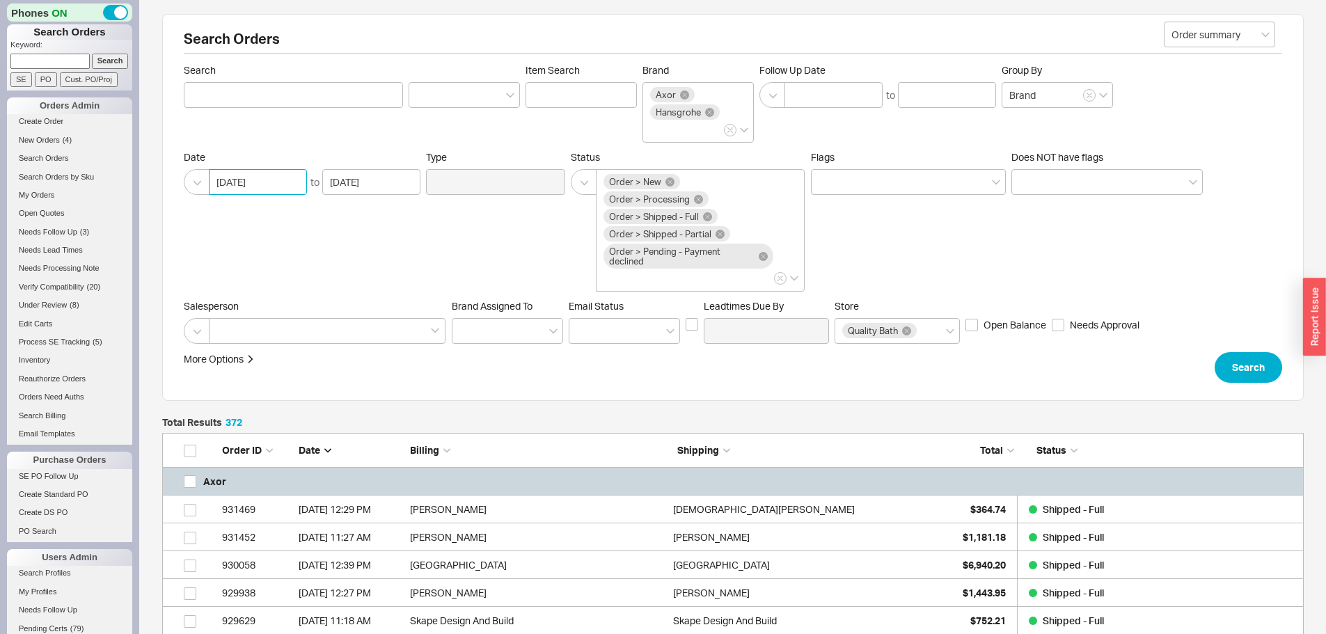
click at [239, 180] on input "06/25/2025" at bounding box center [258, 182] width 98 height 26
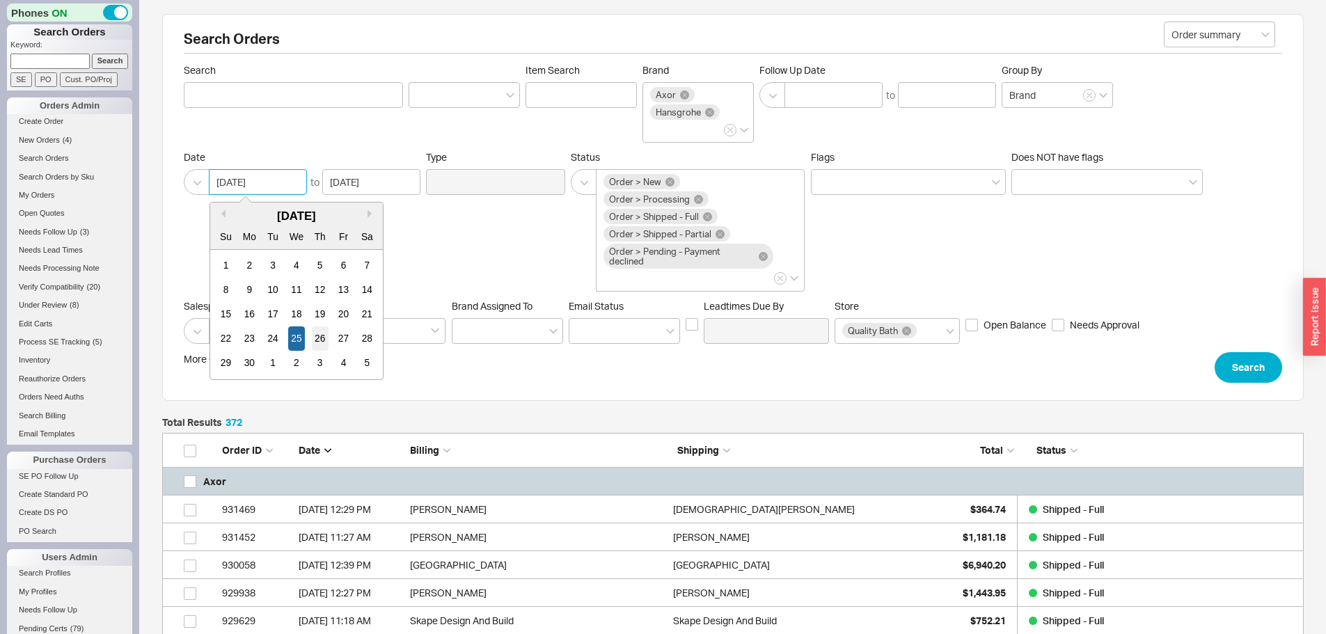
click at [324, 340] on div "26" at bounding box center [319, 338] width 17 height 24
type input "06/26/2025"
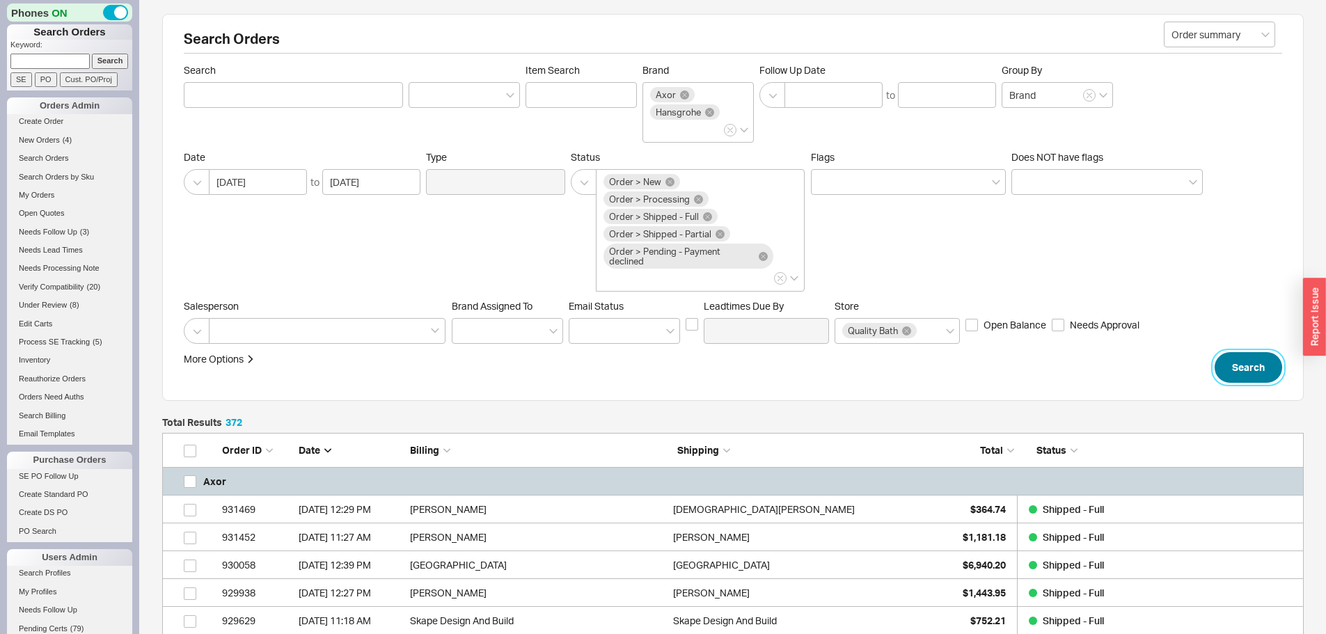
click at [1256, 373] on button "Search" at bounding box center [1248, 367] width 68 height 31
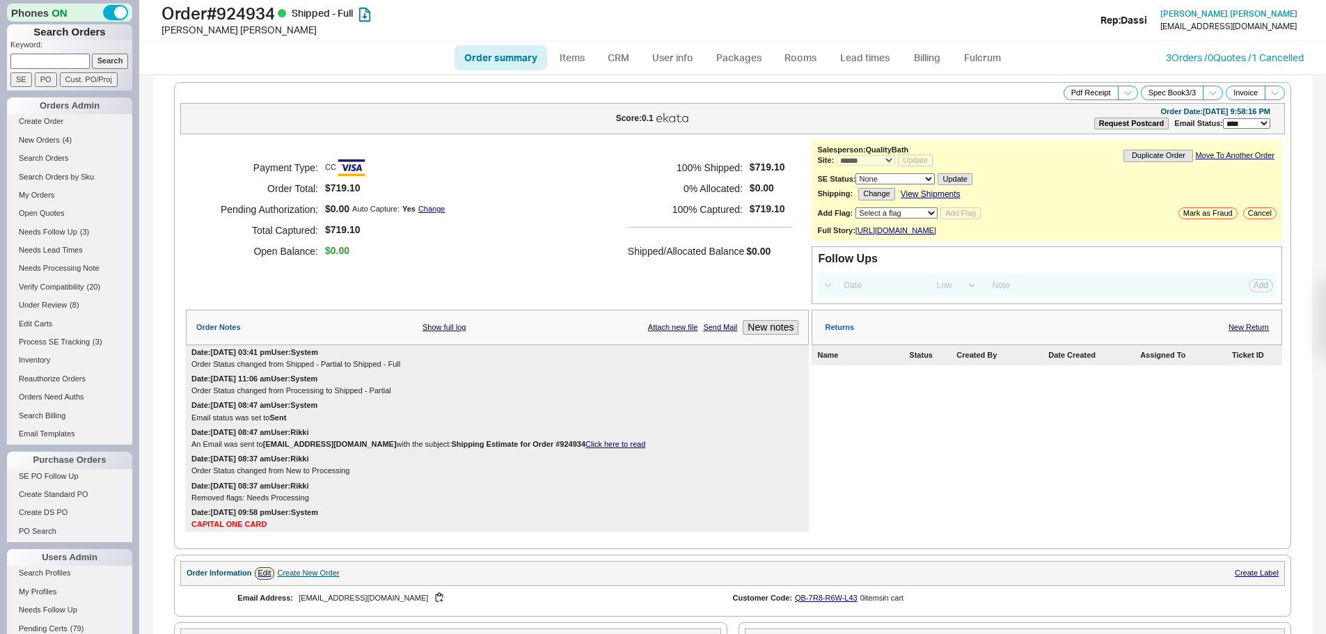
select select "*"
select select "LOW"
select select "3"
click at [241, 13] on h1 "Order # 924934 Shipped - Full" at bounding box center [413, 12] width 505 height 19
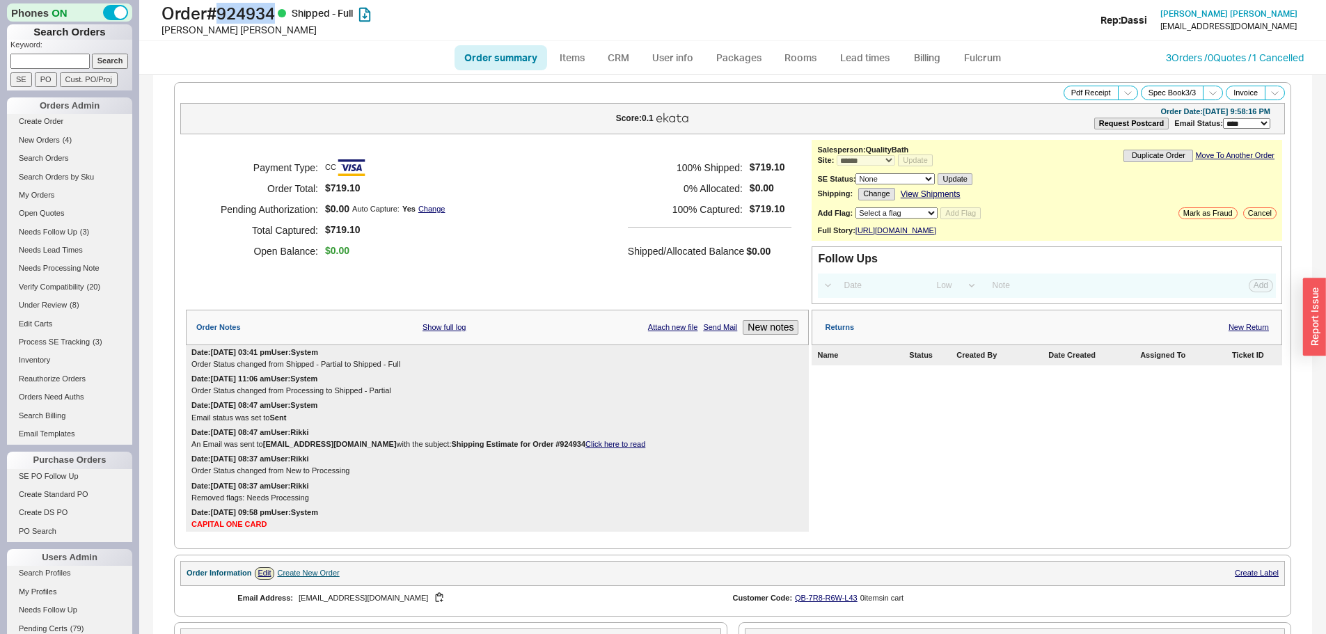
copy h1 "924934"
click at [555, 381] on div "Date: [DATE] 11:06 am User: System Order Status changed from Processing to Ship…" at bounding box center [497, 385] width 623 height 26
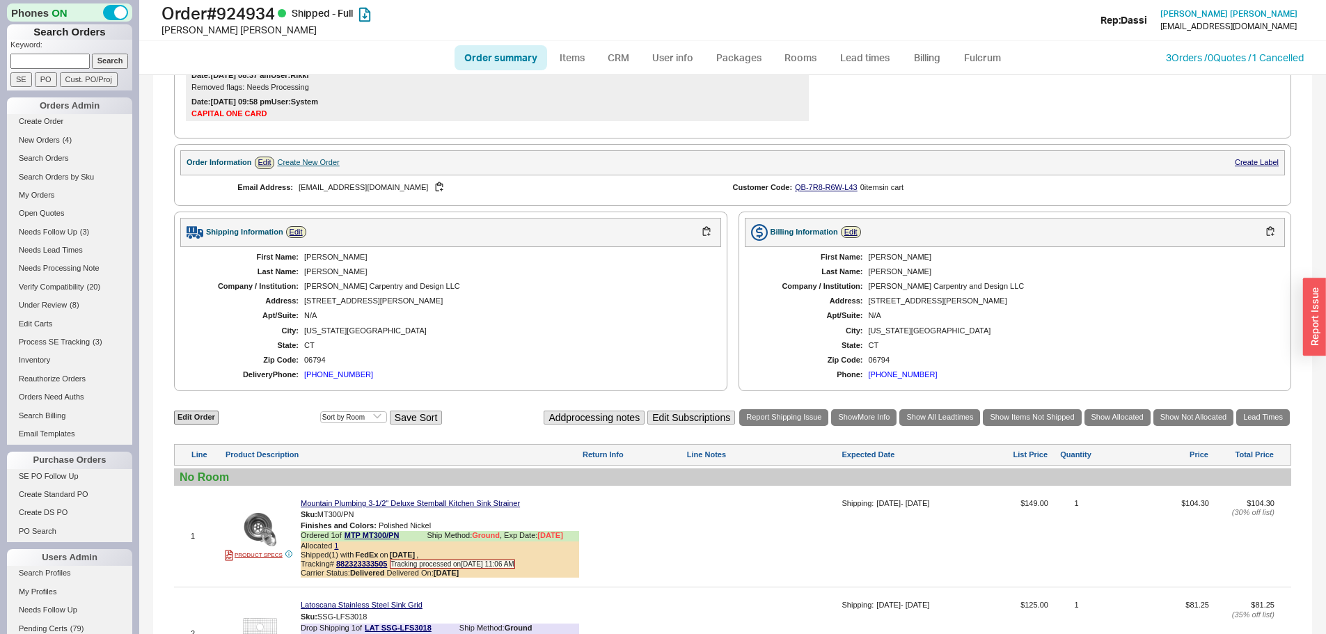
scroll to position [626, 0]
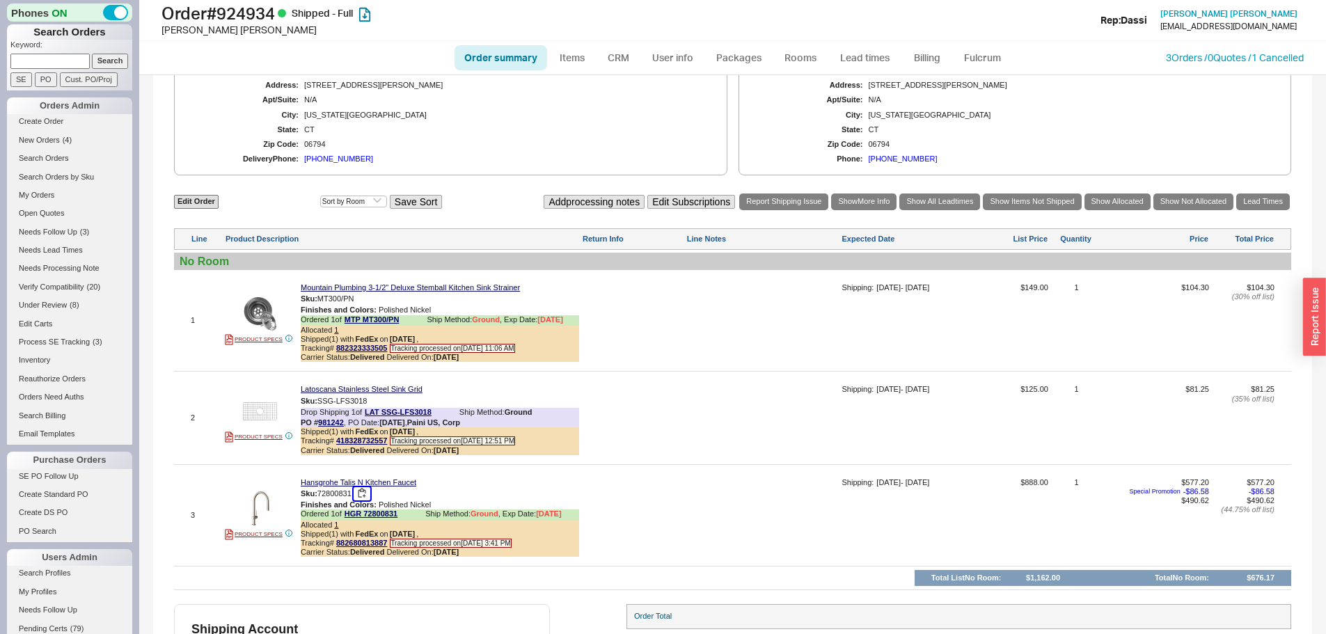
click at [362, 500] on button "button" at bounding box center [362, 493] width 17 height 13
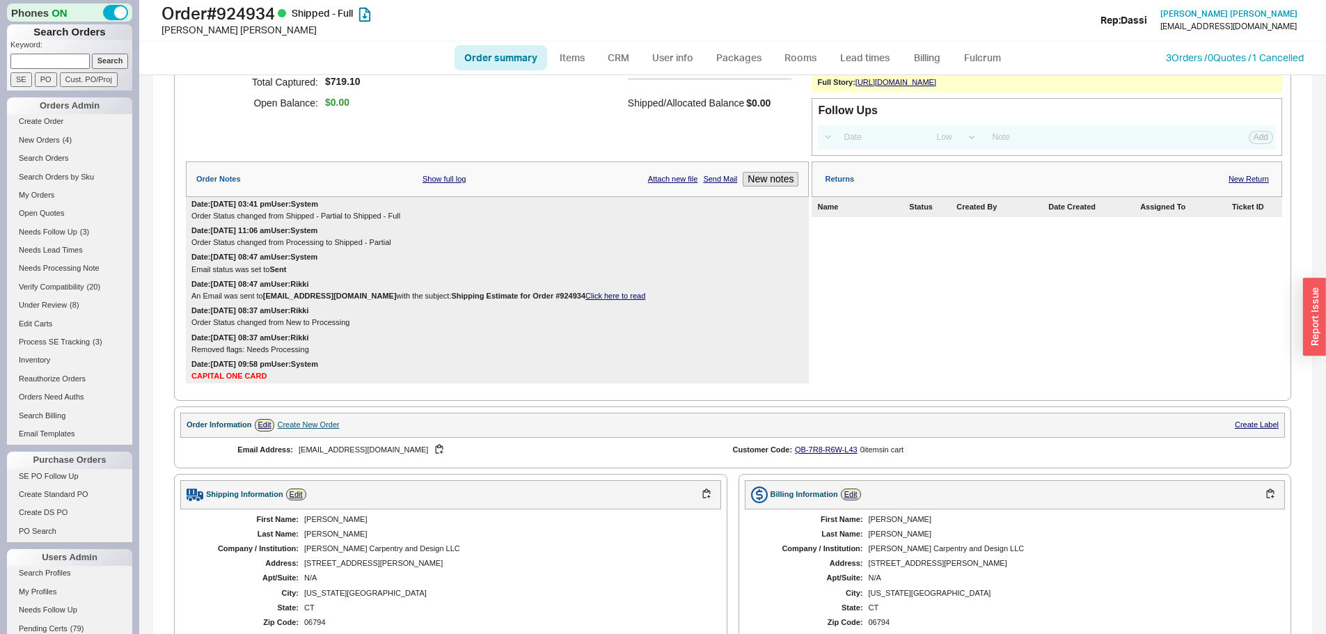
scroll to position [0, 0]
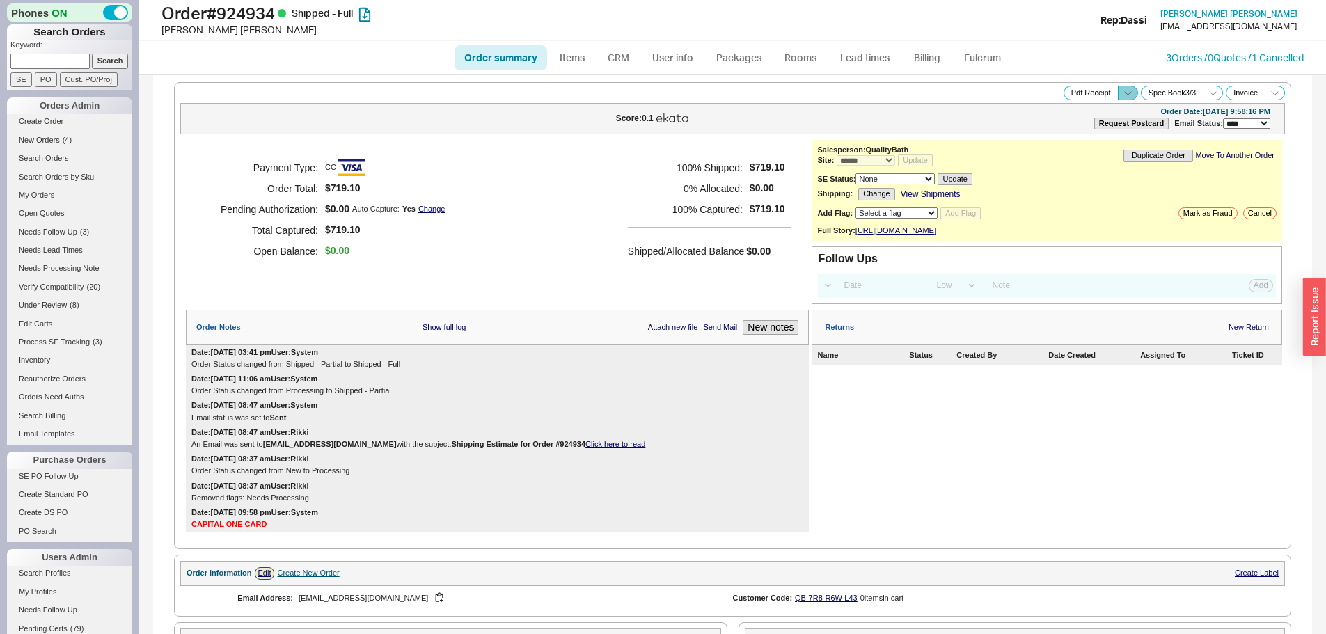
click at [1122, 94] on icon at bounding box center [1127, 93] width 10 height 10
click at [1067, 111] on button "Brand Pdf Receipt" at bounding box center [1077, 109] width 93 height 16
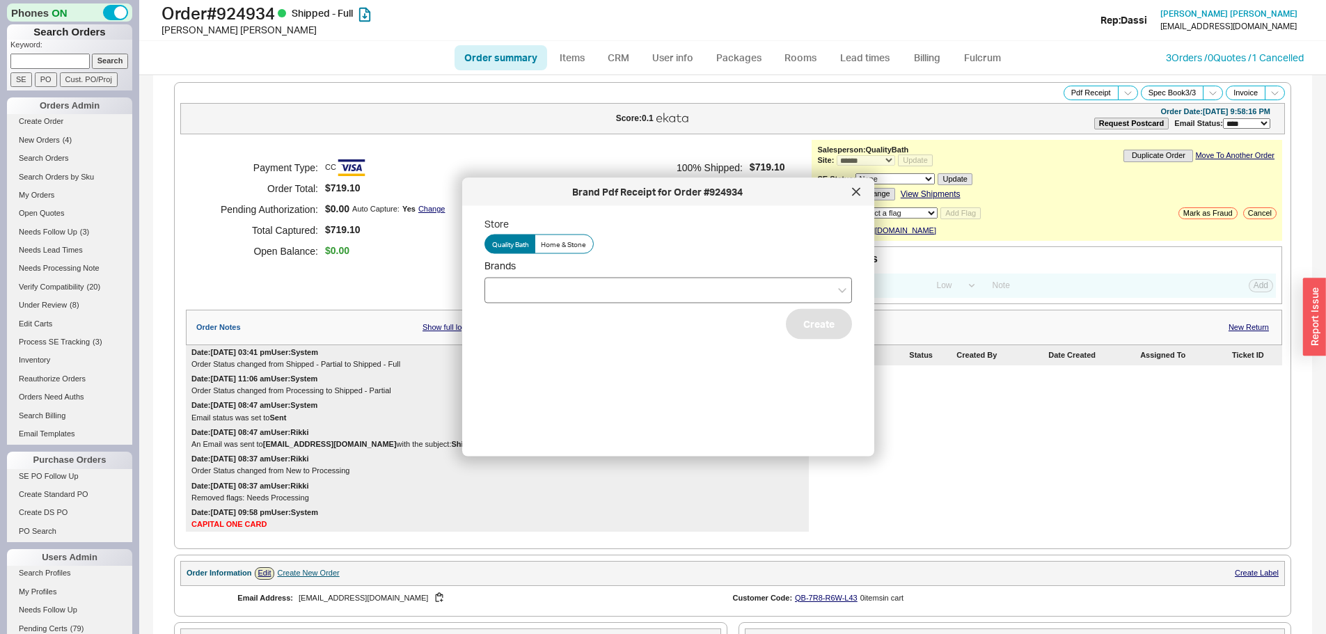
click at [566, 283] on div at bounding box center [667, 290] width 367 height 26
click at [502, 283] on input "Brands" at bounding box center [497, 290] width 10 height 16
click at [509, 369] on div "Hansgrohe" at bounding box center [668, 368] width 366 height 25
click at [743, 373] on div "Store Quality Bath Home & Stone Brands Hansgrohe Mountain Plumbing Latoscana Cr…" at bounding box center [679, 325] width 390 height 217
click at [817, 307] on div "Store Quality Bath Home & Stone Brands Hansgrohe Create" at bounding box center [679, 325] width 390 height 217
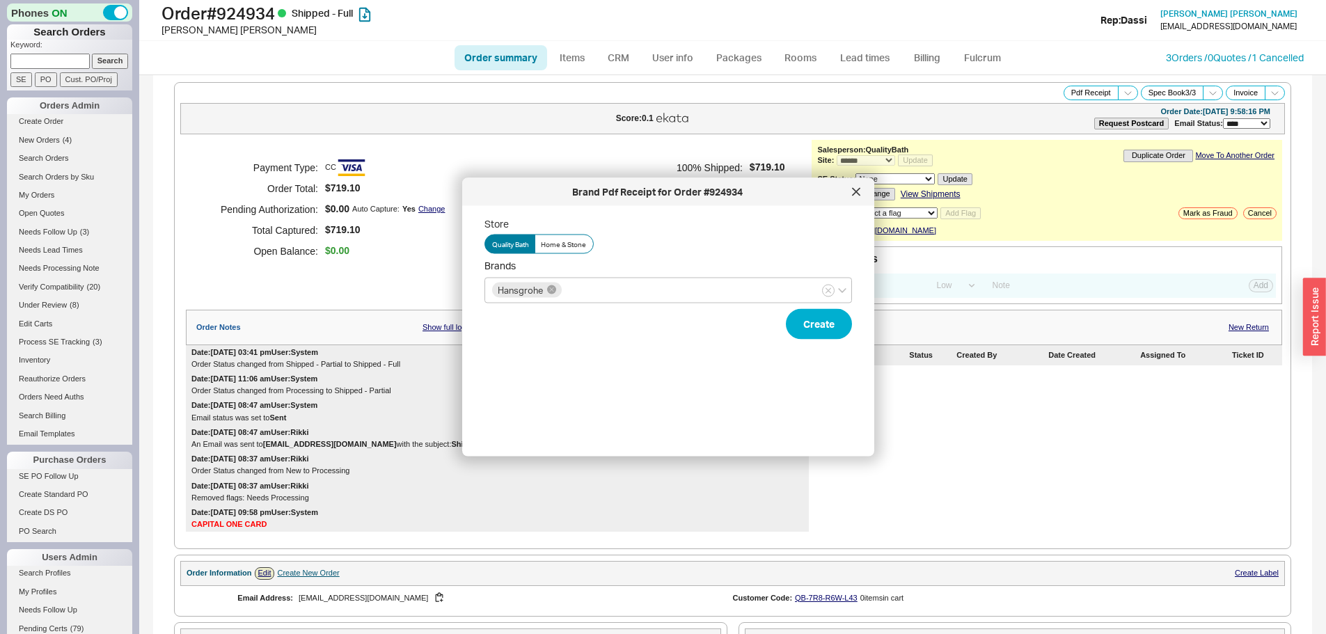
click at [692, 395] on div "Store Quality Bath Home & Stone Brands Hansgrohe Create" at bounding box center [679, 325] width 390 height 217
click at [804, 329] on button "Create" at bounding box center [819, 323] width 66 height 31
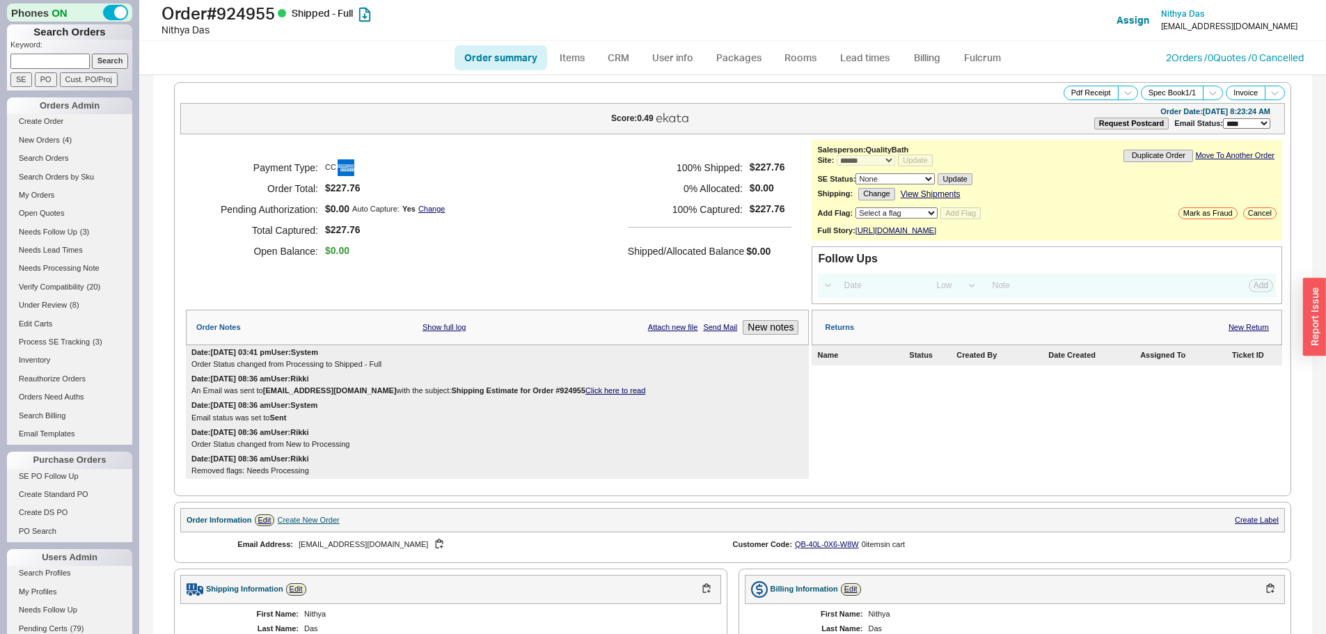
select select "*"
select select "LOW"
select select "3"
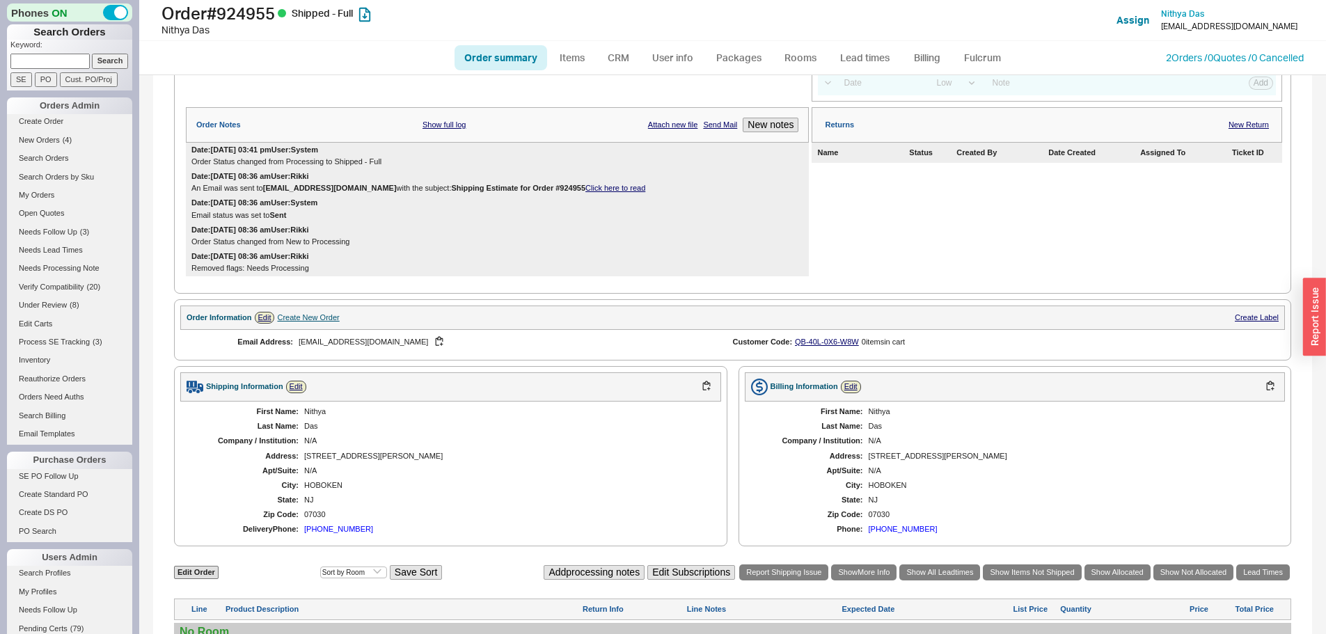
scroll to position [418, 0]
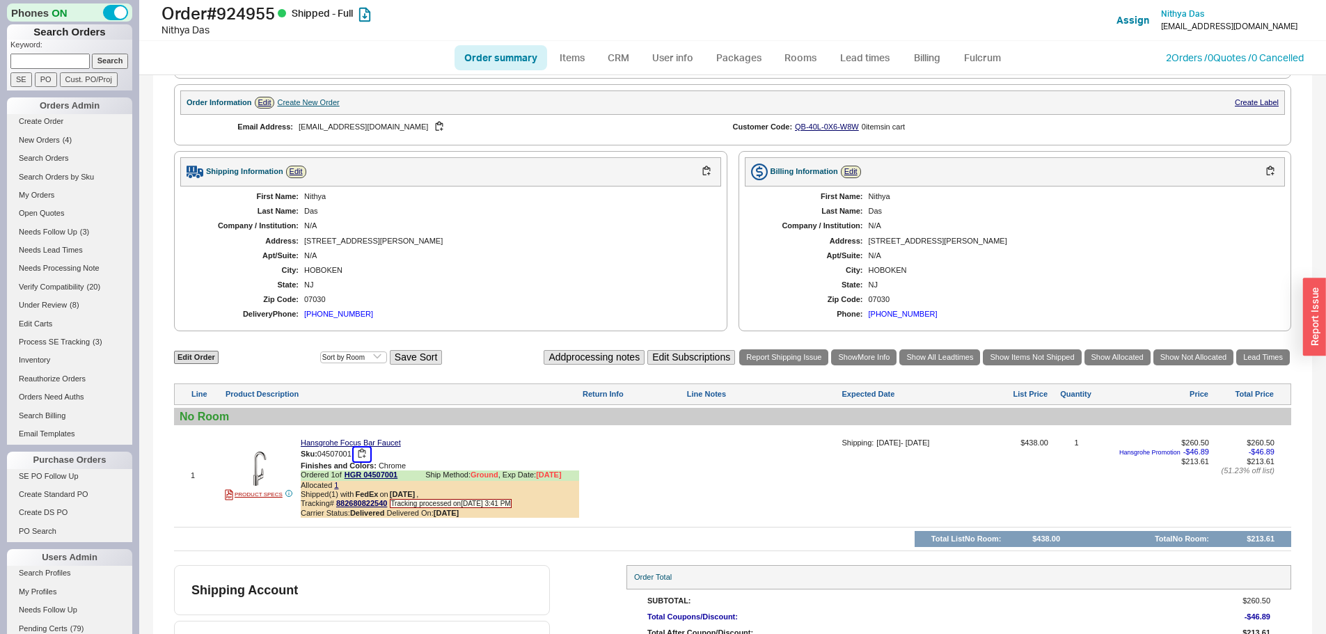
click at [363, 461] on button "button" at bounding box center [362, 453] width 17 height 13
click at [243, 7] on h1 "Order # 924955 Shipped - Full" at bounding box center [413, 12] width 505 height 19
click at [243, 8] on h1 "Order # 924955 Shipped - Full" at bounding box center [413, 12] width 505 height 19
copy h1 "924955"
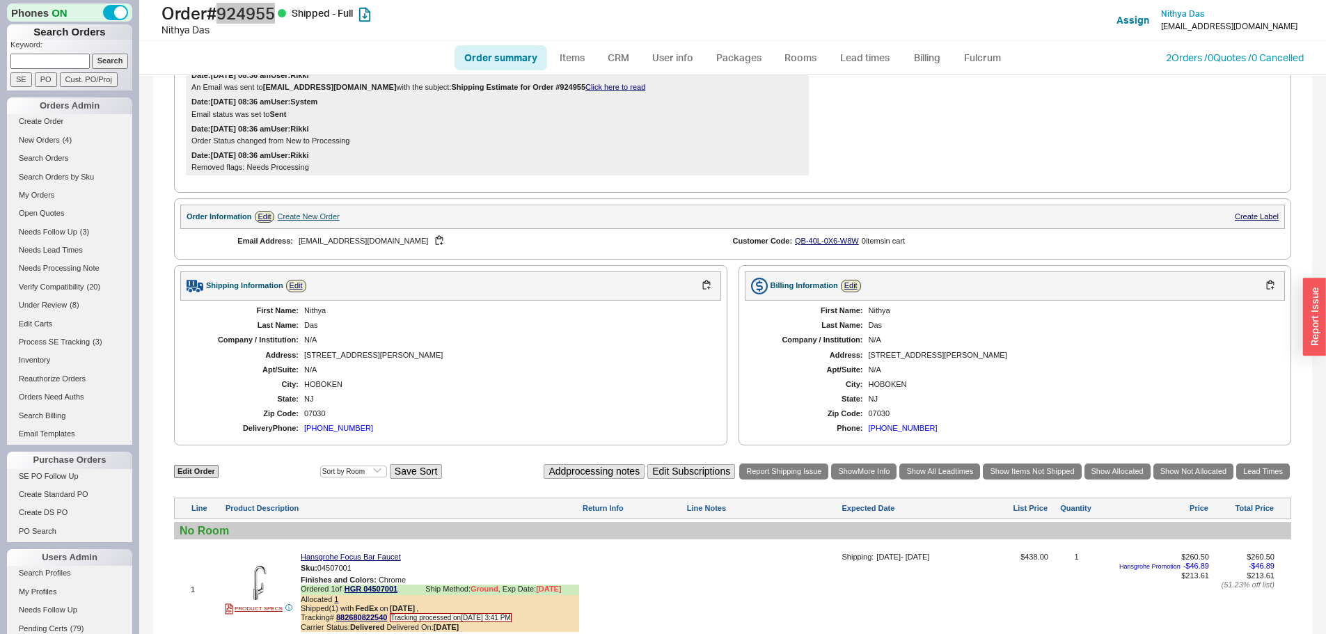
scroll to position [0, 0]
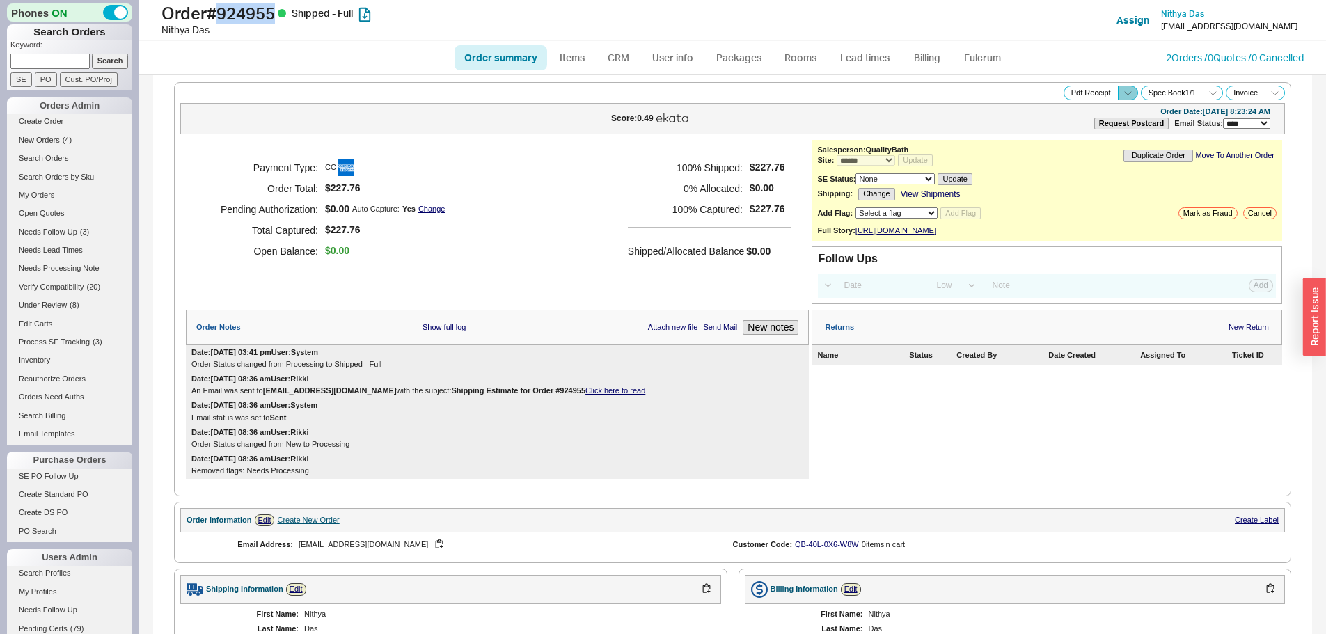
click at [1122, 95] on icon at bounding box center [1127, 93] width 10 height 10
click at [1056, 107] on button "Brand Pdf Receipt" at bounding box center [1077, 109] width 93 height 16
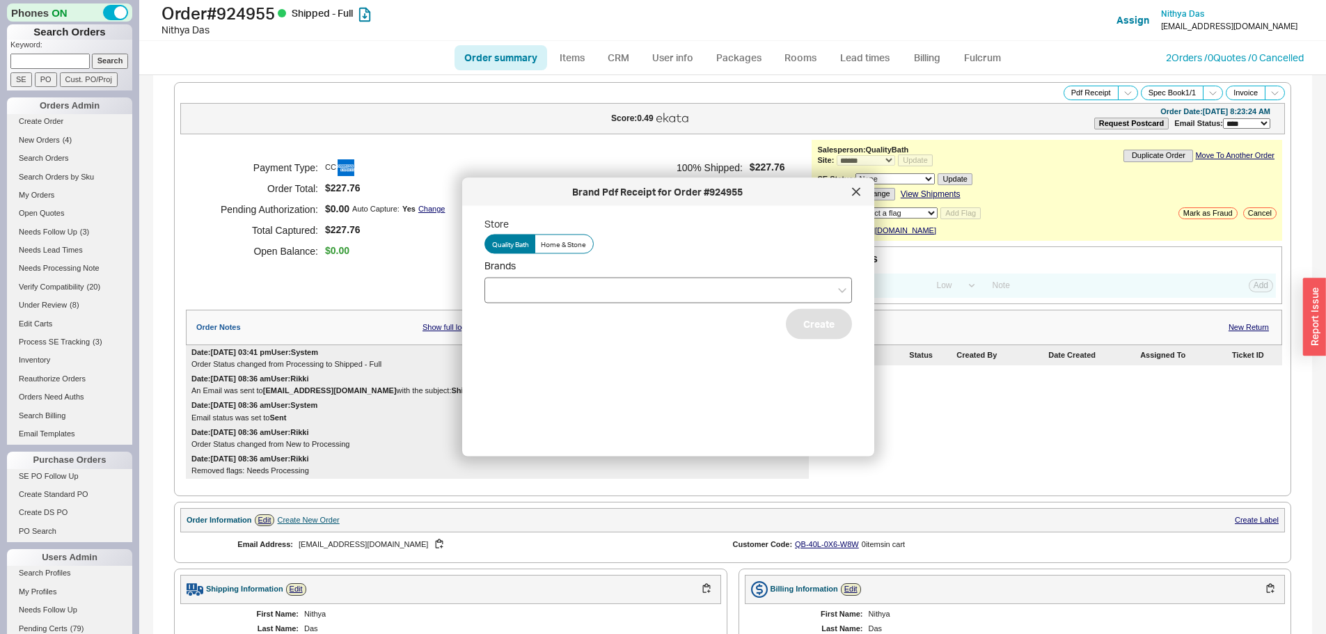
click at [526, 287] on div at bounding box center [667, 290] width 367 height 26
click at [502, 287] on input "Brands" at bounding box center [497, 290] width 10 height 16
click at [530, 324] on div "Hansgrohe" at bounding box center [668, 318] width 366 height 25
click at [795, 334] on button "Create" at bounding box center [819, 323] width 66 height 31
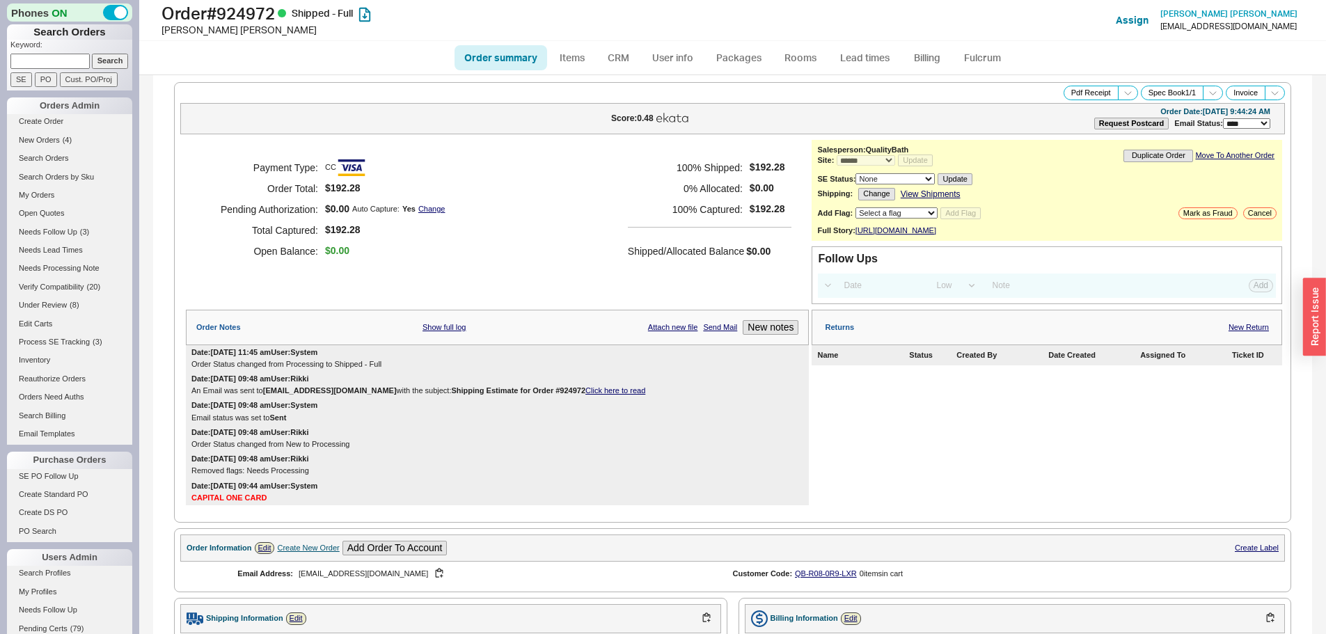
select select "*"
select select "LOW"
select select "3"
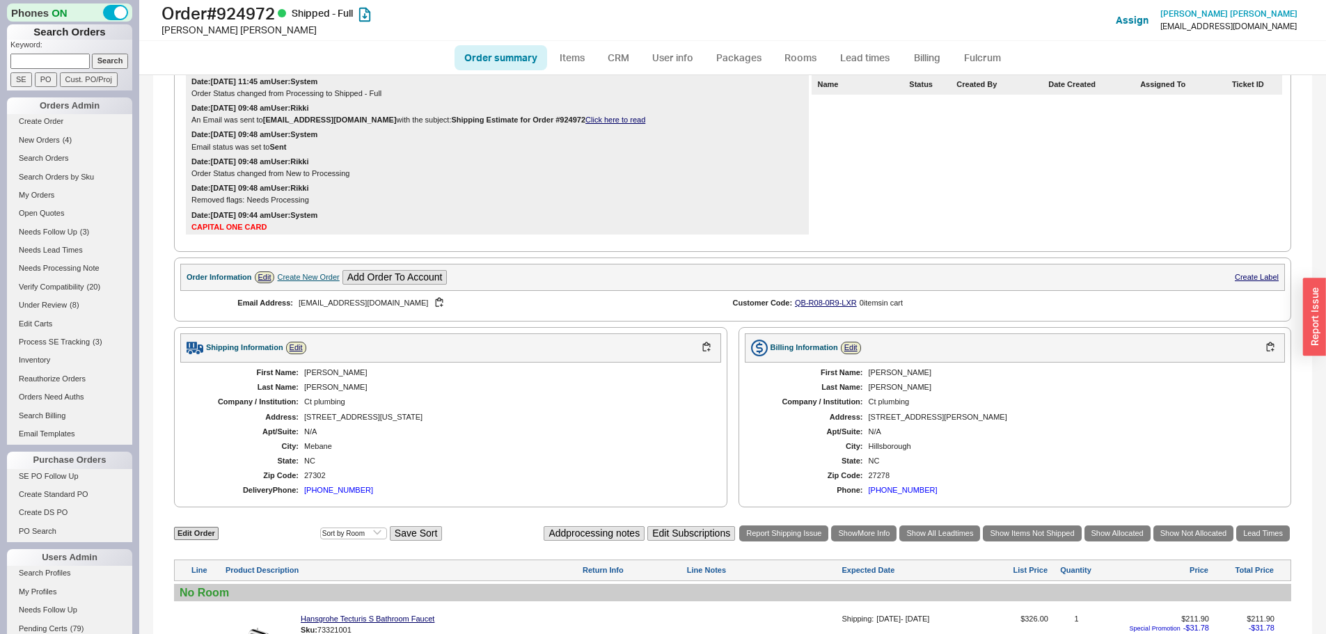
scroll to position [418, 0]
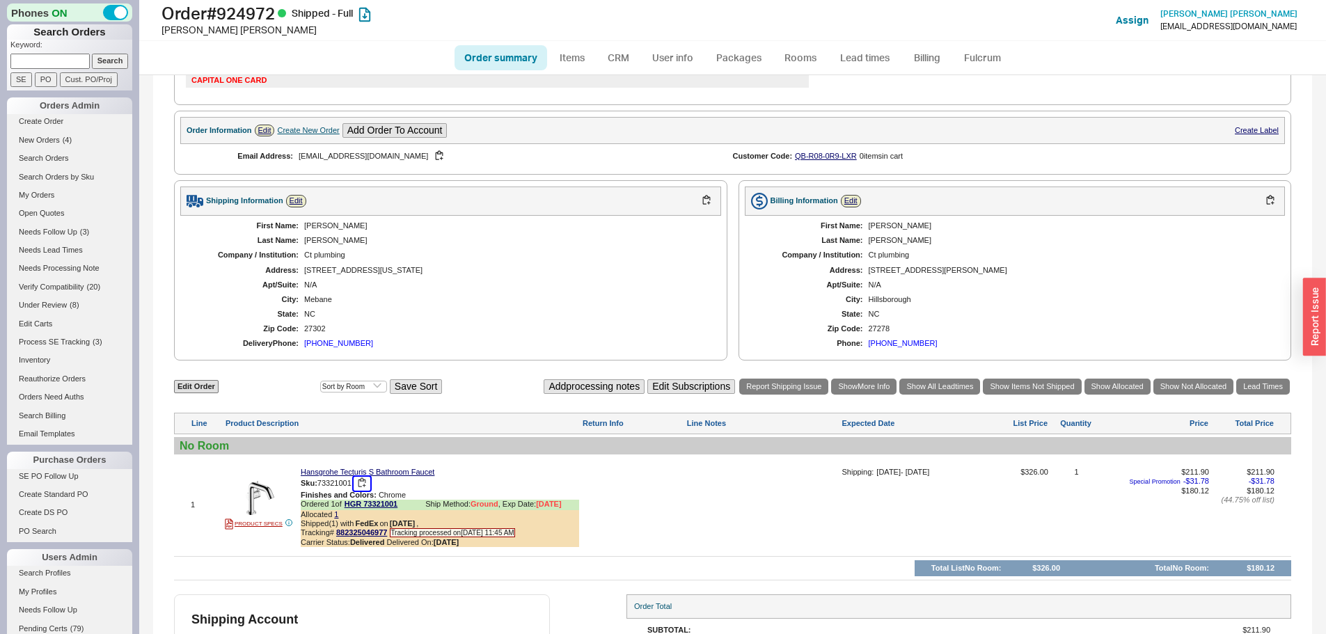
click at [363, 490] on button "button" at bounding box center [362, 483] width 17 height 13
click at [265, 8] on h1 "Order # 924972 Shipped - Full" at bounding box center [413, 12] width 505 height 19
copy h1 "924972"
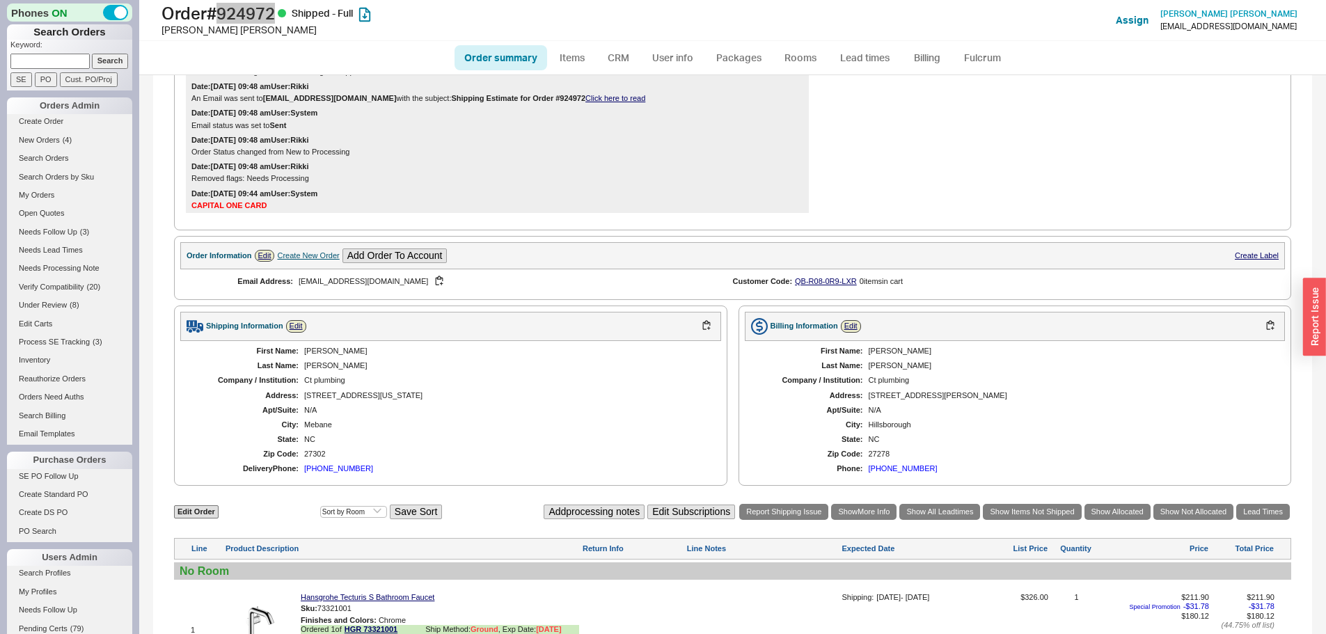
scroll to position [0, 0]
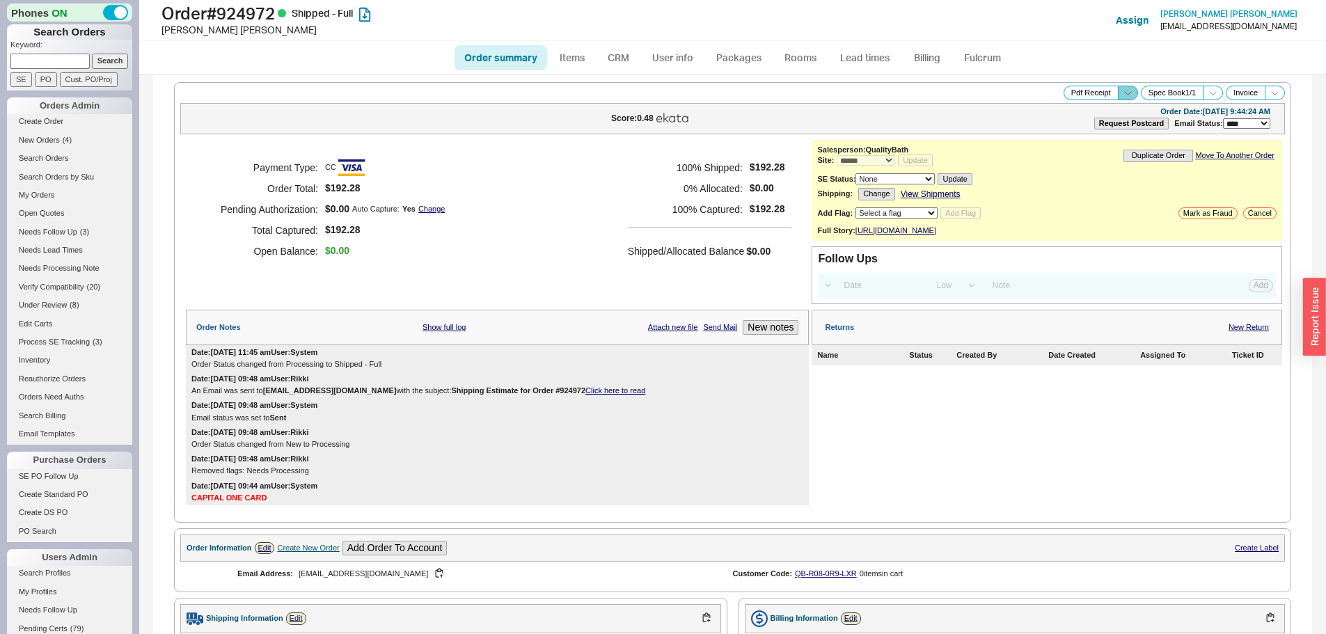
click at [1122, 94] on icon at bounding box center [1127, 93] width 10 height 10
click at [1048, 107] on button "Brand Pdf Receipt" at bounding box center [1077, 109] width 93 height 16
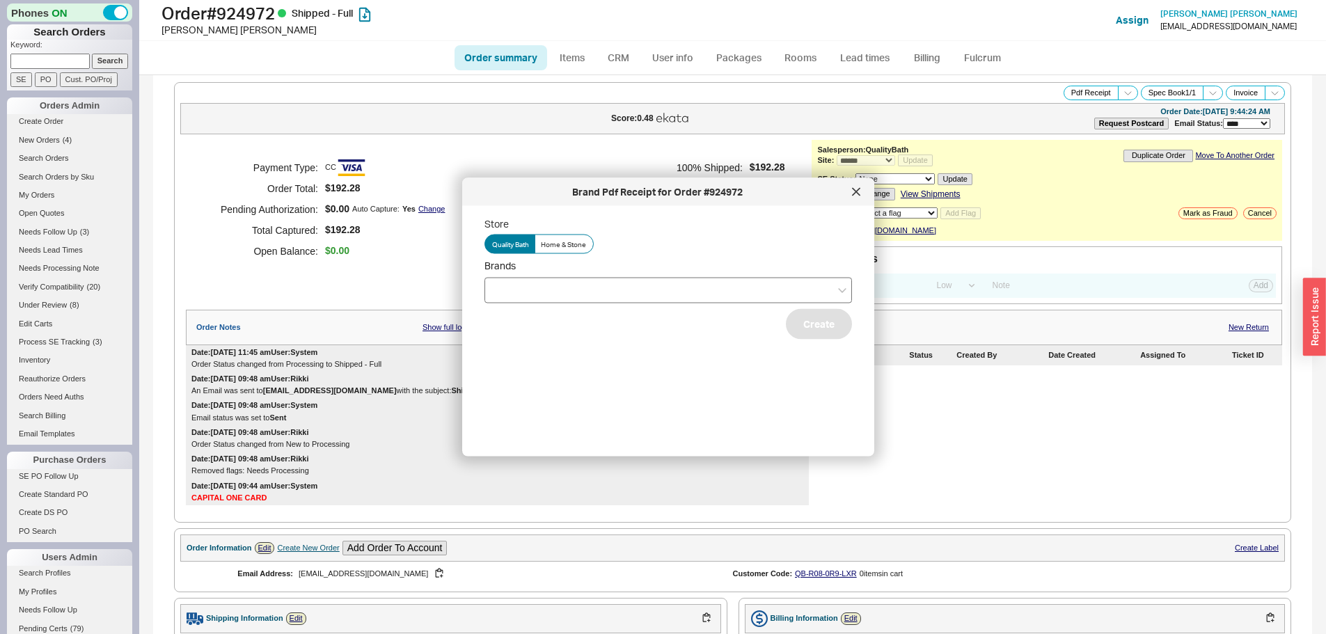
click at [576, 300] on div at bounding box center [667, 290] width 367 height 26
click at [502, 298] on input "Brands" at bounding box center [497, 290] width 10 height 16
click at [512, 316] on div "Hansgrohe" at bounding box center [668, 318] width 366 height 25
click at [811, 336] on button "Create" at bounding box center [819, 323] width 66 height 31
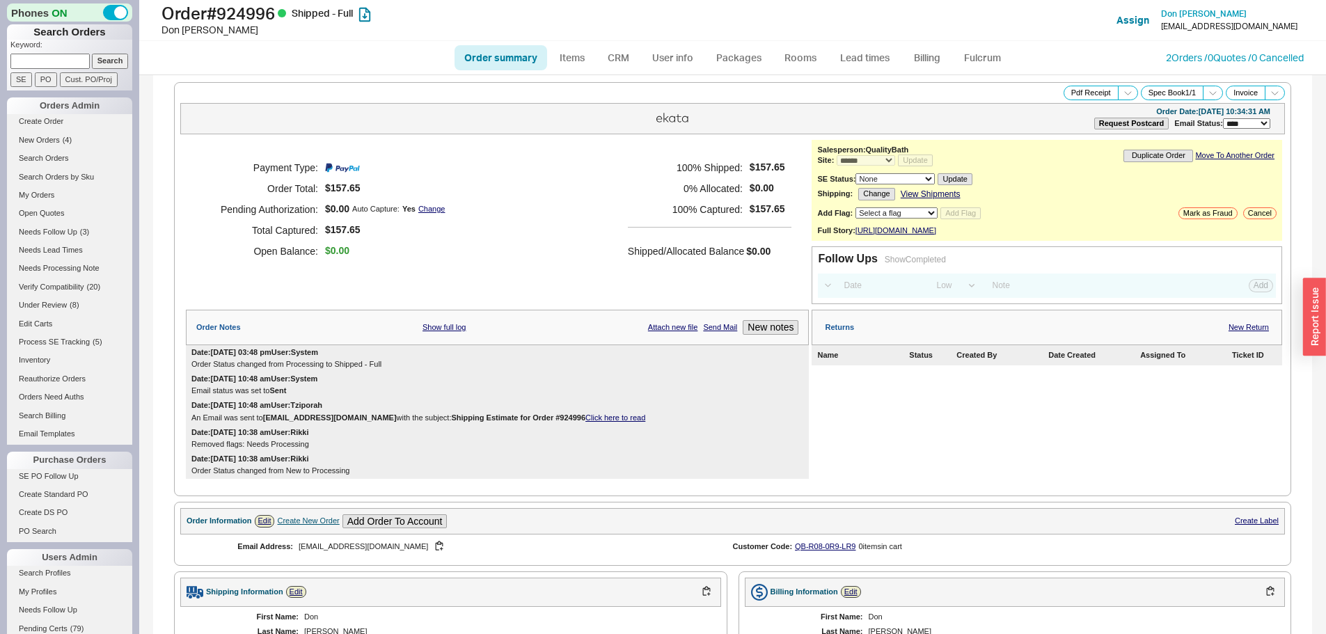
select select "*"
select select "LOW"
select select "3"
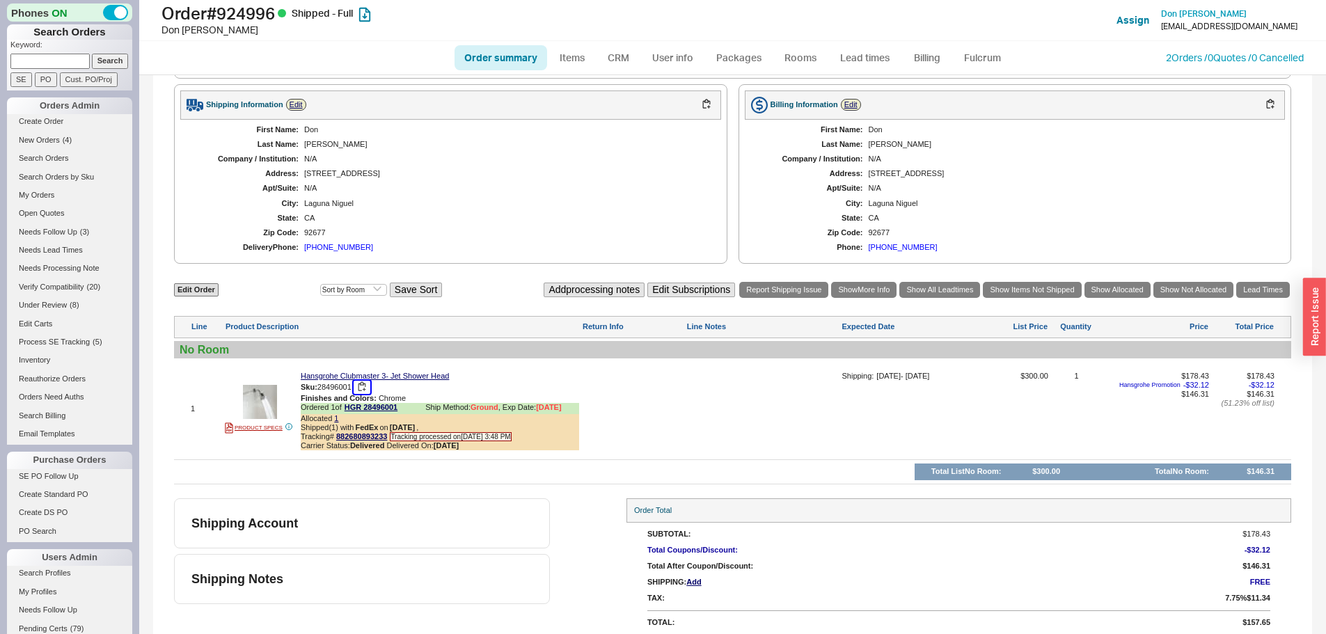
click at [365, 394] on button "button" at bounding box center [362, 387] width 17 height 13
click at [264, 22] on h1 "Order # 924996 Shipped - Full" at bounding box center [413, 12] width 505 height 19
copy h1 "924996"
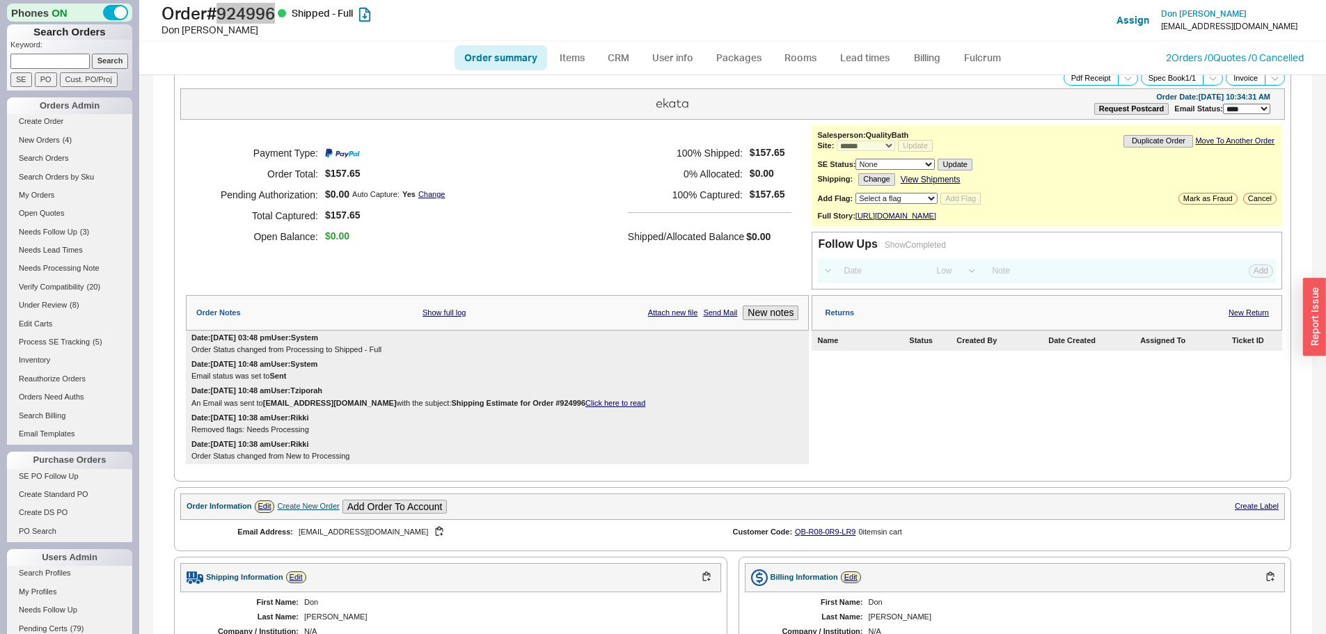
scroll to position [0, 0]
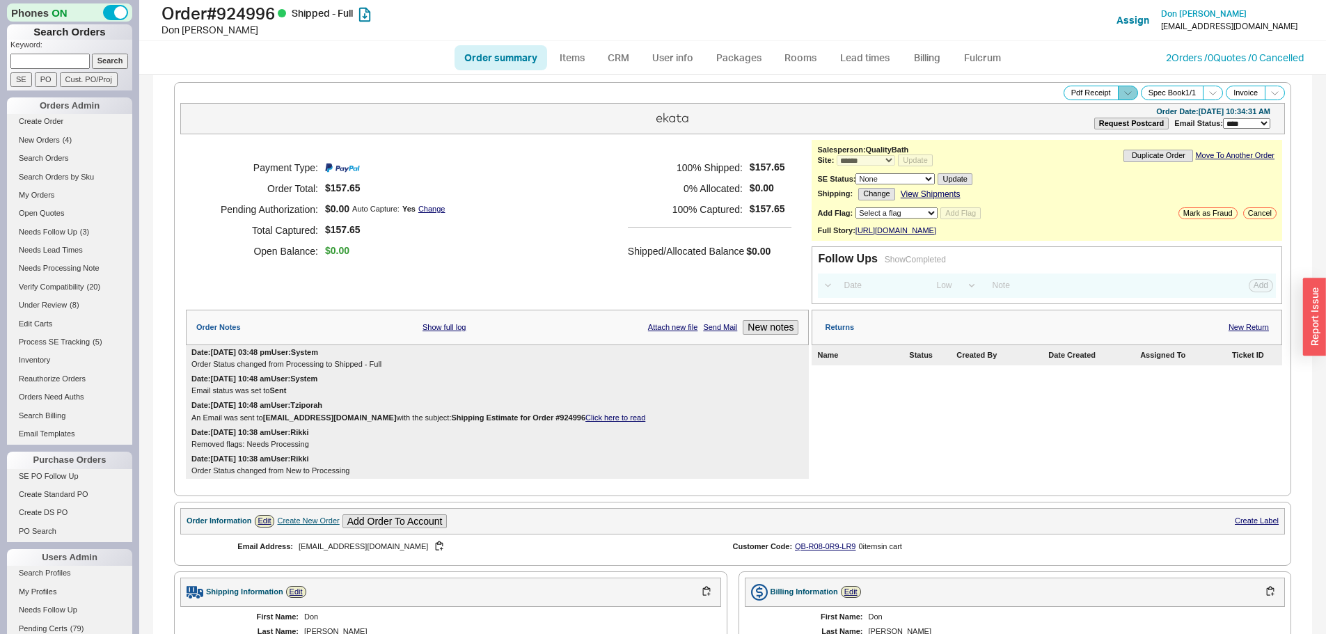
drag, startPoint x: 1116, startPoint y: 93, endPoint x: 1108, endPoint y: 100, distance: 10.9
click at [1122, 93] on icon at bounding box center [1127, 93] width 10 height 10
click at [1071, 108] on button "Brand Pdf Receipt" at bounding box center [1077, 109] width 93 height 16
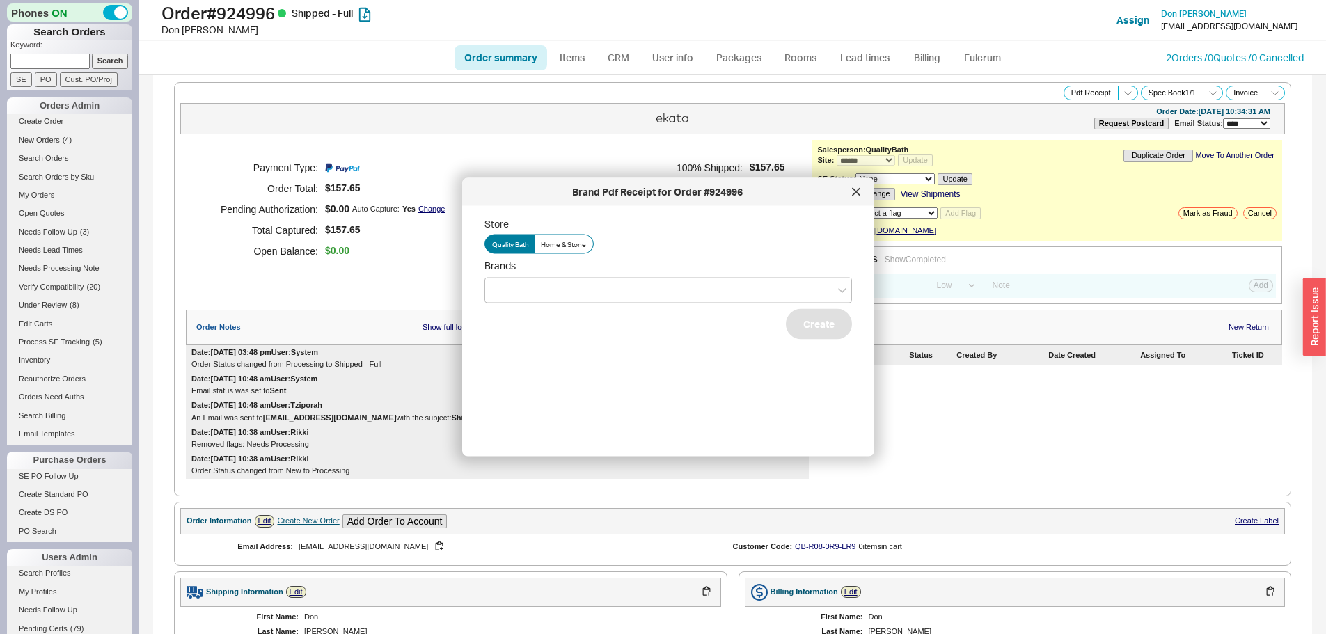
click at [589, 265] on span "Brands" at bounding box center [667, 265] width 367 height 13
click at [502, 282] on input "Brands" at bounding box center [497, 290] width 10 height 16
click at [515, 290] on div at bounding box center [667, 290] width 367 height 26
click at [502, 290] on input "Brands Hansgrohe" at bounding box center [497, 290] width 10 height 16
click at [521, 294] on div at bounding box center [667, 290] width 367 height 26
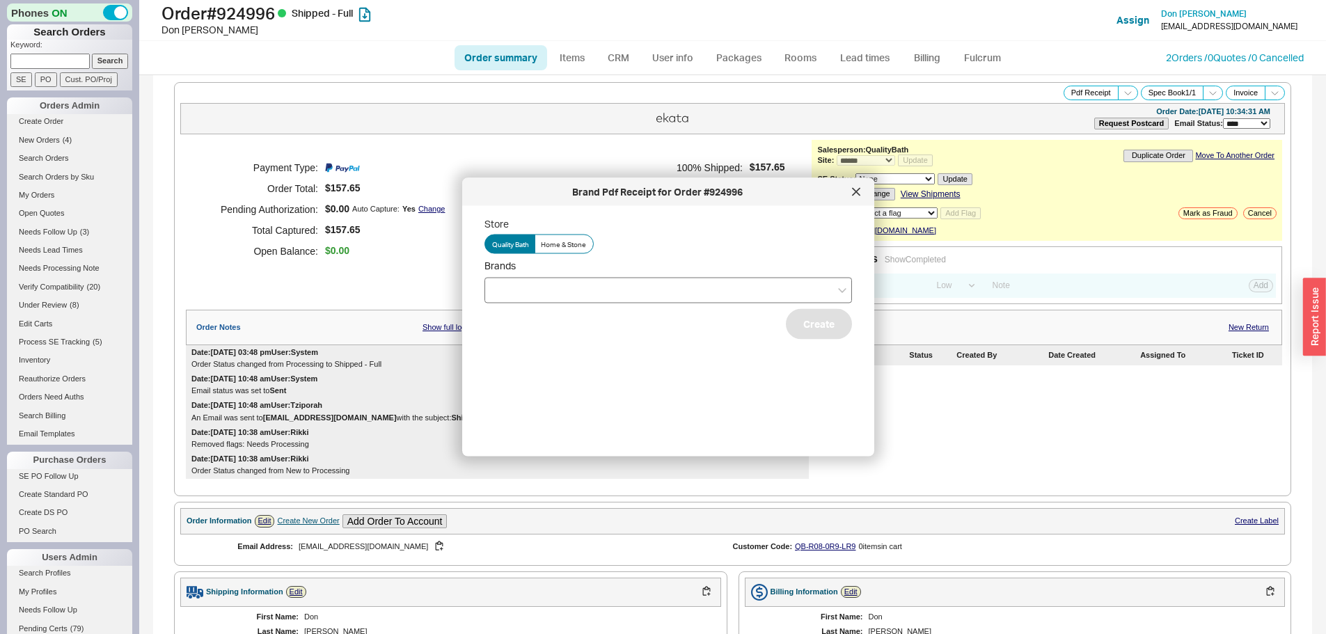
click at [502, 294] on input "Brands" at bounding box center [497, 290] width 10 height 16
click at [518, 327] on div "Hansgrohe" at bounding box center [668, 318] width 366 height 25
click at [816, 333] on button "Create" at bounding box center [819, 323] width 66 height 31
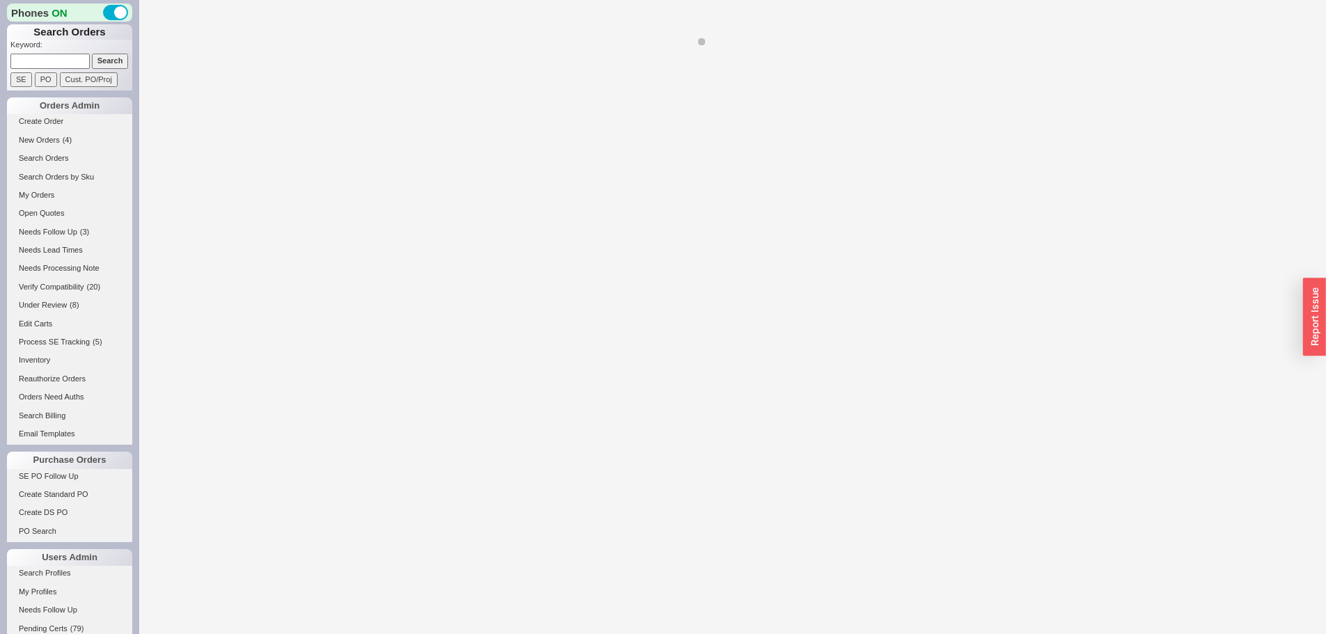
select select "*"
select select "LOW"
select select "3"
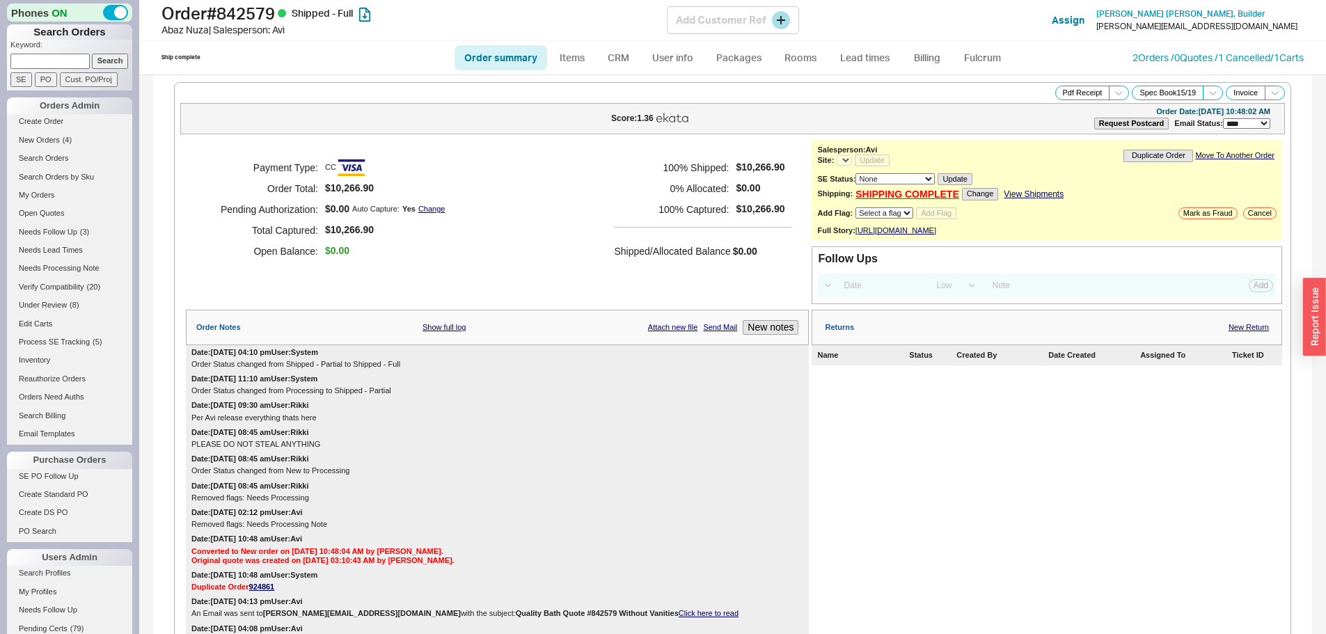
select select "*"
click at [264, 11] on h1 "Order # 842579 Shipped - Full" at bounding box center [413, 12] width 505 height 19
click at [264, 10] on h1 "Order # 842579 Shipped - Full" at bounding box center [413, 12] width 505 height 19
copy h1 "842579"
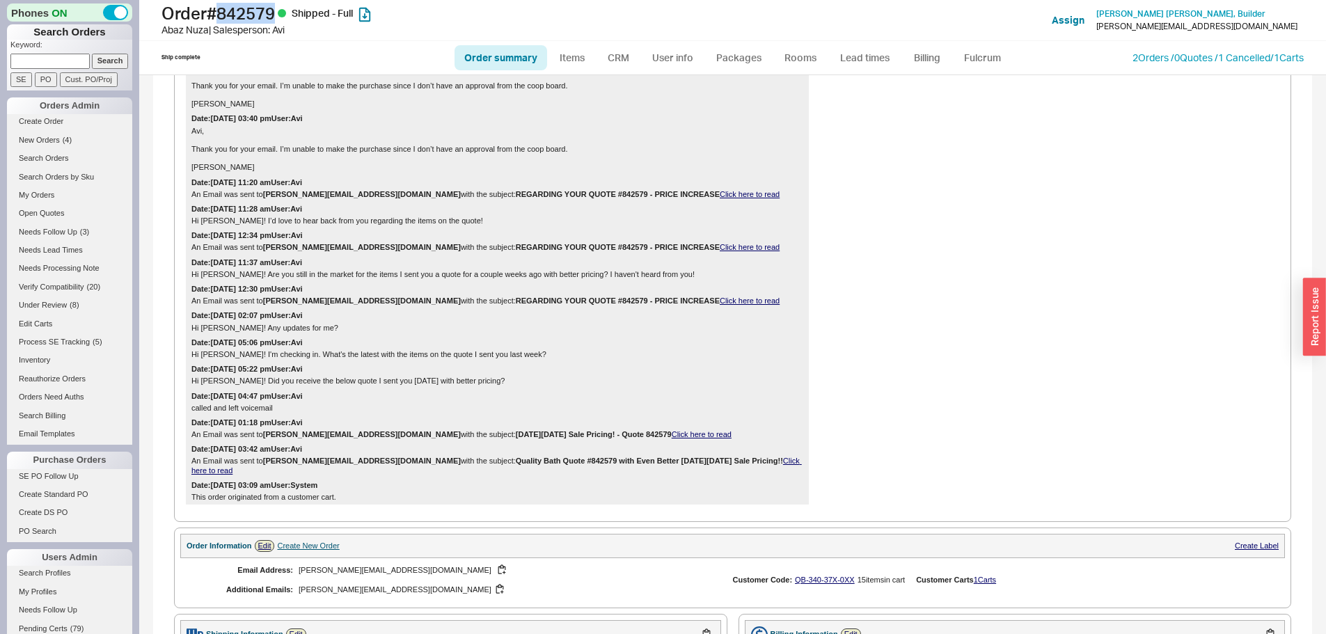
scroll to position [905, 0]
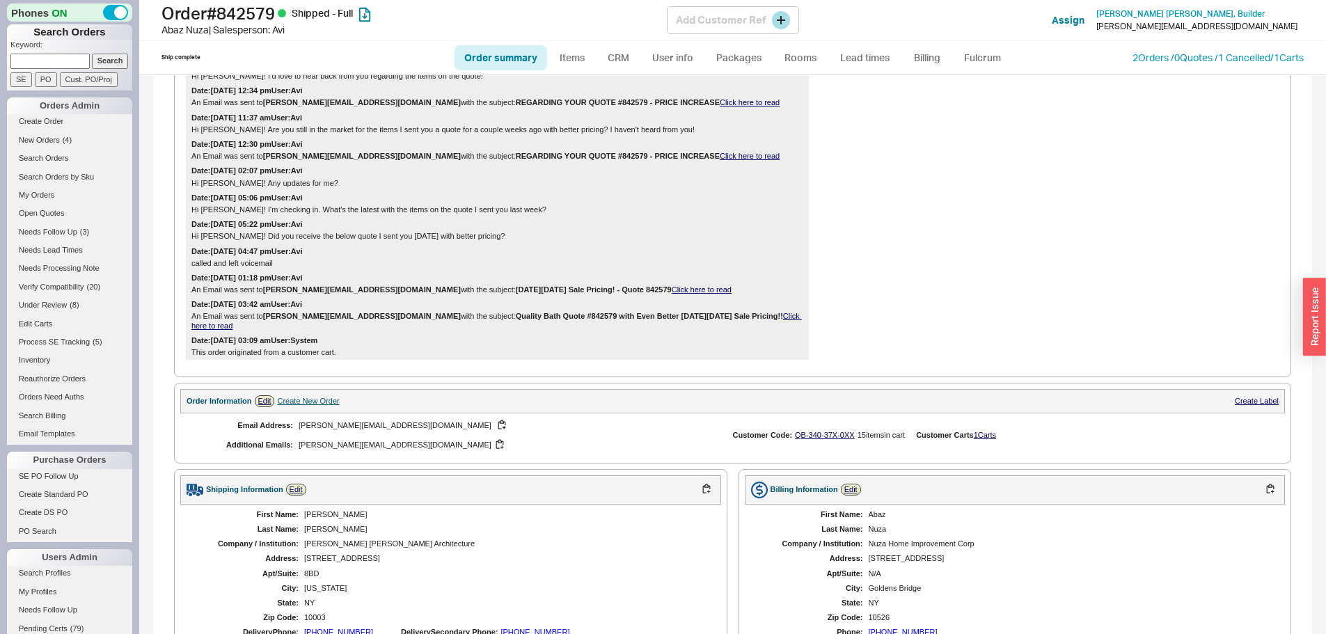
click at [385, 26] on div "[PERSON_NAME] | Salesperson: Avi" at bounding box center [413, 30] width 505 height 14
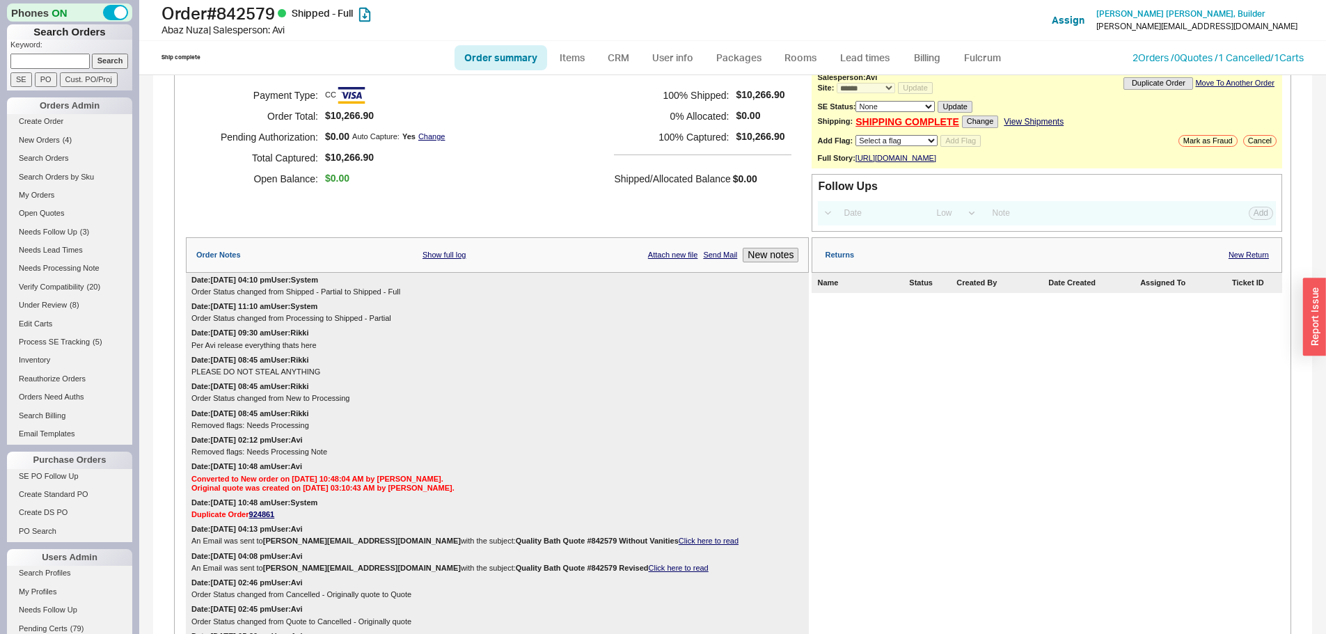
scroll to position [0, 0]
